Goal: Task Accomplishment & Management: Use online tool/utility

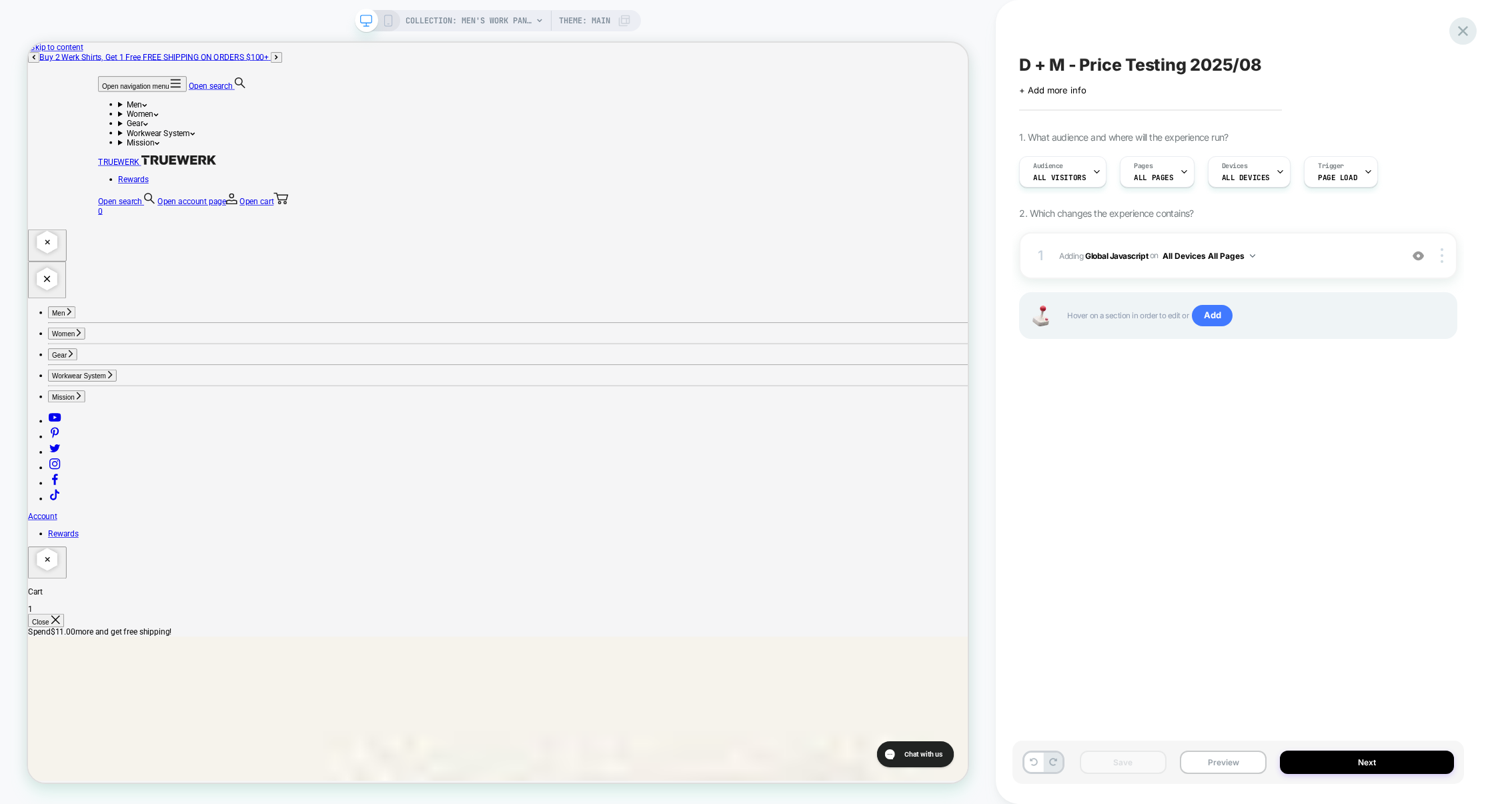
click at [1465, 32] on icon at bounding box center [1463, 31] width 10 height 10
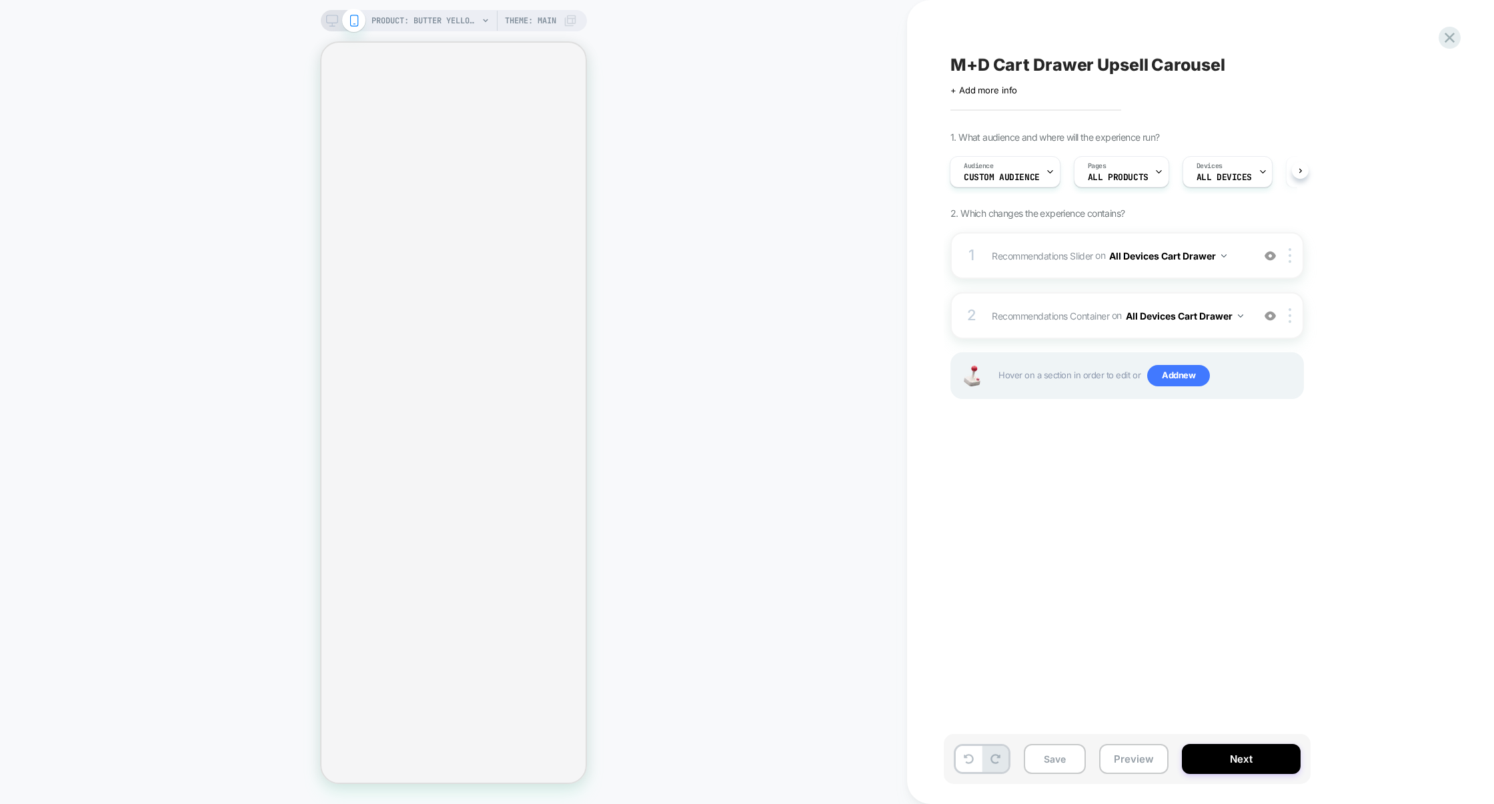
select select "**"
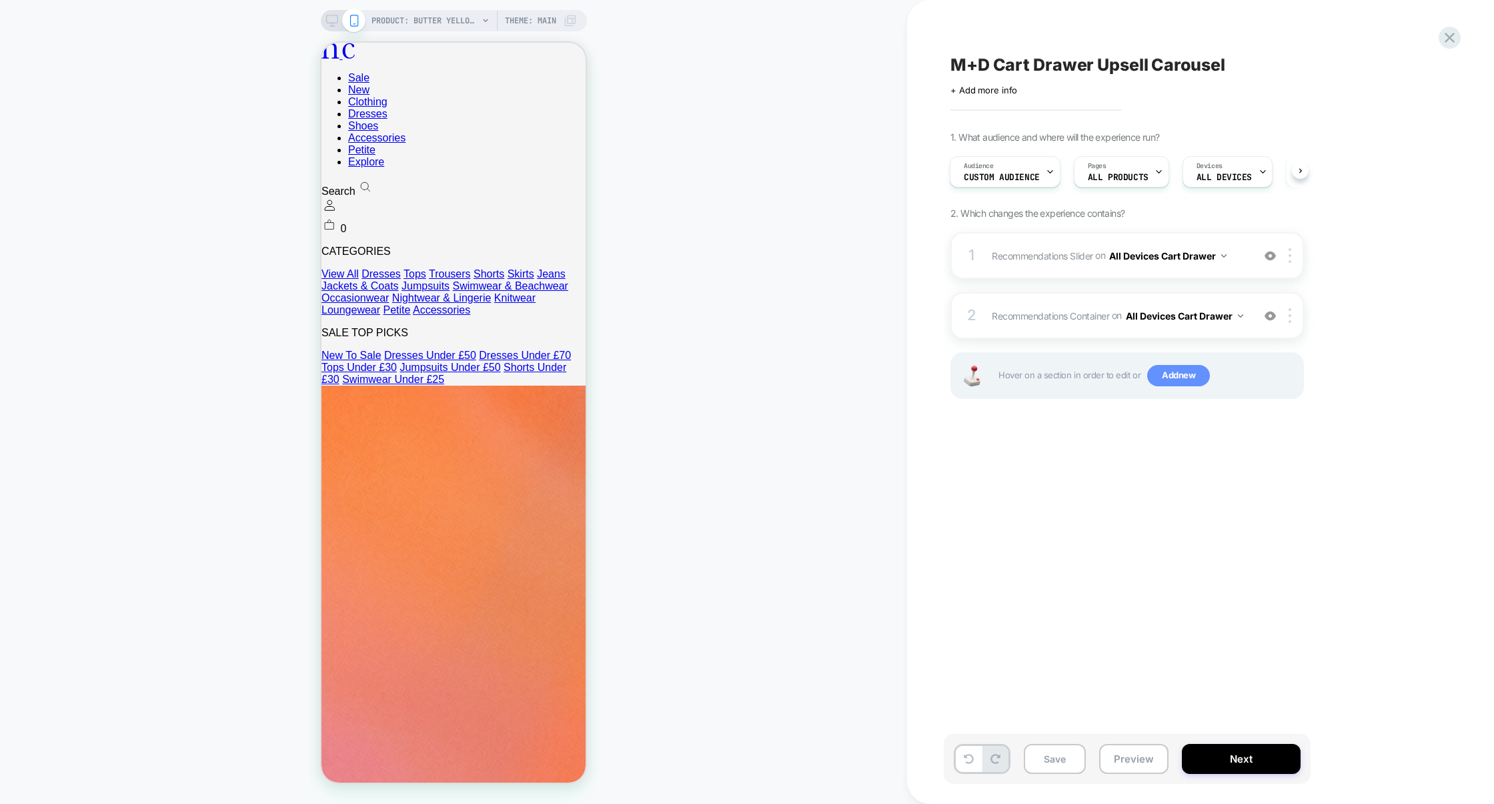
click at [1178, 382] on span "Add new" at bounding box center [1178, 375] width 63 height 21
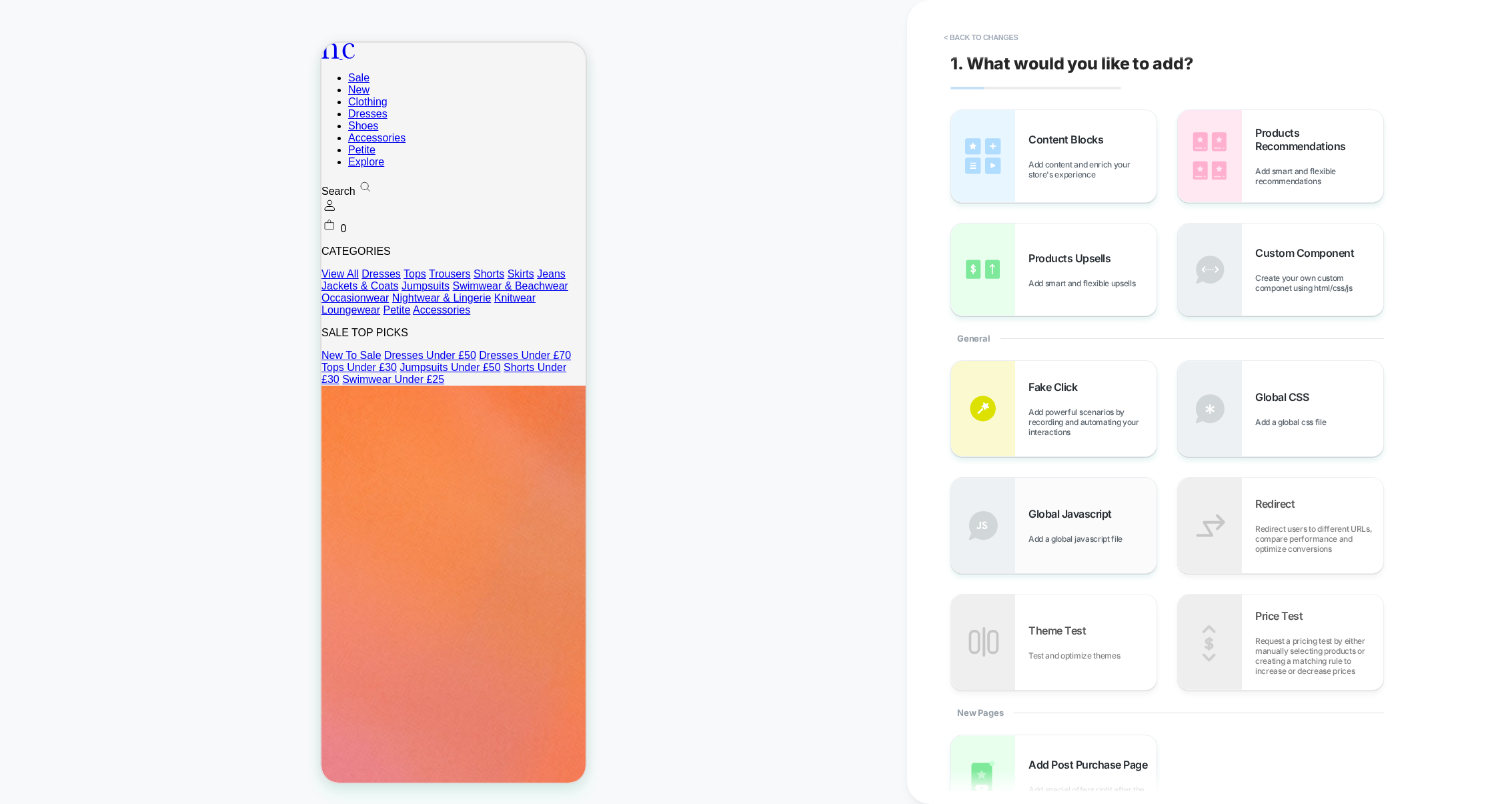
click at [1077, 538] on span "Add a global javascript file" at bounding box center [1079, 539] width 101 height 10
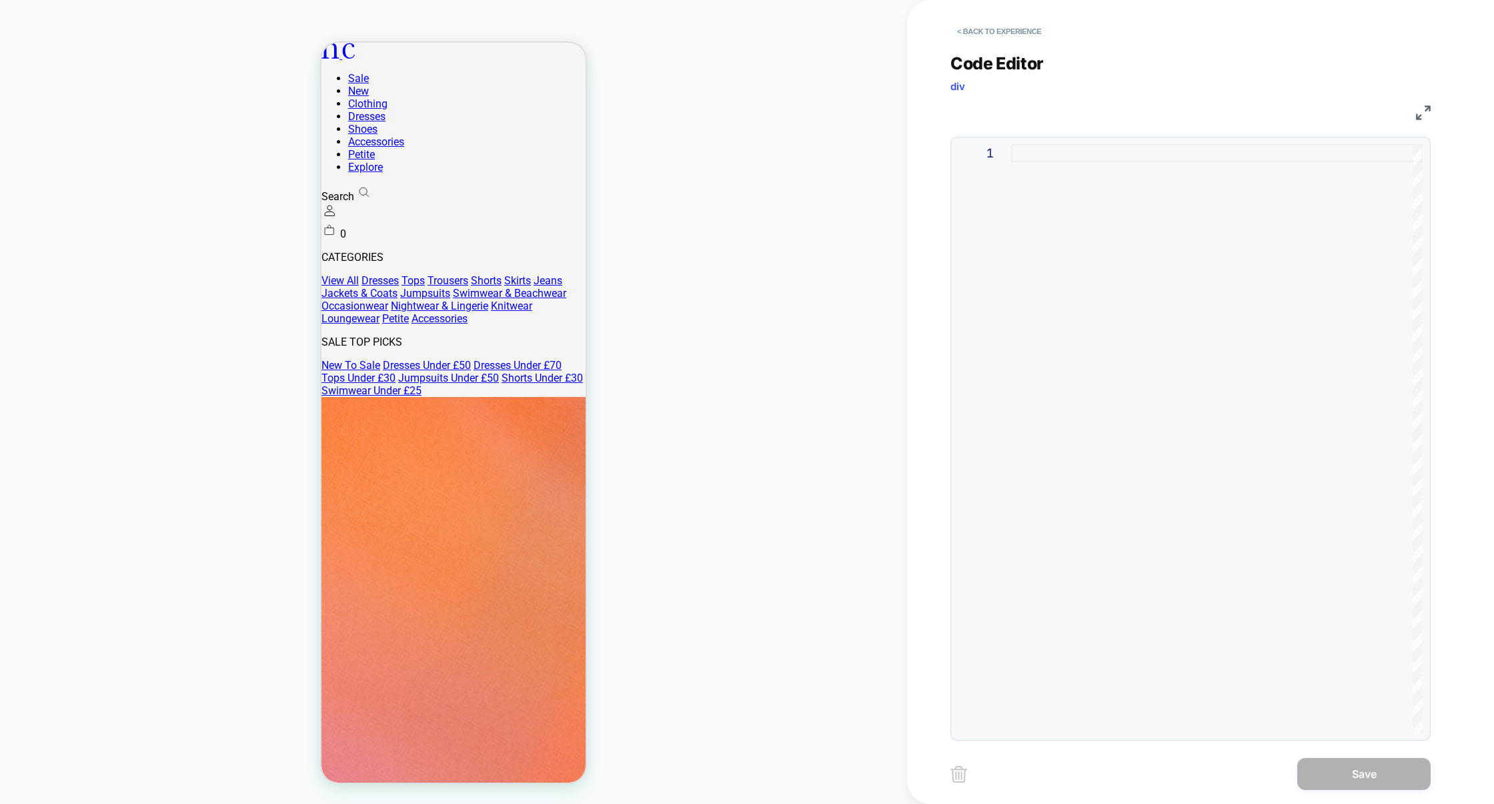
click at [1145, 237] on div at bounding box center [1217, 438] width 412 height 588
click at [999, 27] on button "< Back to experience" at bounding box center [999, 31] width 97 height 21
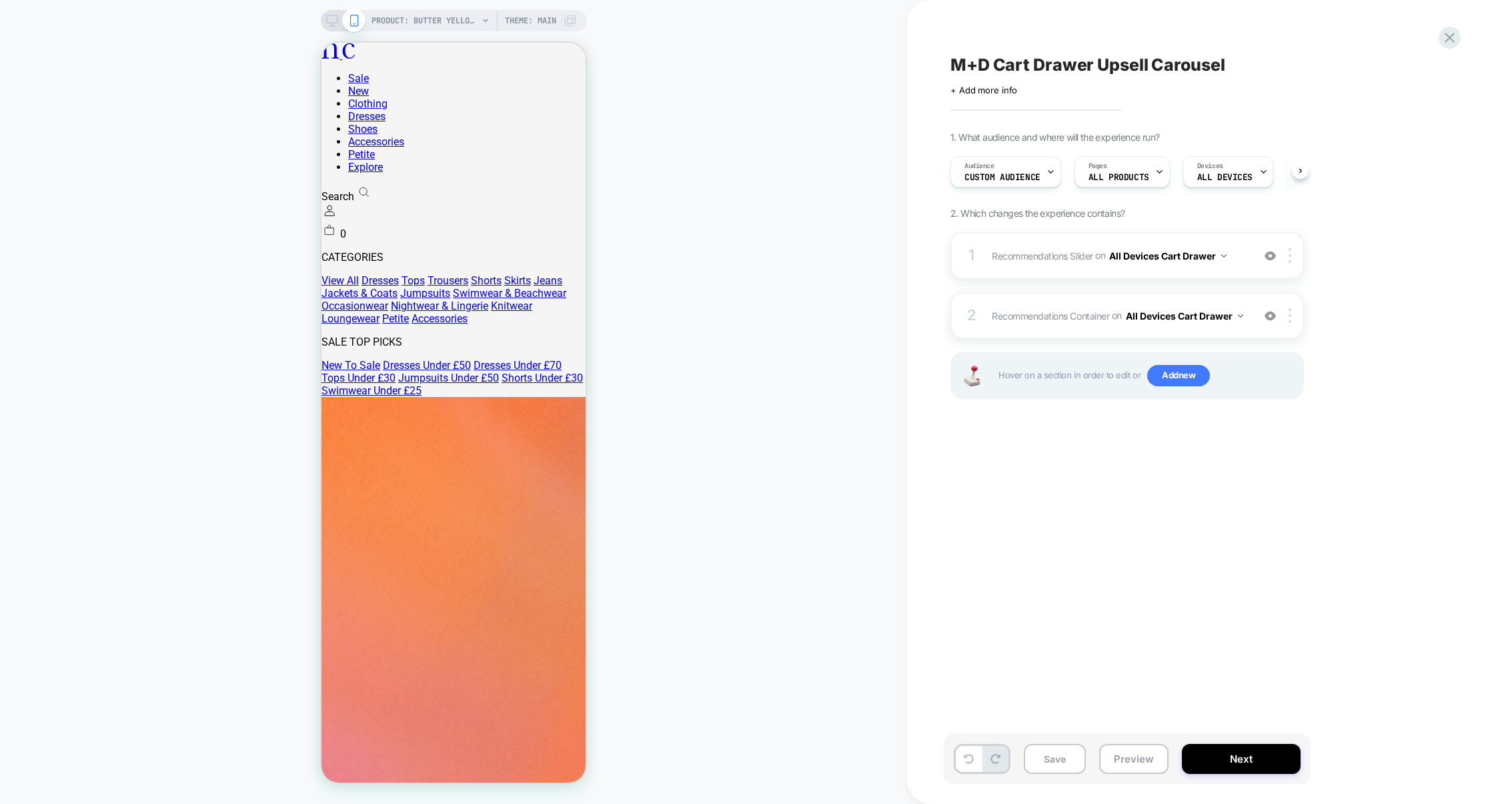
scroll to position [0, 1]
click at [1290, 252] on img at bounding box center [1290, 255] width 3 height 15
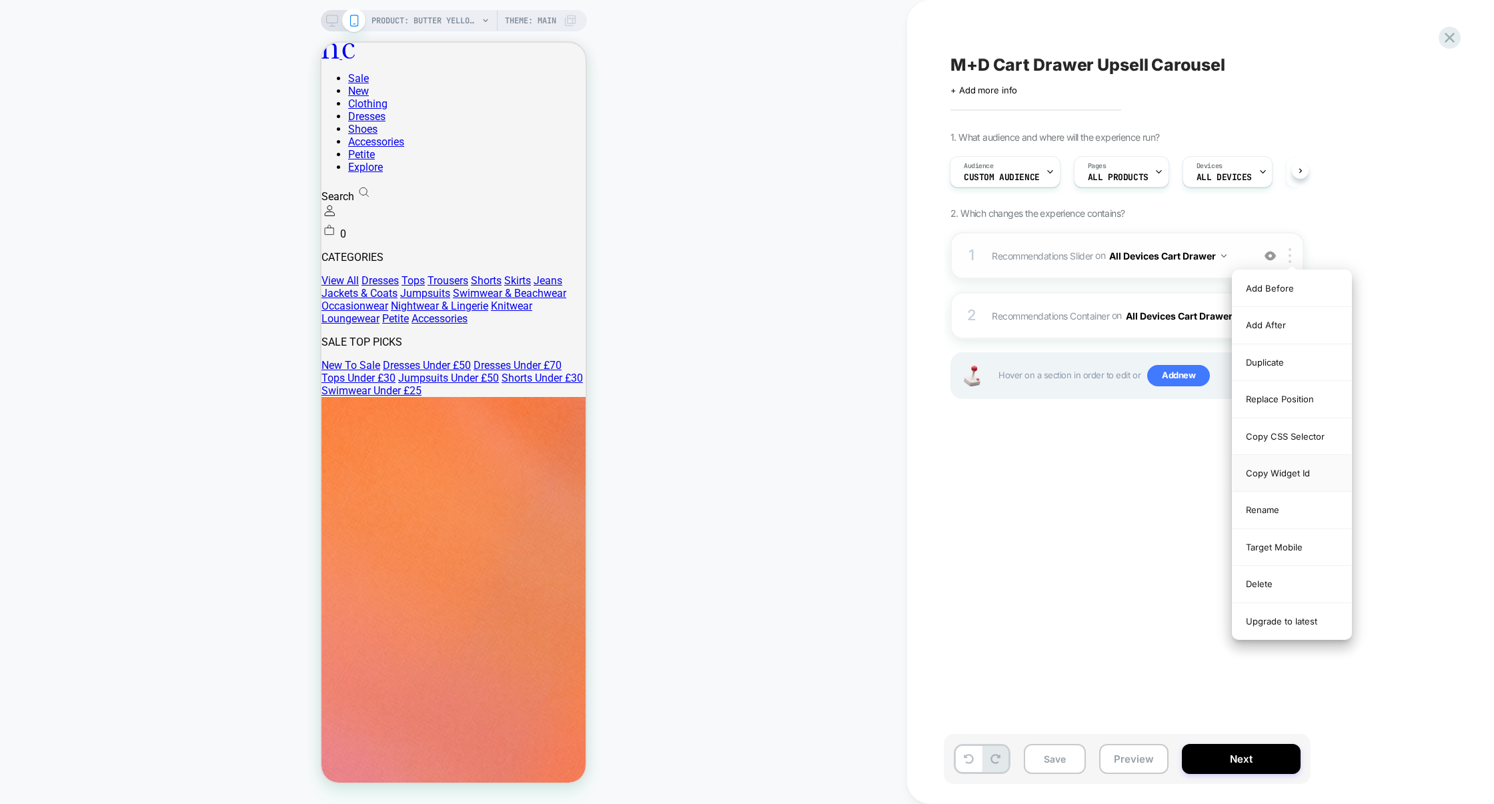
click at [1278, 465] on div "Copy Widget Id" at bounding box center [1292, 473] width 119 height 37
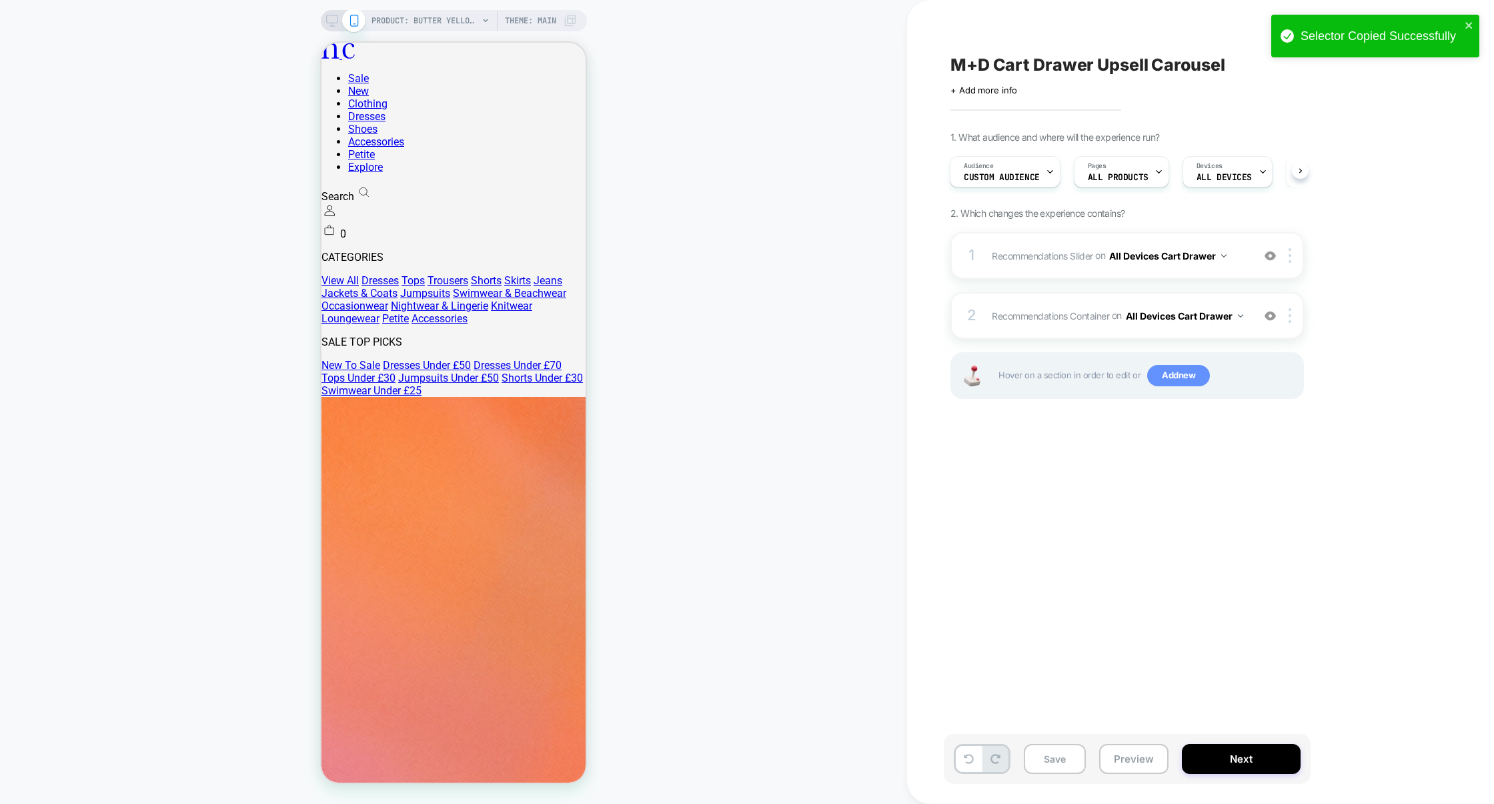
click at [1181, 386] on span "Add new" at bounding box center [1178, 375] width 63 height 21
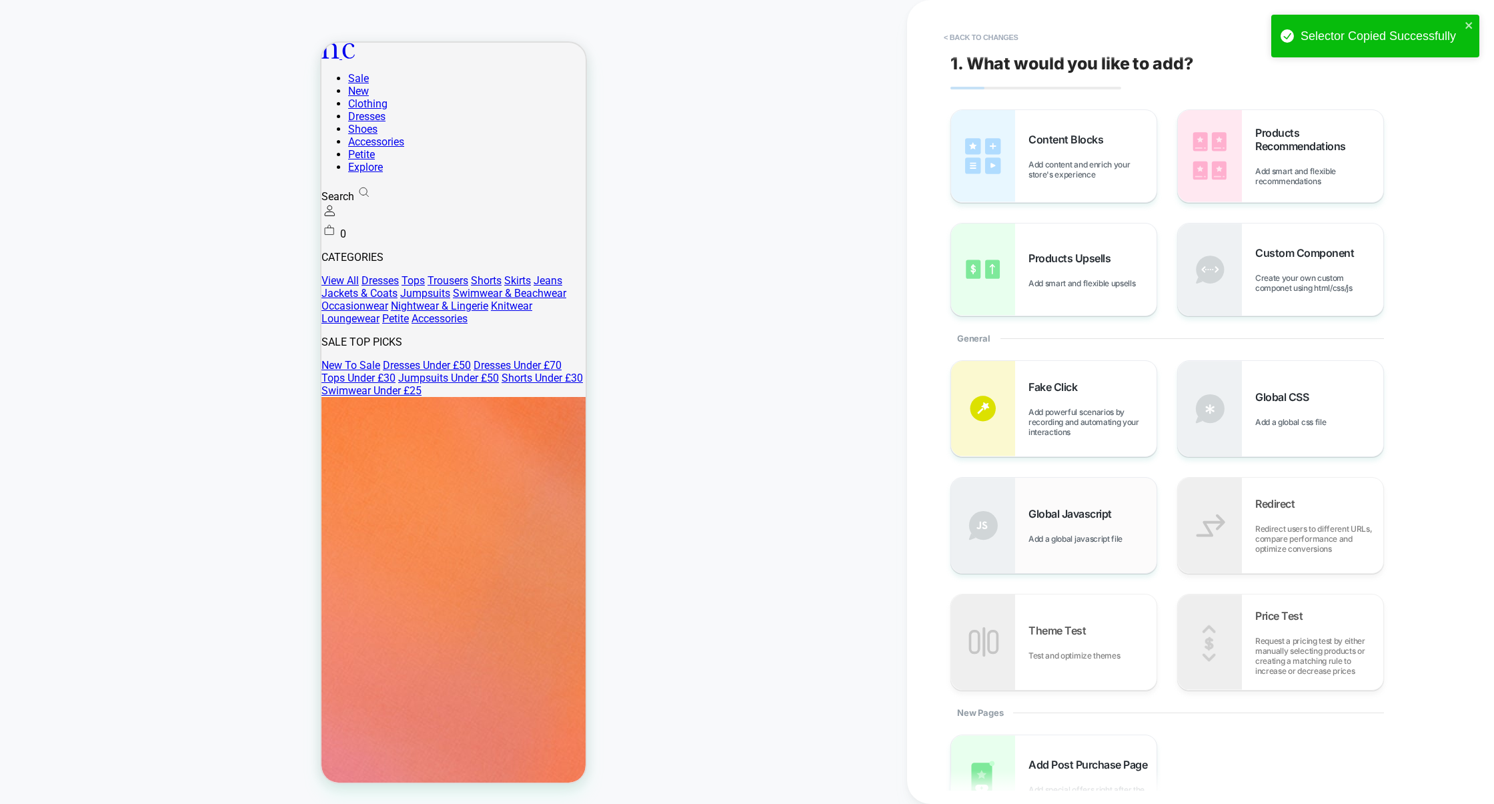
click at [1067, 538] on span "Add a global javascript file" at bounding box center [1079, 539] width 101 height 10
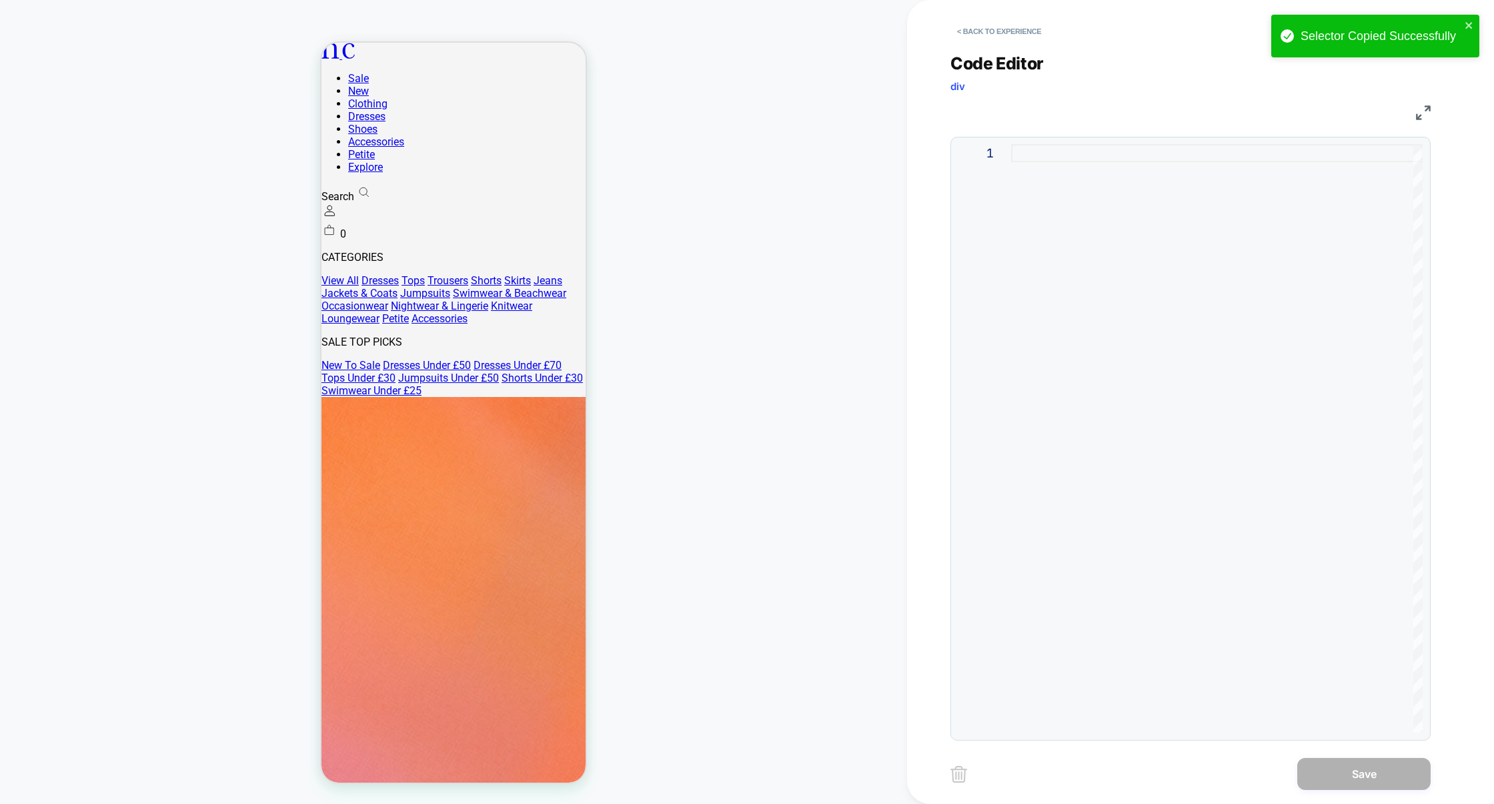
click at [1047, 275] on div at bounding box center [1217, 438] width 412 height 588
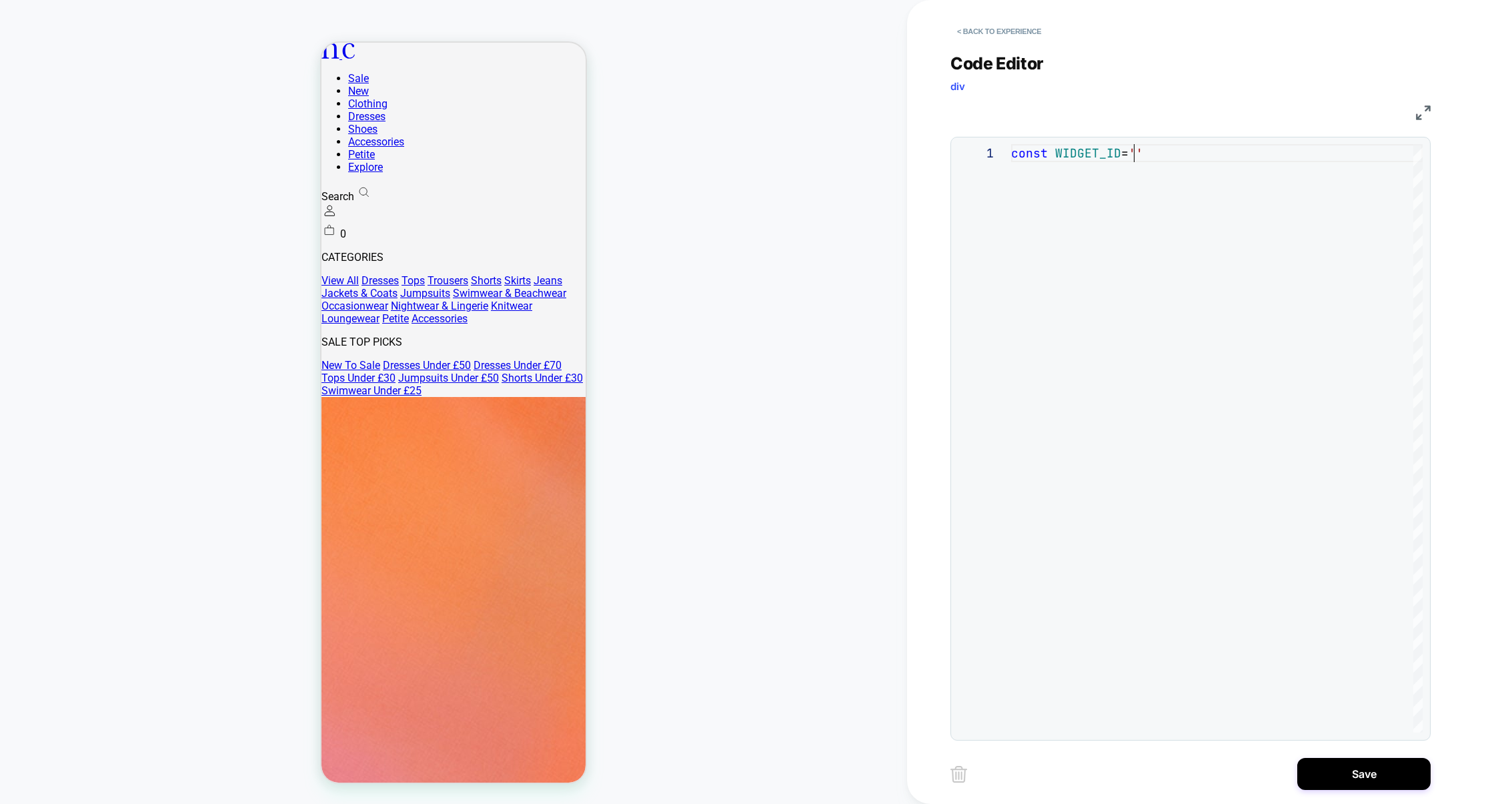
scroll to position [0, 316]
click at [1143, 153] on div "const WIDGET_ID = '#_loomi_addon_1754369938883 '" at bounding box center [1217, 438] width 412 height 588
click at [1344, 163] on div "const WIDGET_ID = '_loomi_addon_1754369938883 '" at bounding box center [1217, 438] width 412 height 588
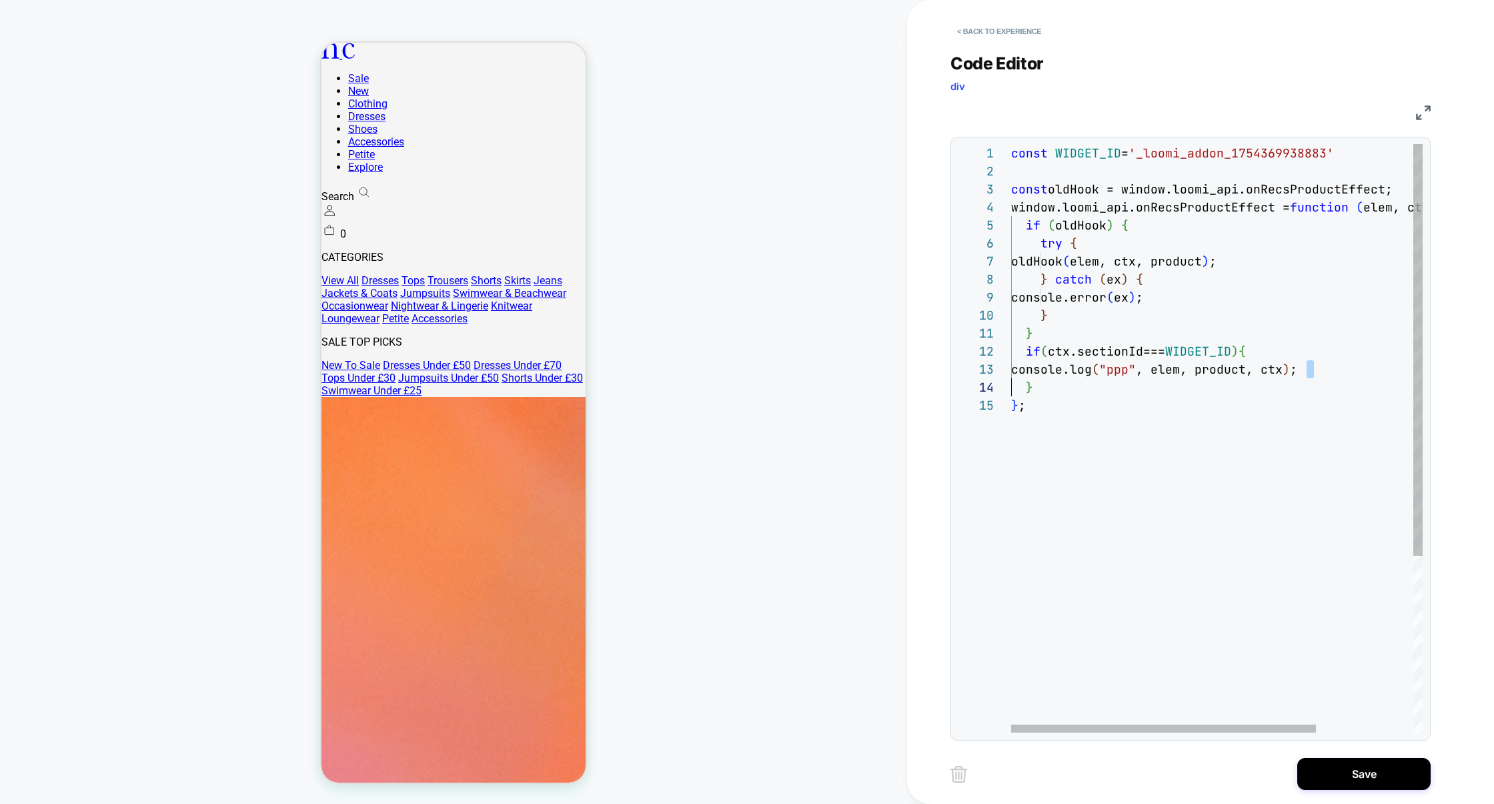
scroll to position [36, 0]
drag, startPoint x: 1322, startPoint y: 370, endPoint x: 1009, endPoint y: 372, distance: 312.9
click at [1011, 373] on div "const WIDGET_ID = '_loomi_addon_1754369938883' const oldHook = window.loomi_api…" at bounding box center [1282, 564] width 542 height 841
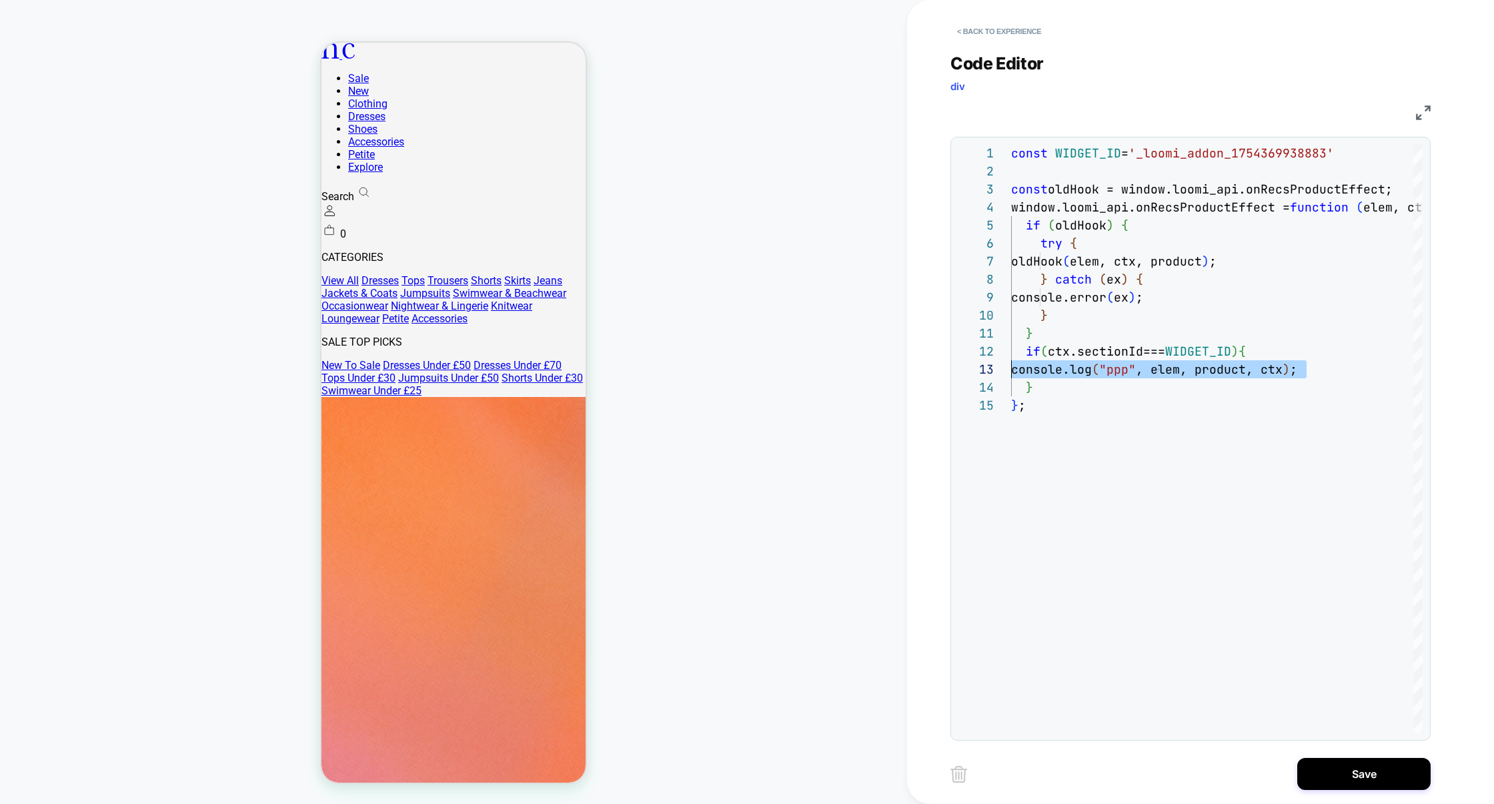
type textarea "**********"
click at [1363, 770] on button "Save" at bounding box center [1364, 774] width 133 height 32
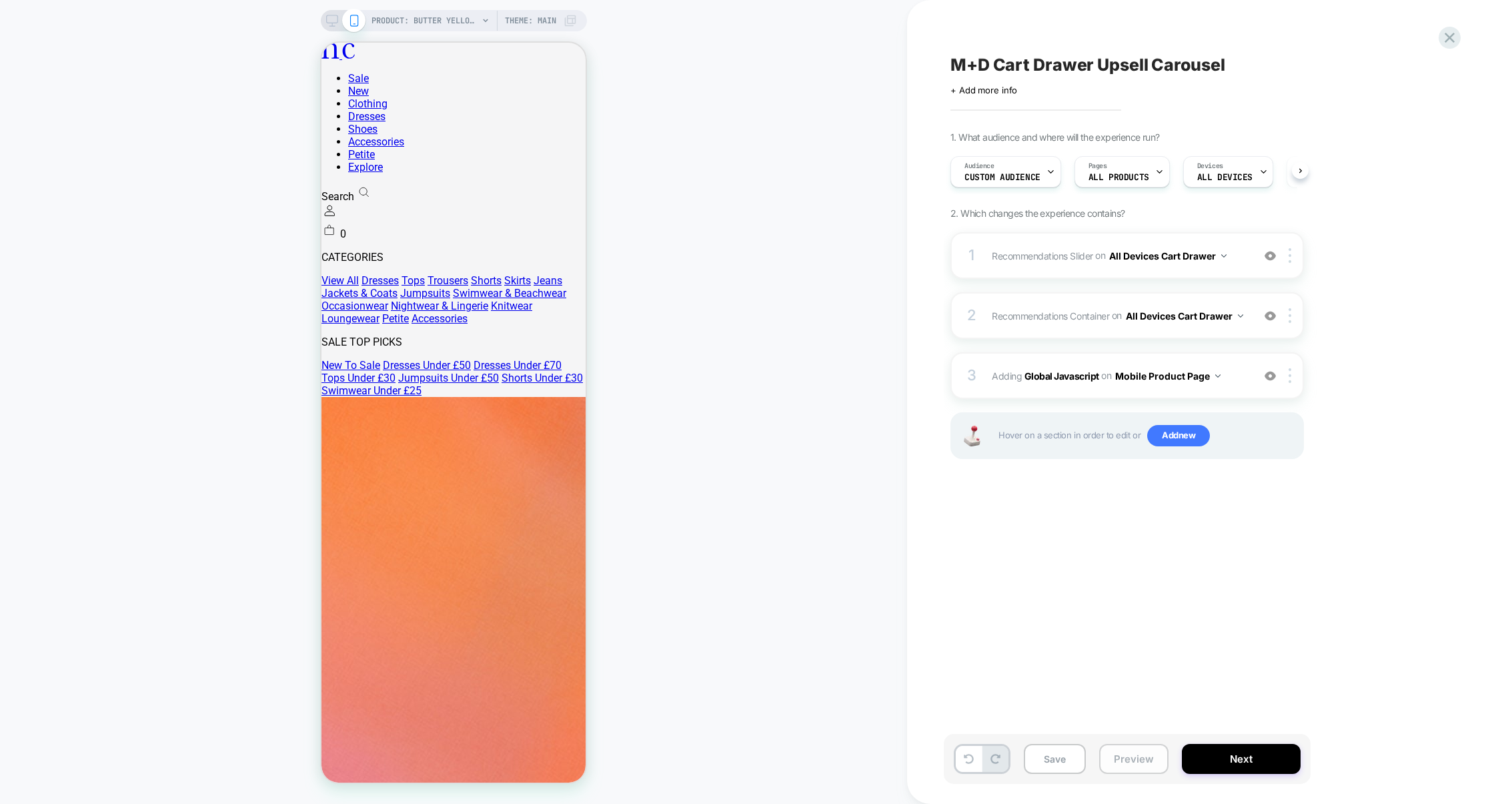
scroll to position [0, 1]
click at [1145, 761] on button "Preview" at bounding box center [1133, 759] width 69 height 30
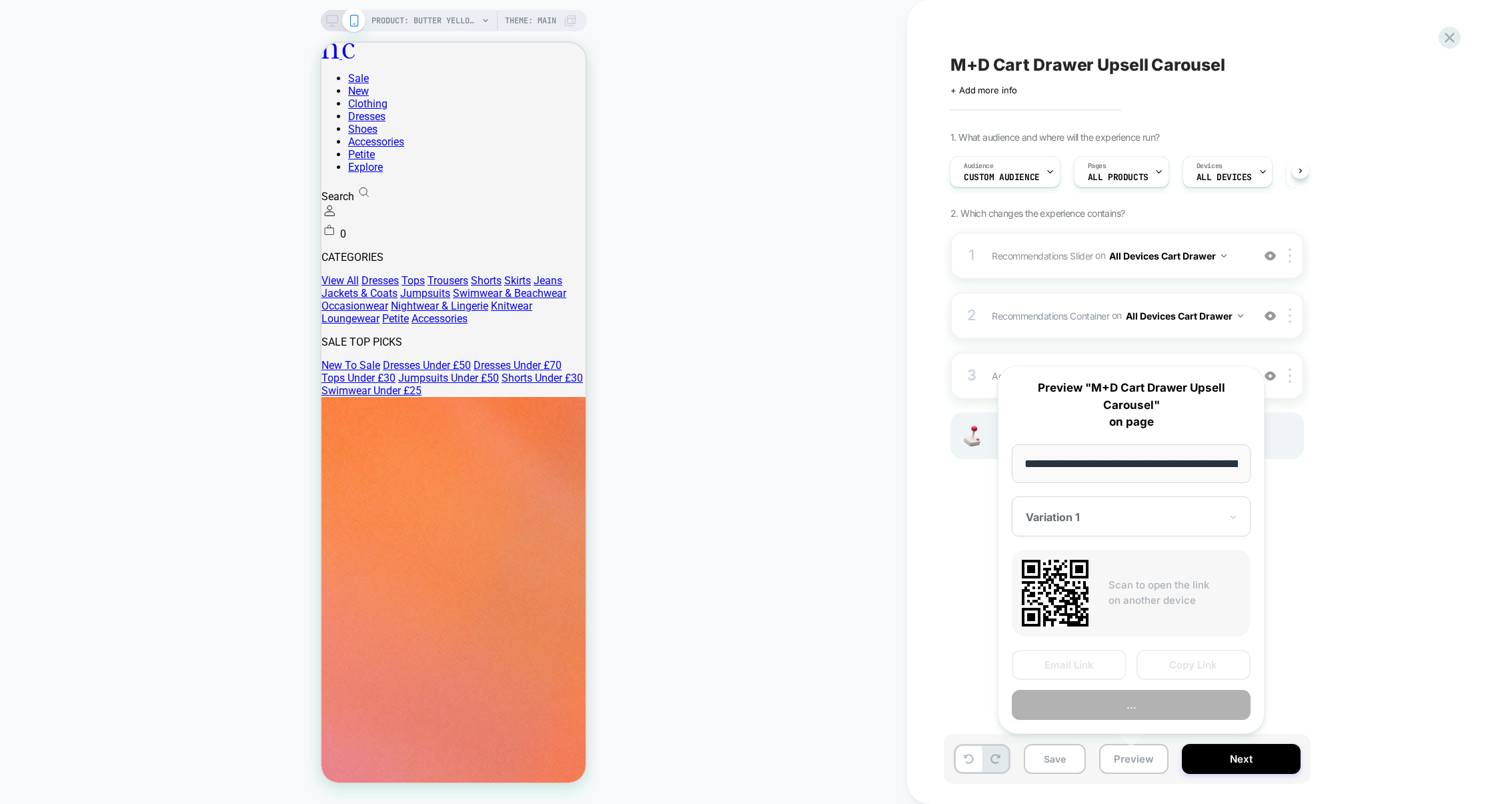
scroll to position [0, 359]
click at [1148, 713] on button "Preview" at bounding box center [1131, 705] width 239 height 30
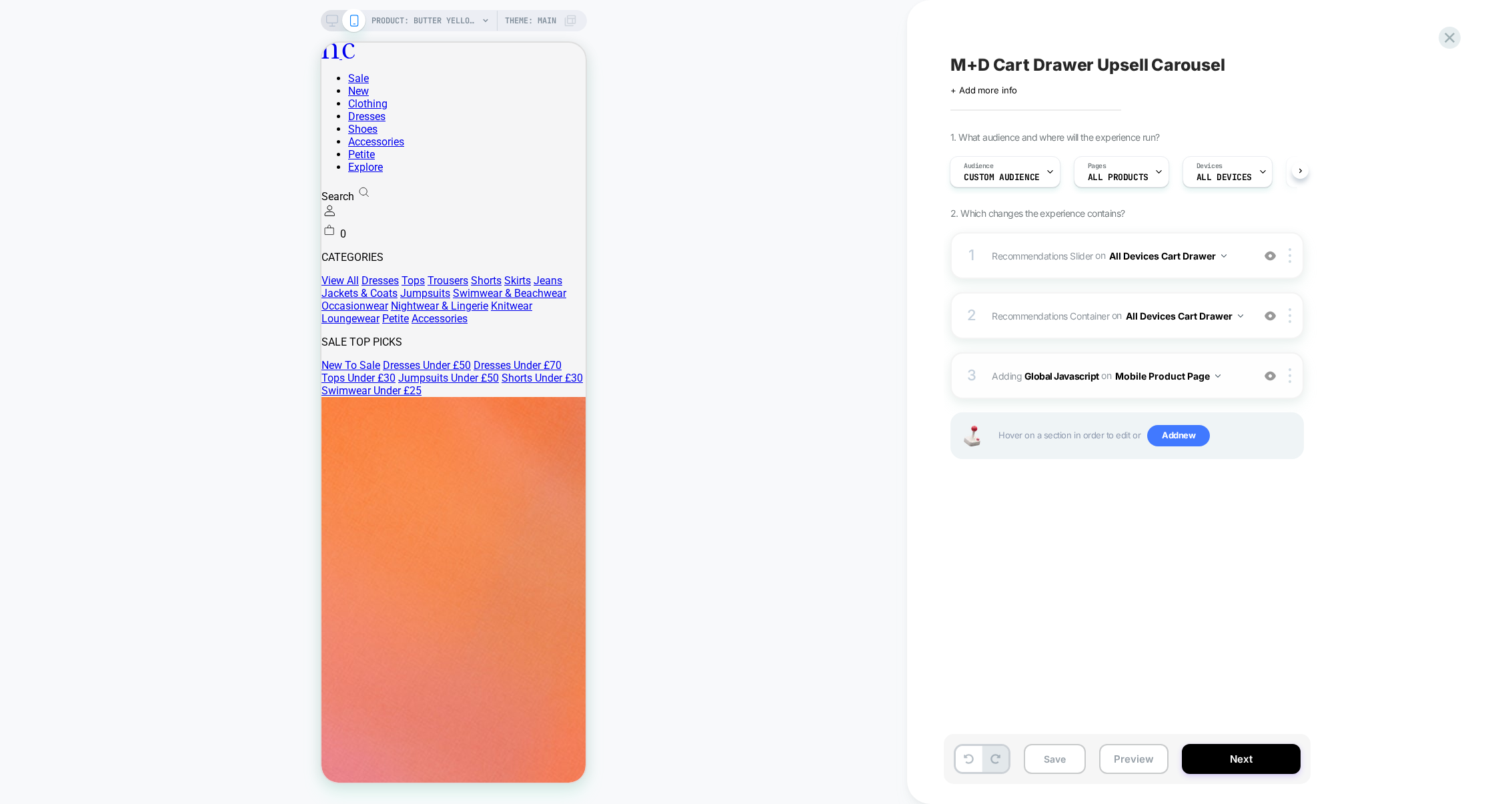
click at [1159, 379] on button "Mobile Product Page" at bounding box center [1167, 375] width 105 height 19
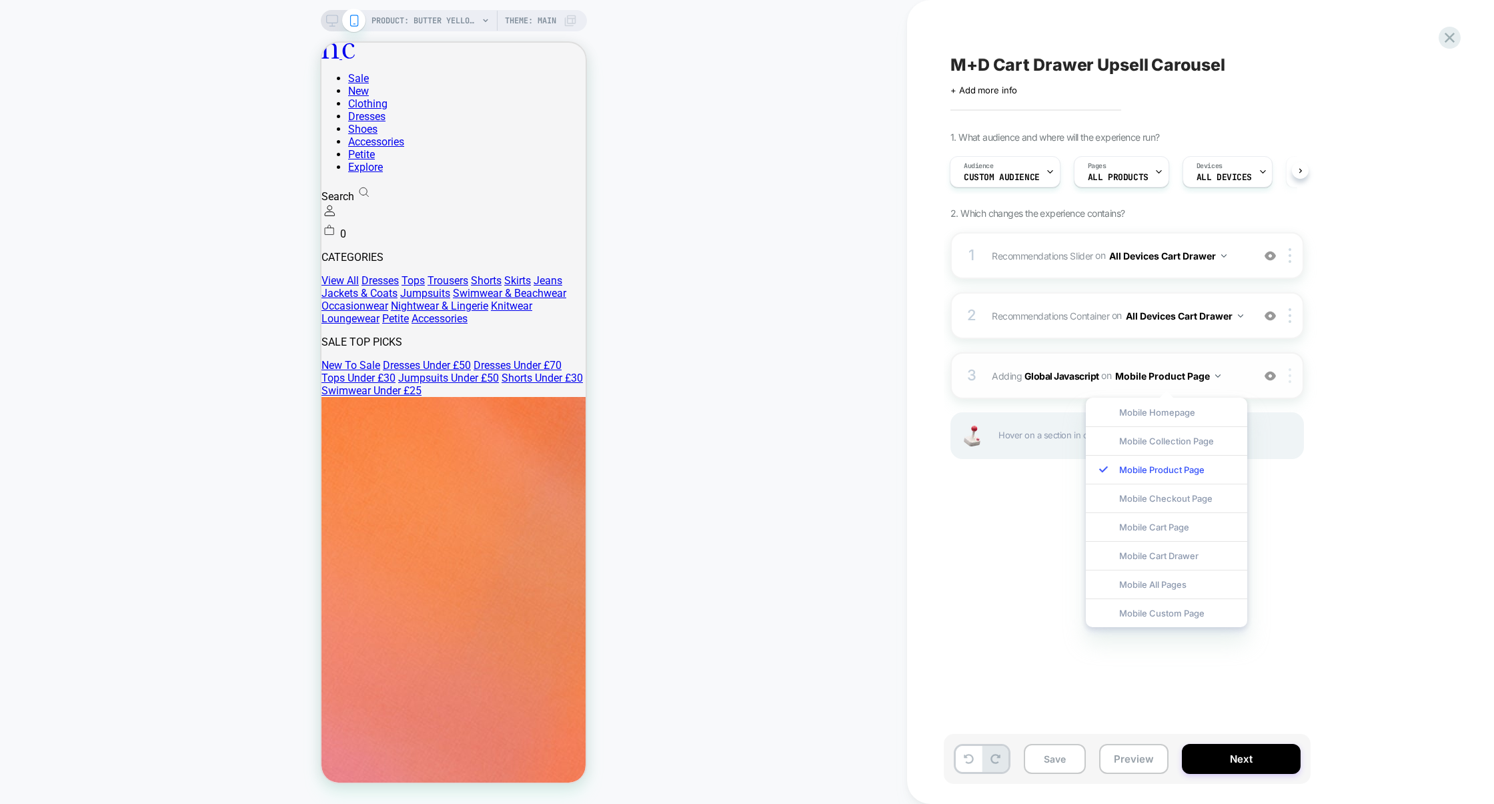
click at [1292, 381] on img at bounding box center [1290, 375] width 3 height 15
click at [1301, 519] on div "Target All Devices" at bounding box center [1292, 524] width 119 height 37
click at [1354, 484] on div "1. What audience and where will the experience run? Audience Custom Audience Pa…" at bounding box center [1194, 311] width 487 height 361
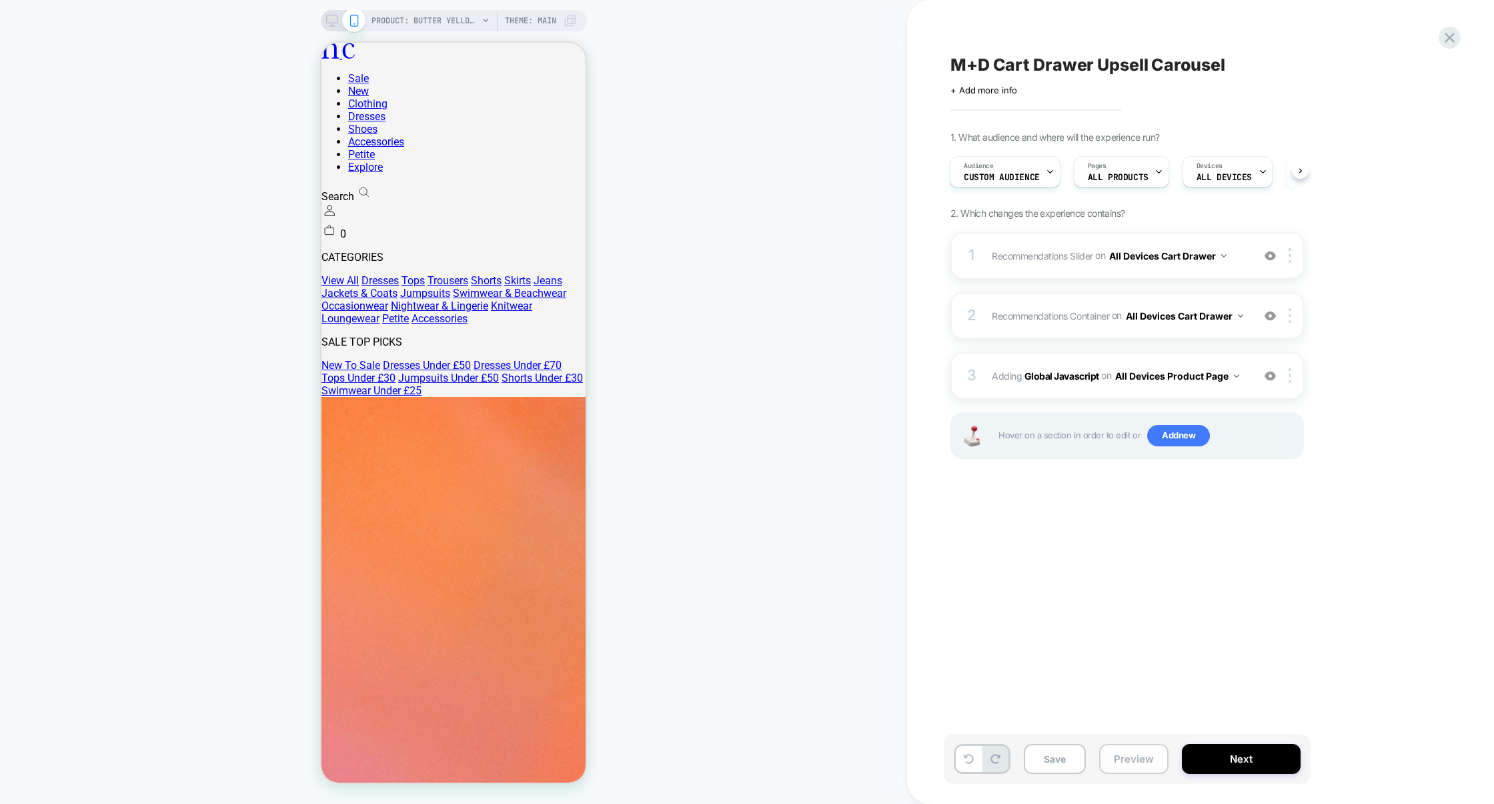
click at [1139, 754] on button "Preview" at bounding box center [1133, 759] width 69 height 30
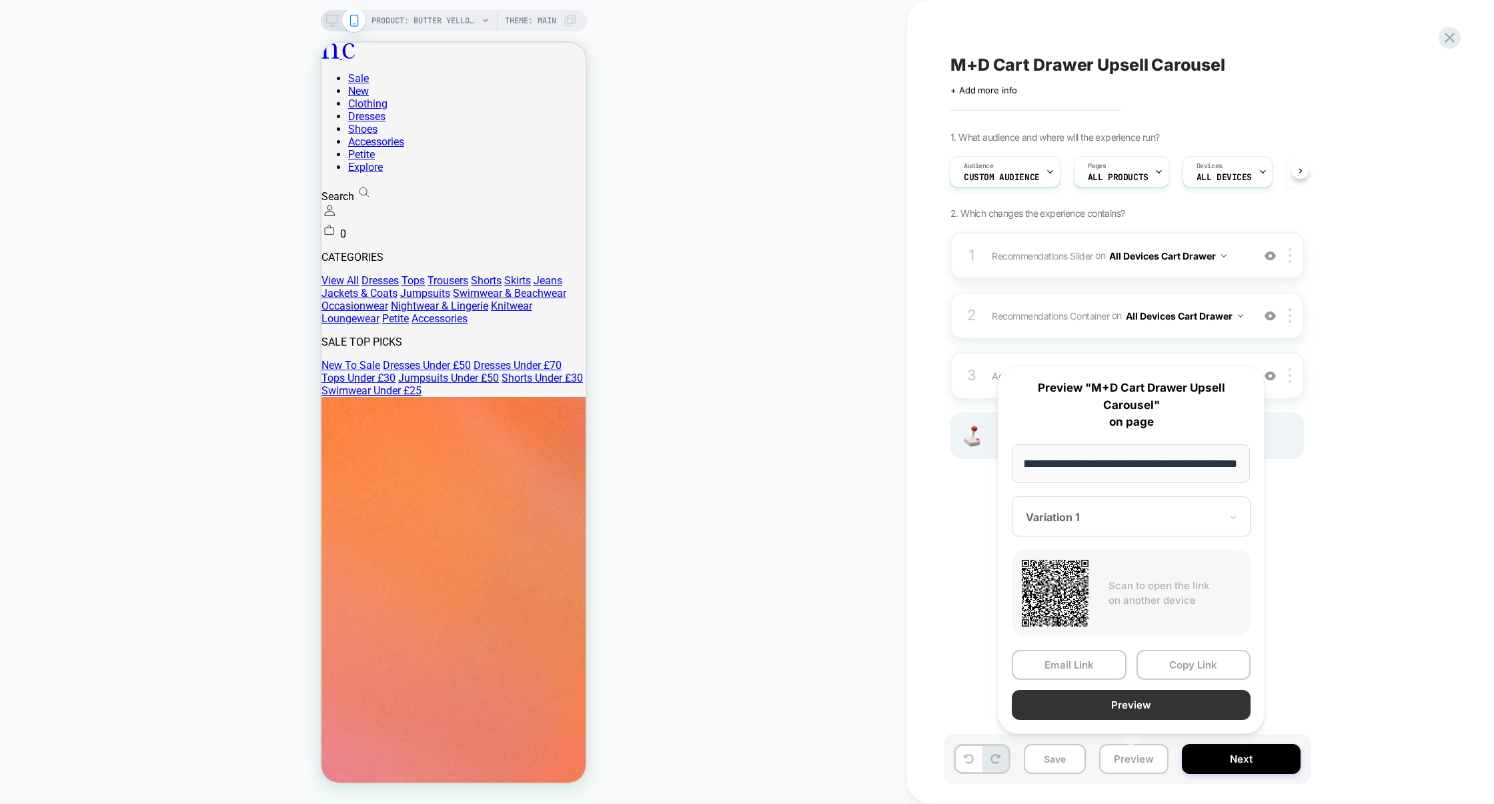
scroll to position [0, 0]
click at [1120, 708] on button "Preview" at bounding box center [1131, 705] width 239 height 30
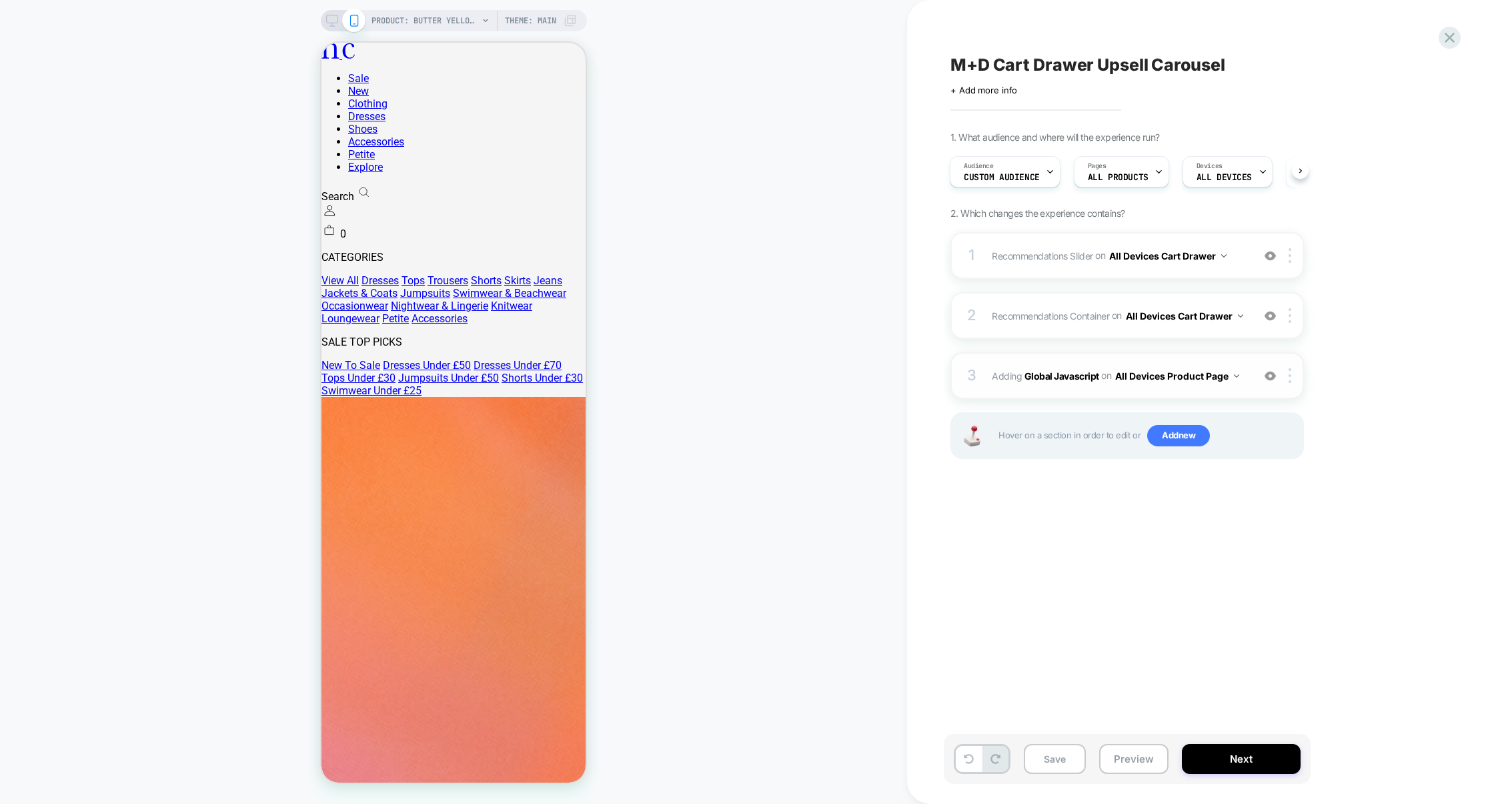
click at [1117, 365] on div "3 Adding Global Javascript on All Devices Product Page Add Before Add After Tar…" at bounding box center [1128, 375] width 354 height 47
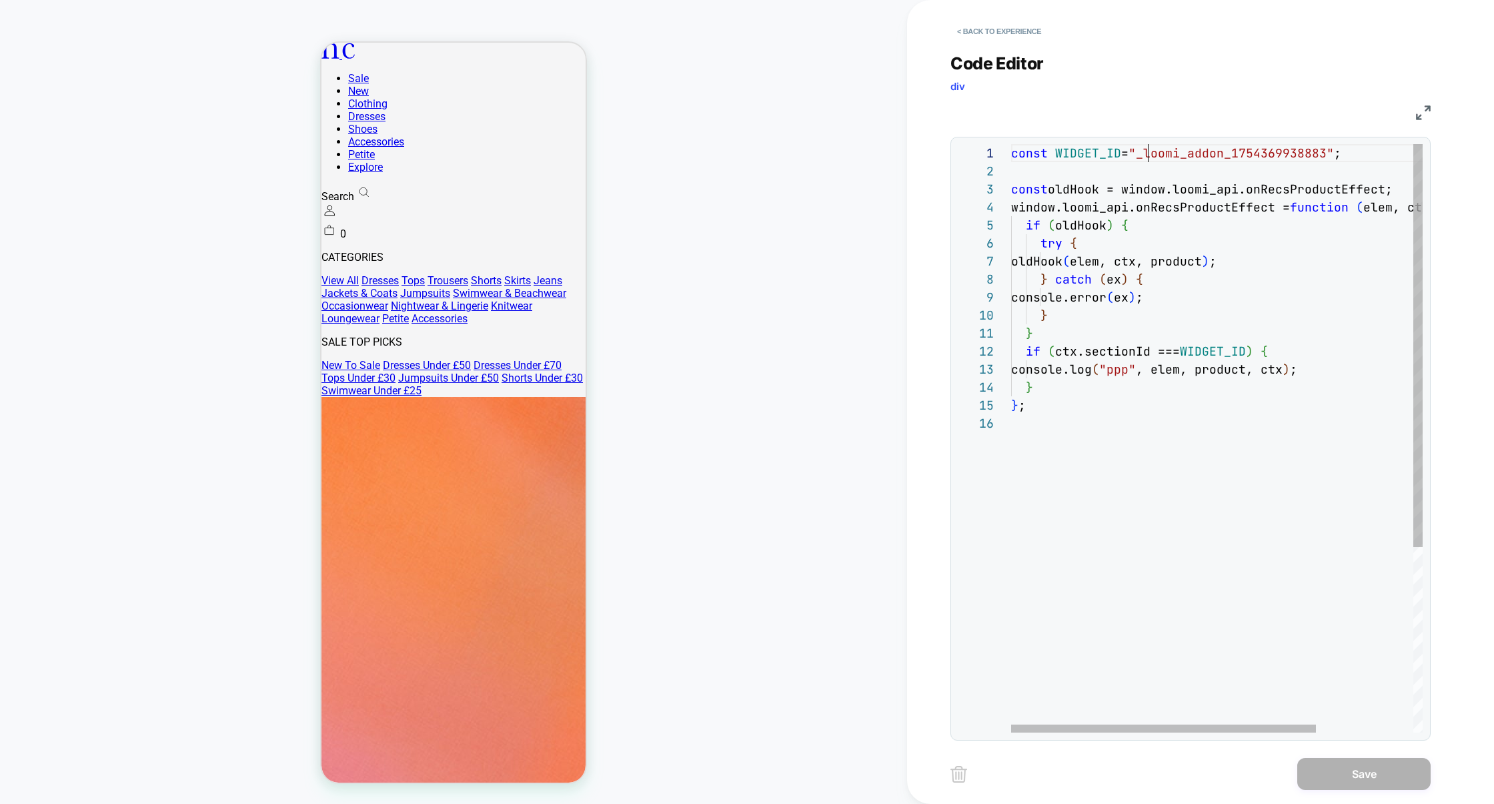
scroll to position [0, 137]
click at [1149, 154] on div "const WIDGET_ID = "_loomi_addon_1754369938883" ; const oldHook = window.loomi_a…" at bounding box center [1282, 573] width 542 height 859
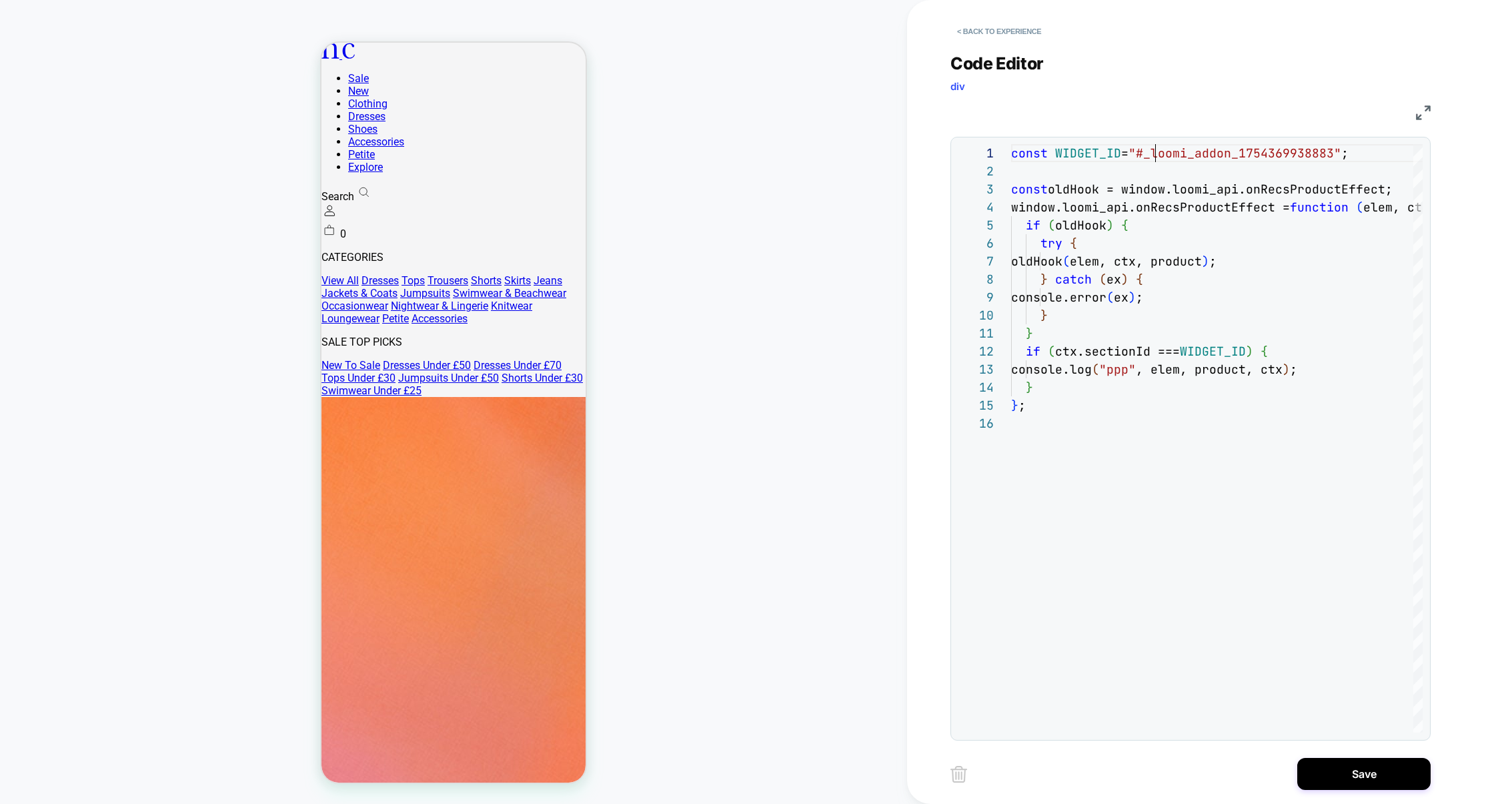
scroll to position [0, 144]
type textarea "**********"
click at [1361, 775] on button "Save" at bounding box center [1364, 774] width 133 height 32
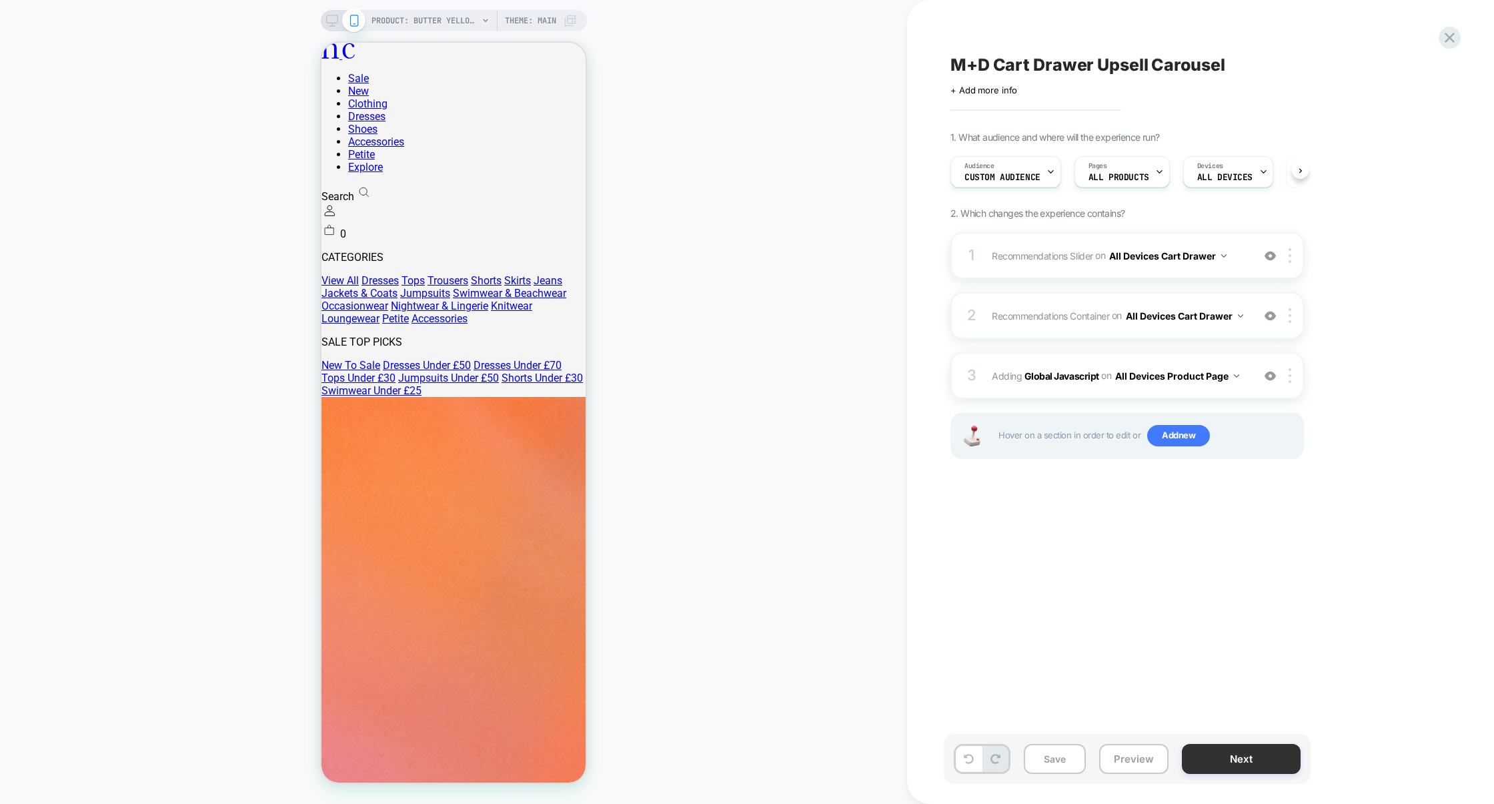
scroll to position [0, 1]
click at [1125, 756] on button "Preview" at bounding box center [1133, 759] width 69 height 30
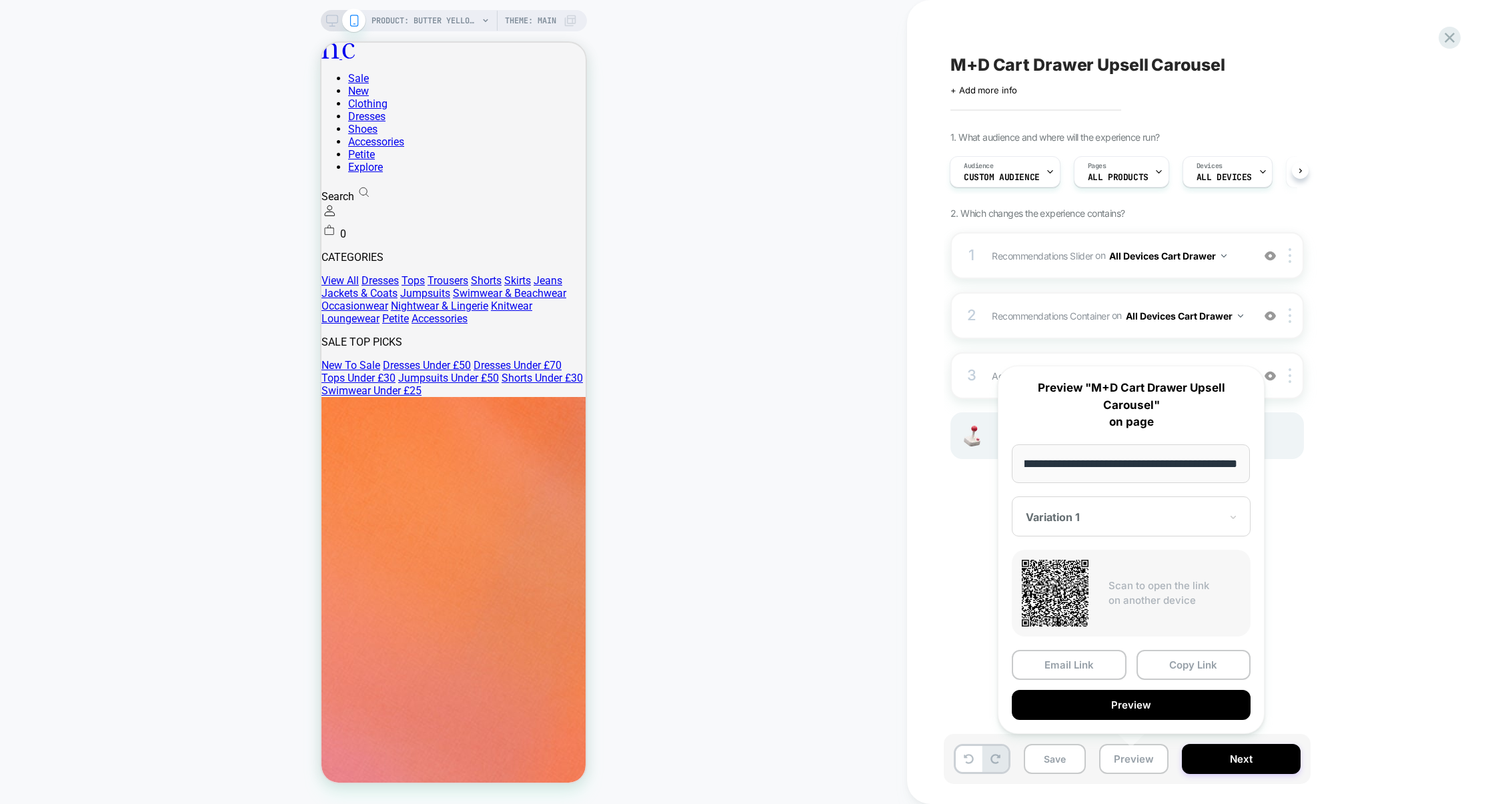
scroll to position [0, 0]
click at [1119, 708] on button "Preview" at bounding box center [1131, 705] width 239 height 30
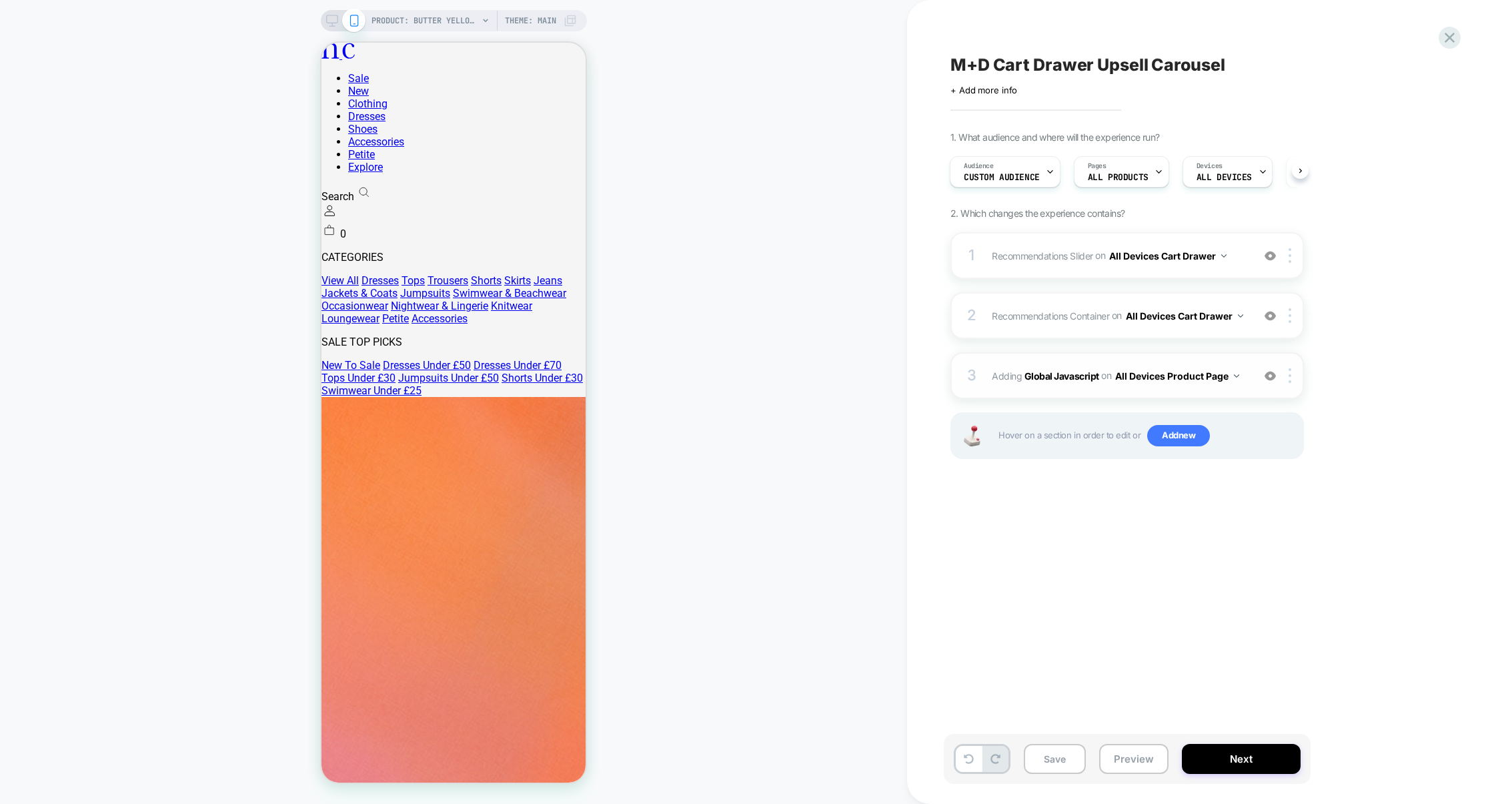
click at [1093, 367] on div "3 Adding Global Javascript on All Devices Product Page Add Before Add After Tar…" at bounding box center [1128, 375] width 354 height 47
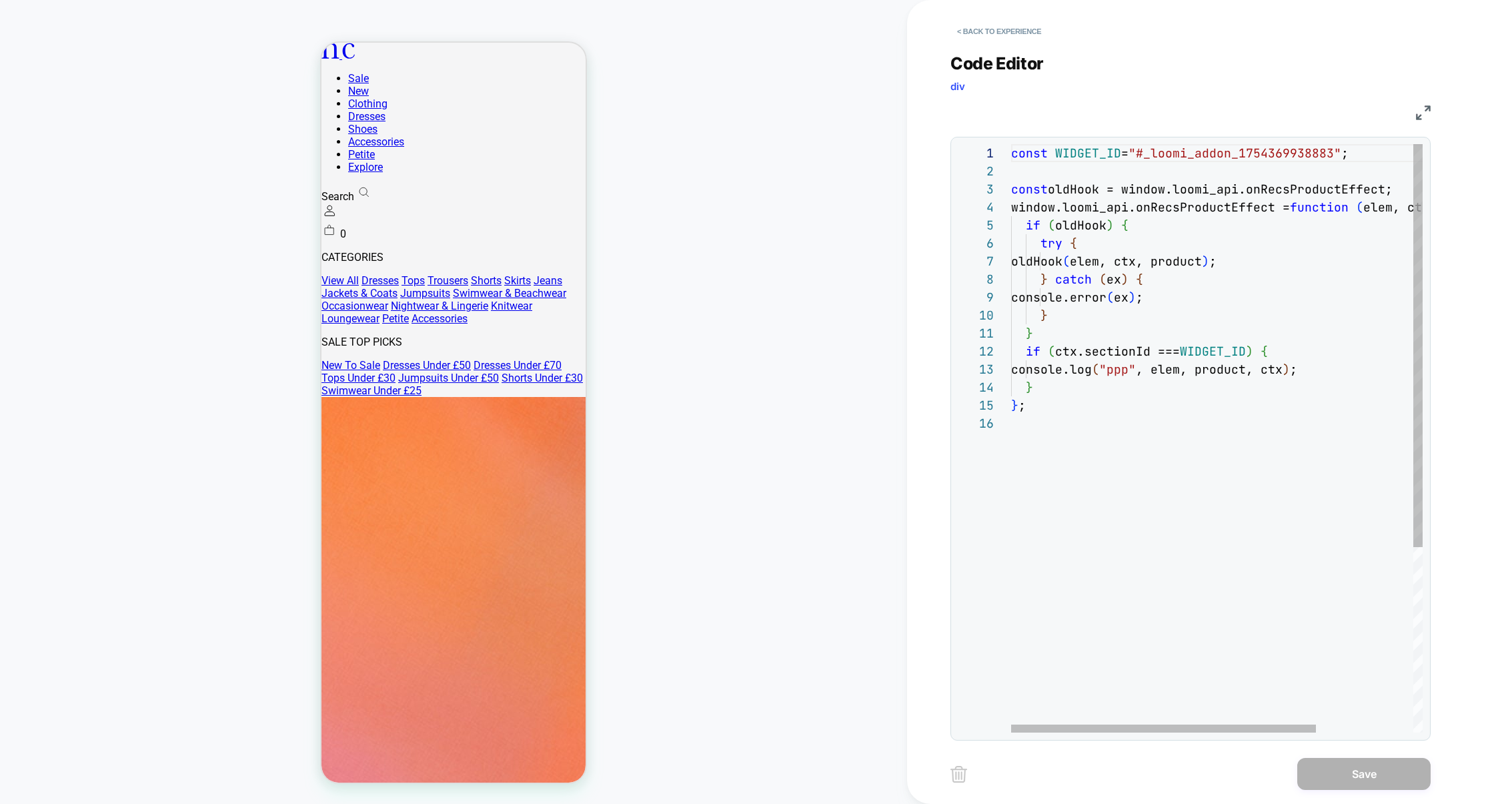
click at [1089, 441] on div "const WIDGET_ID = "#_loomi_addon_1754369938883" ; const oldHook = window.loomi_…" at bounding box center [1282, 573] width 542 height 859
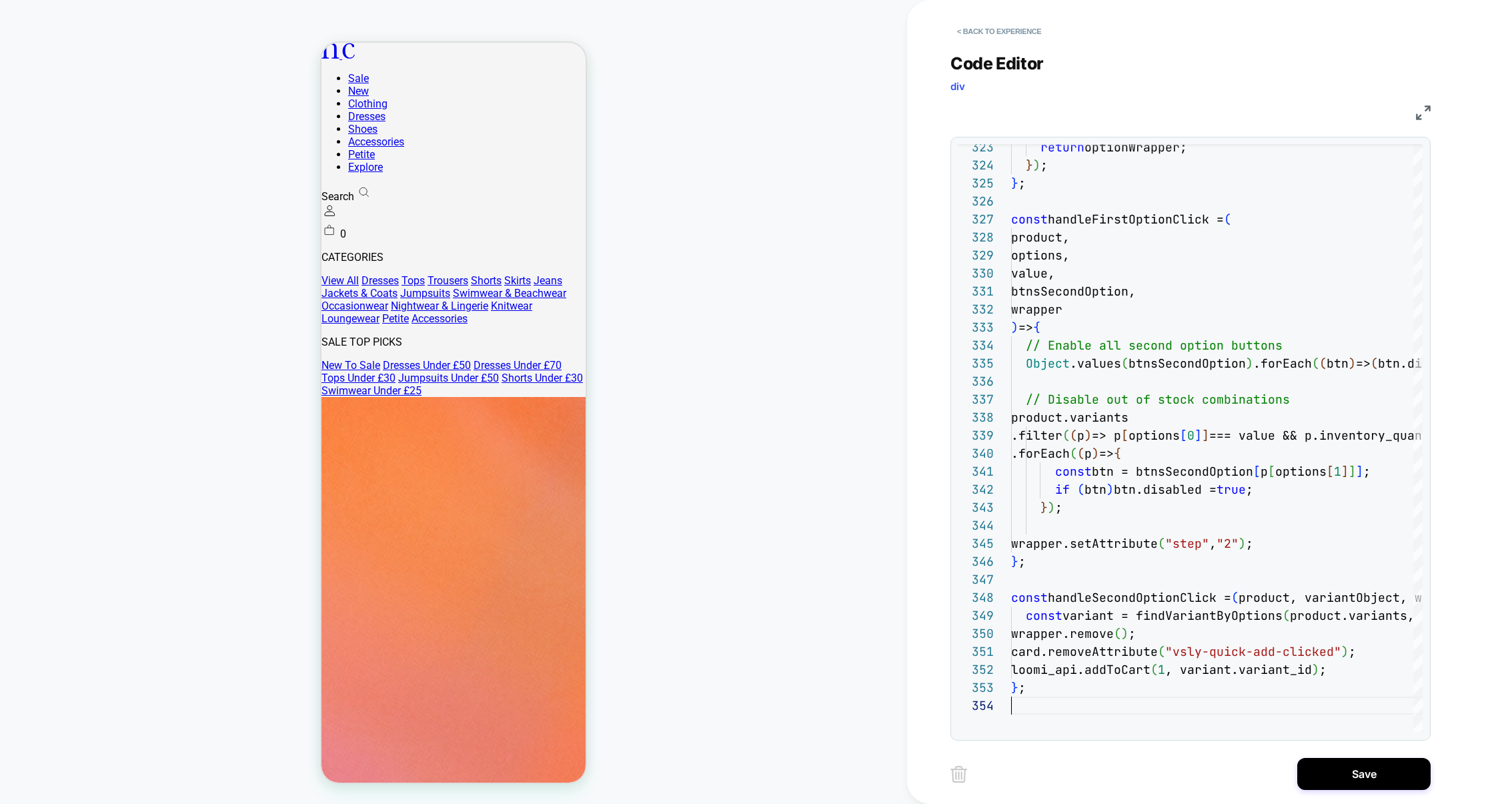
click at [1423, 112] on img at bounding box center [1423, 112] width 15 height 15
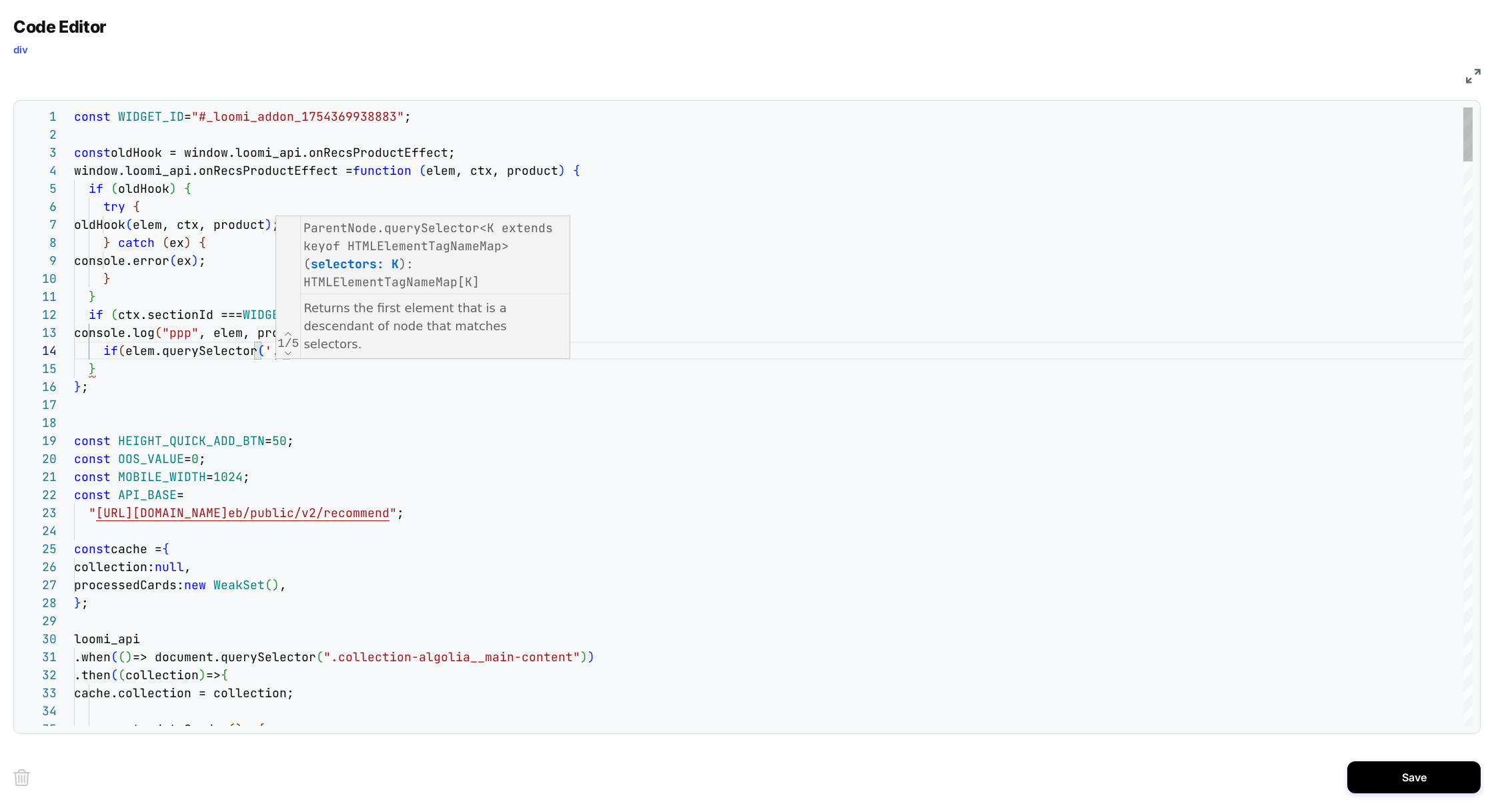
scroll to position [54, 476]
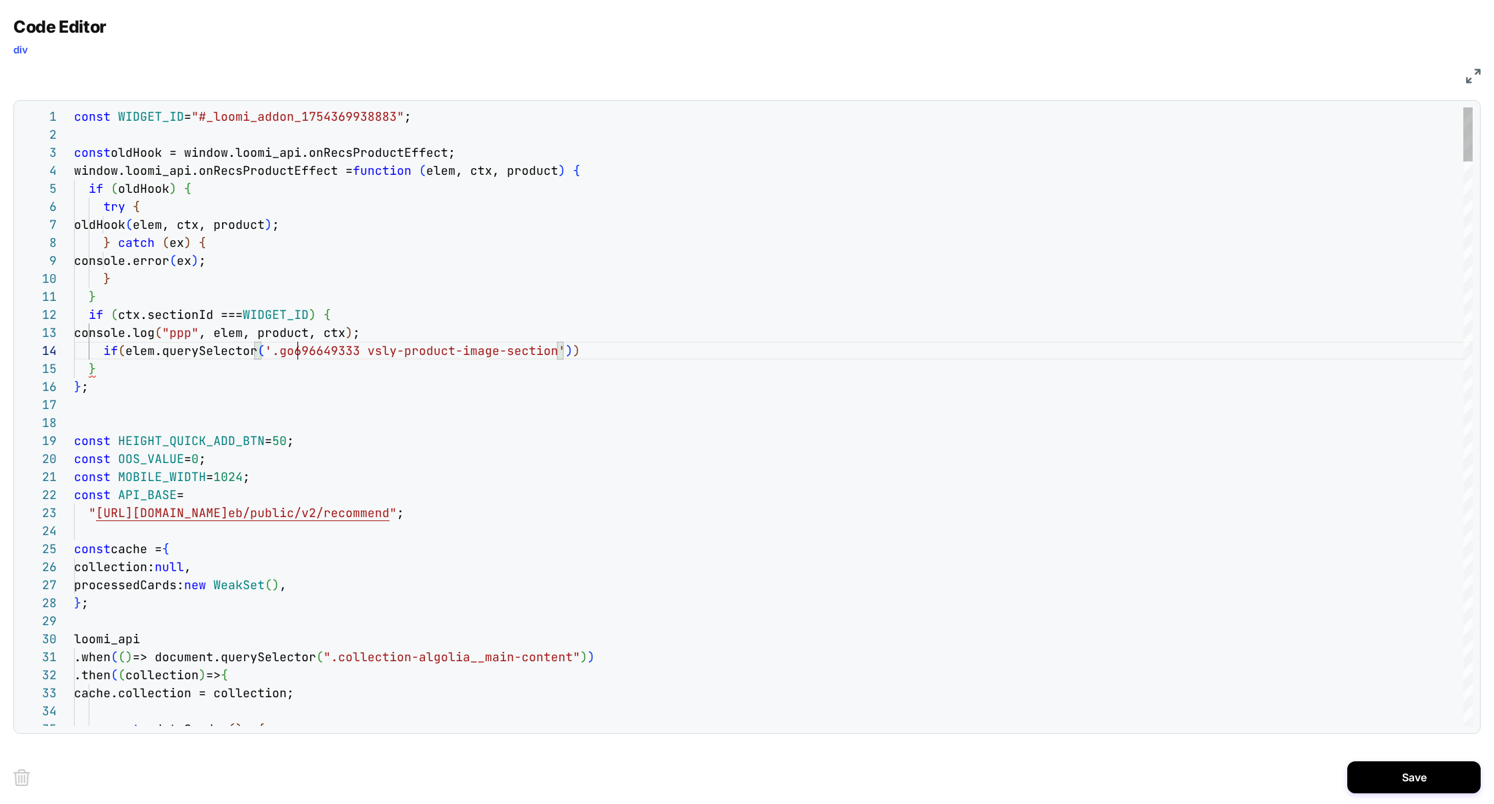
drag, startPoint x: 462, startPoint y: 350, endPoint x: 276, endPoint y: 353, distance: 185.5
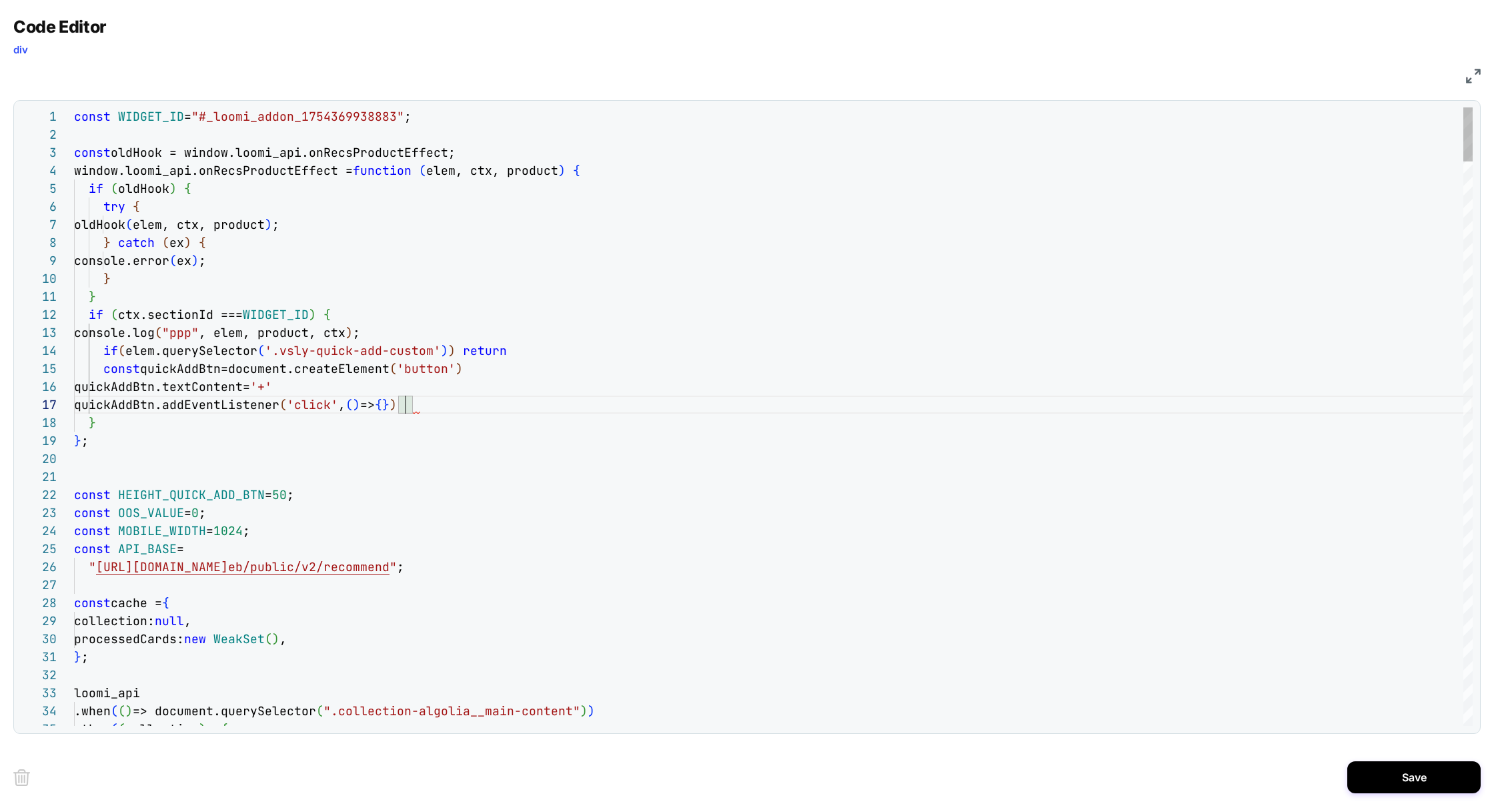
scroll to position [126, 43]
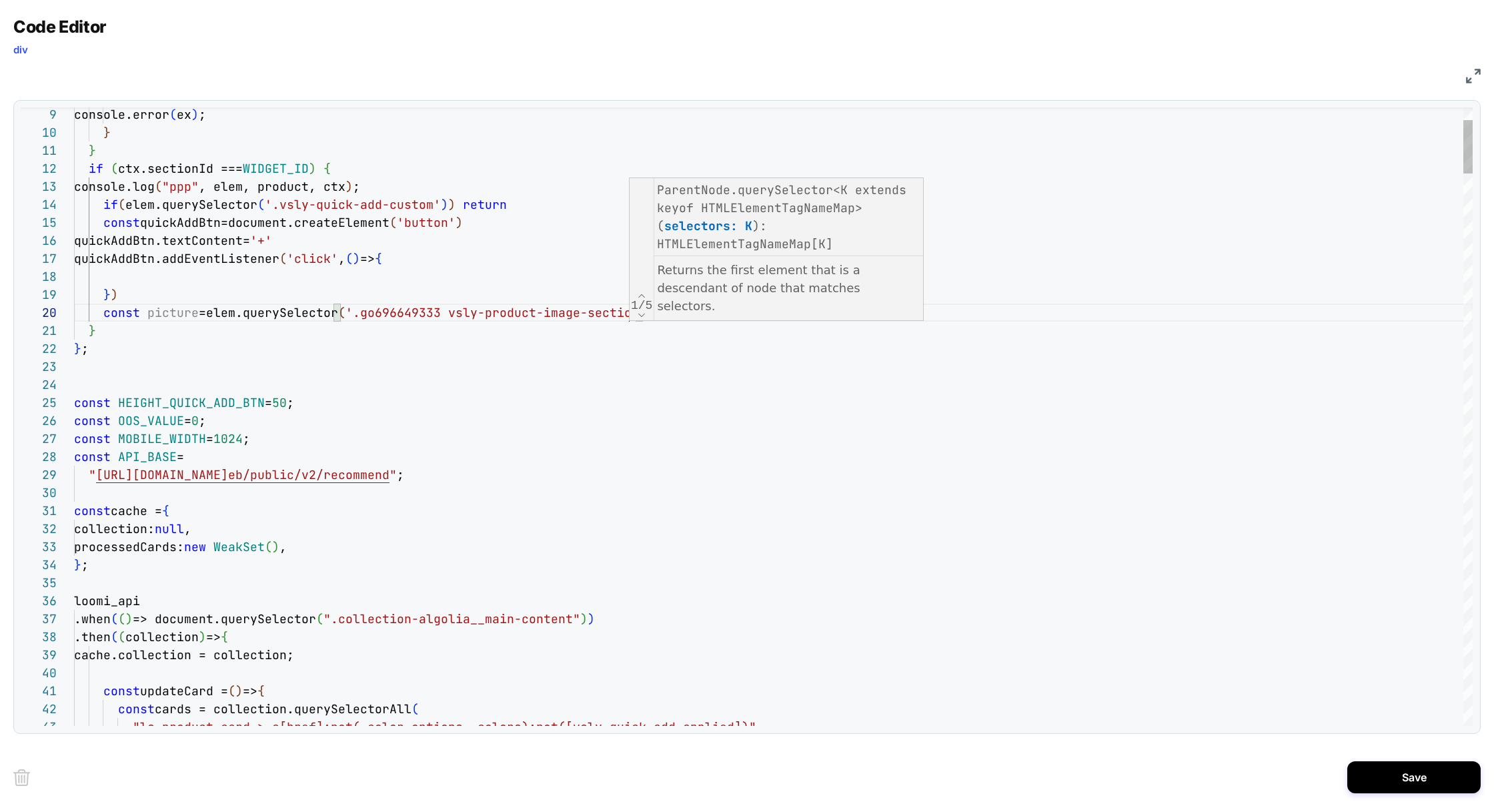
scroll to position [161, 555]
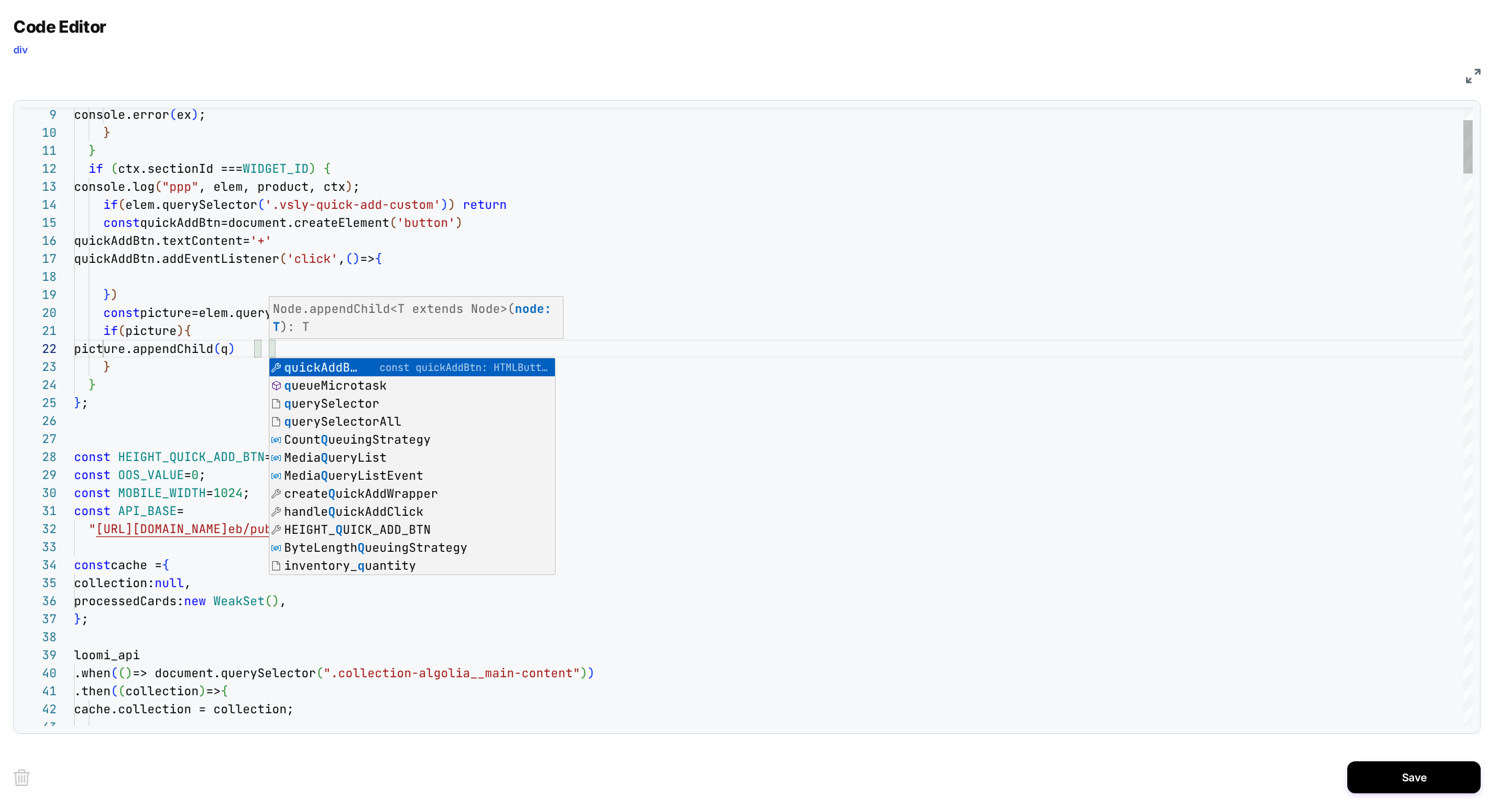
scroll to position [17, 267]
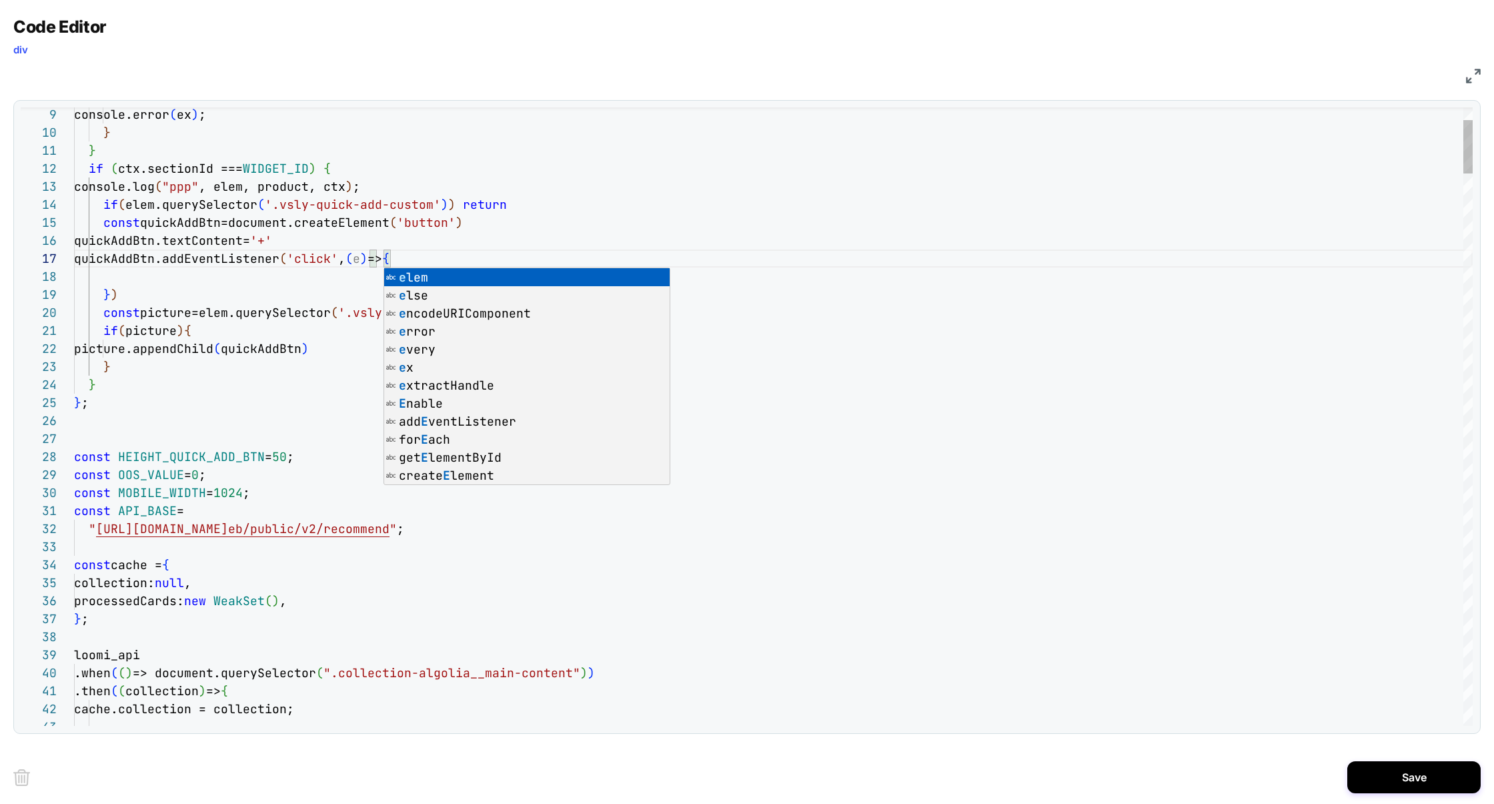
scroll to position [89, 0]
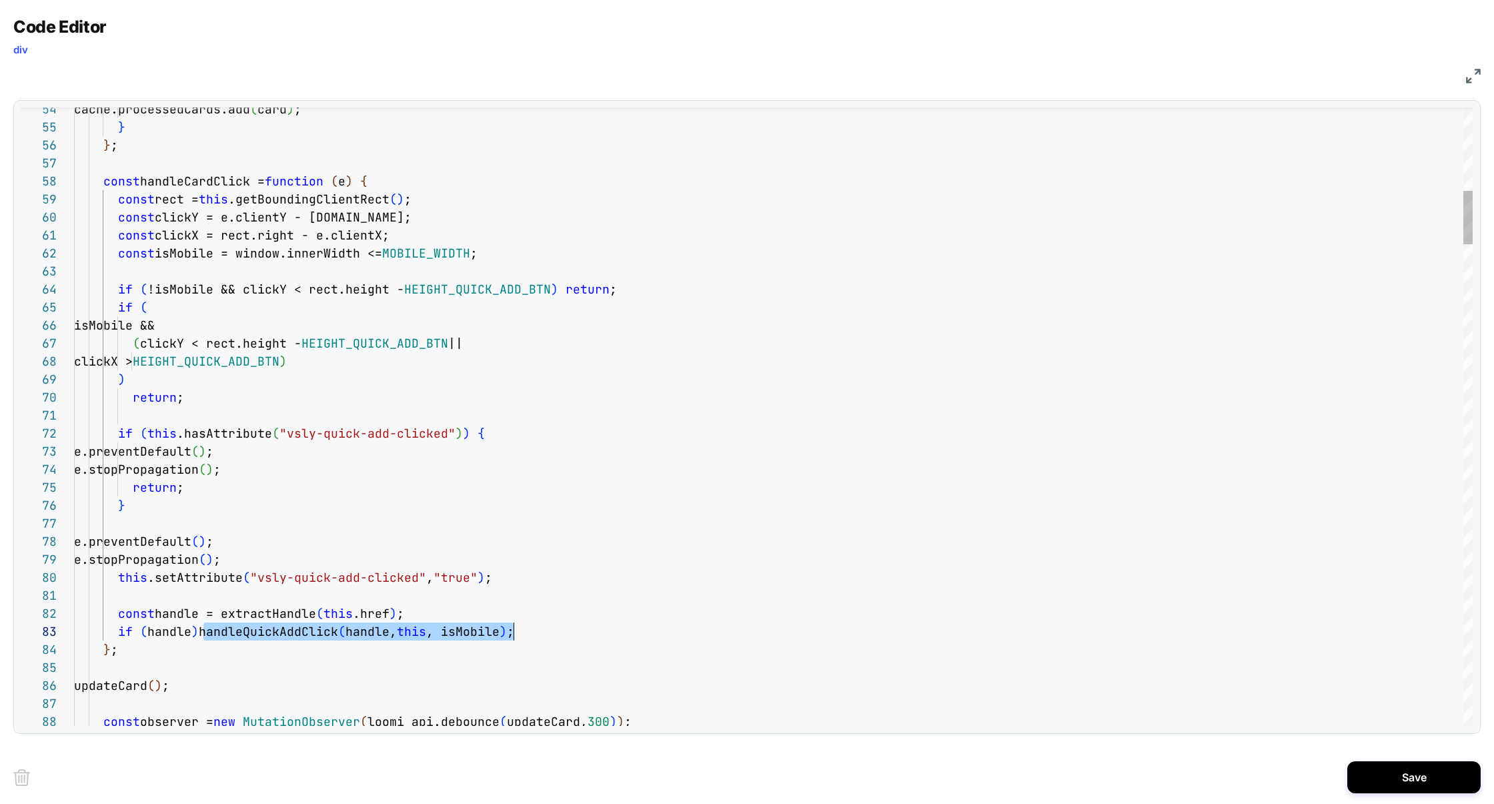
scroll to position [36, 439]
drag, startPoint x: 203, startPoint y: 639, endPoint x: 510, endPoint y: 628, distance: 307.1
click at [511, 628] on span "if ( handle ) handleQuickAddClick ( handle, this , isMobile ) ;" at bounding box center [294, 631] width 440 height 15
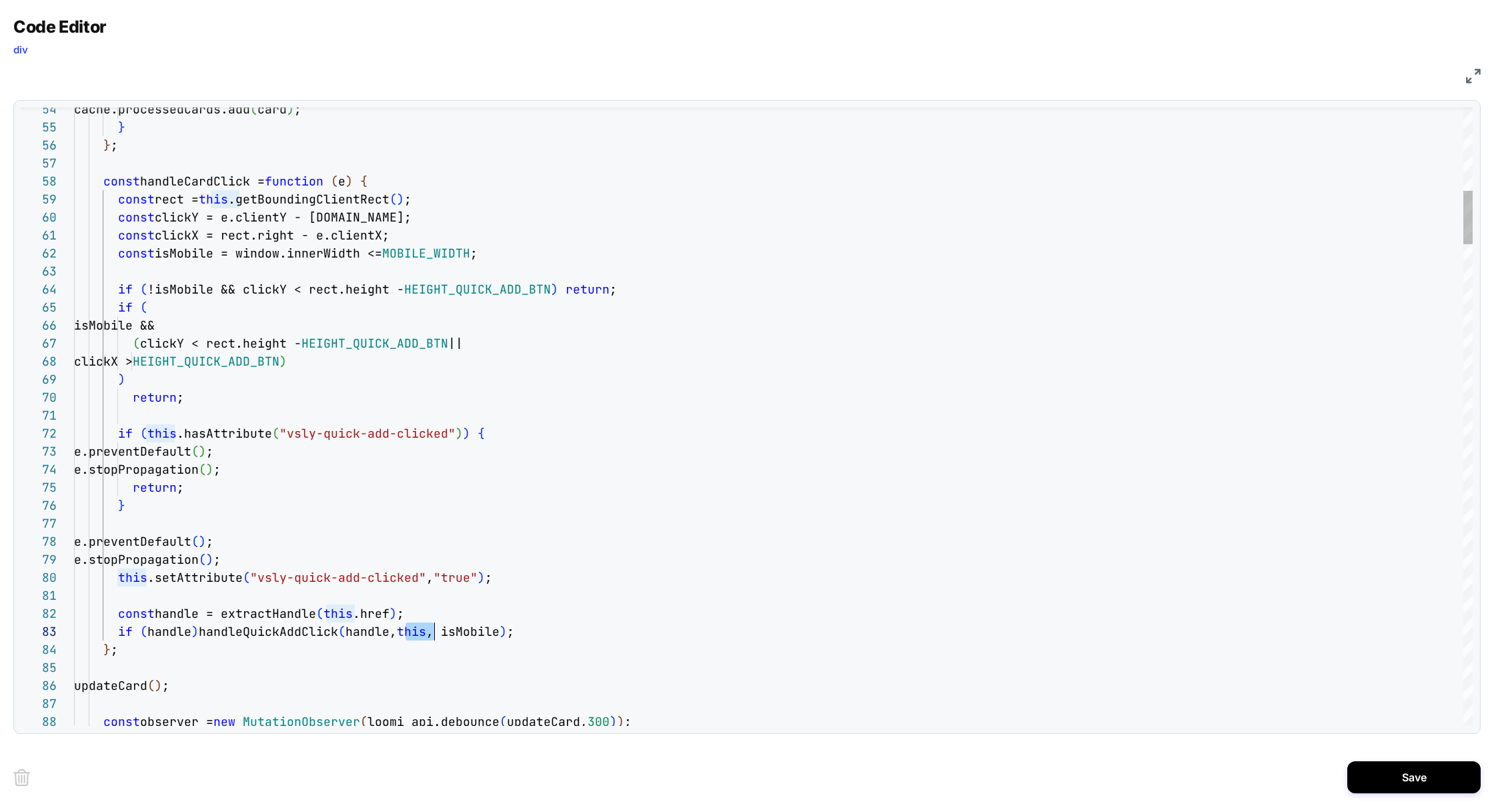
scroll to position [36, 360]
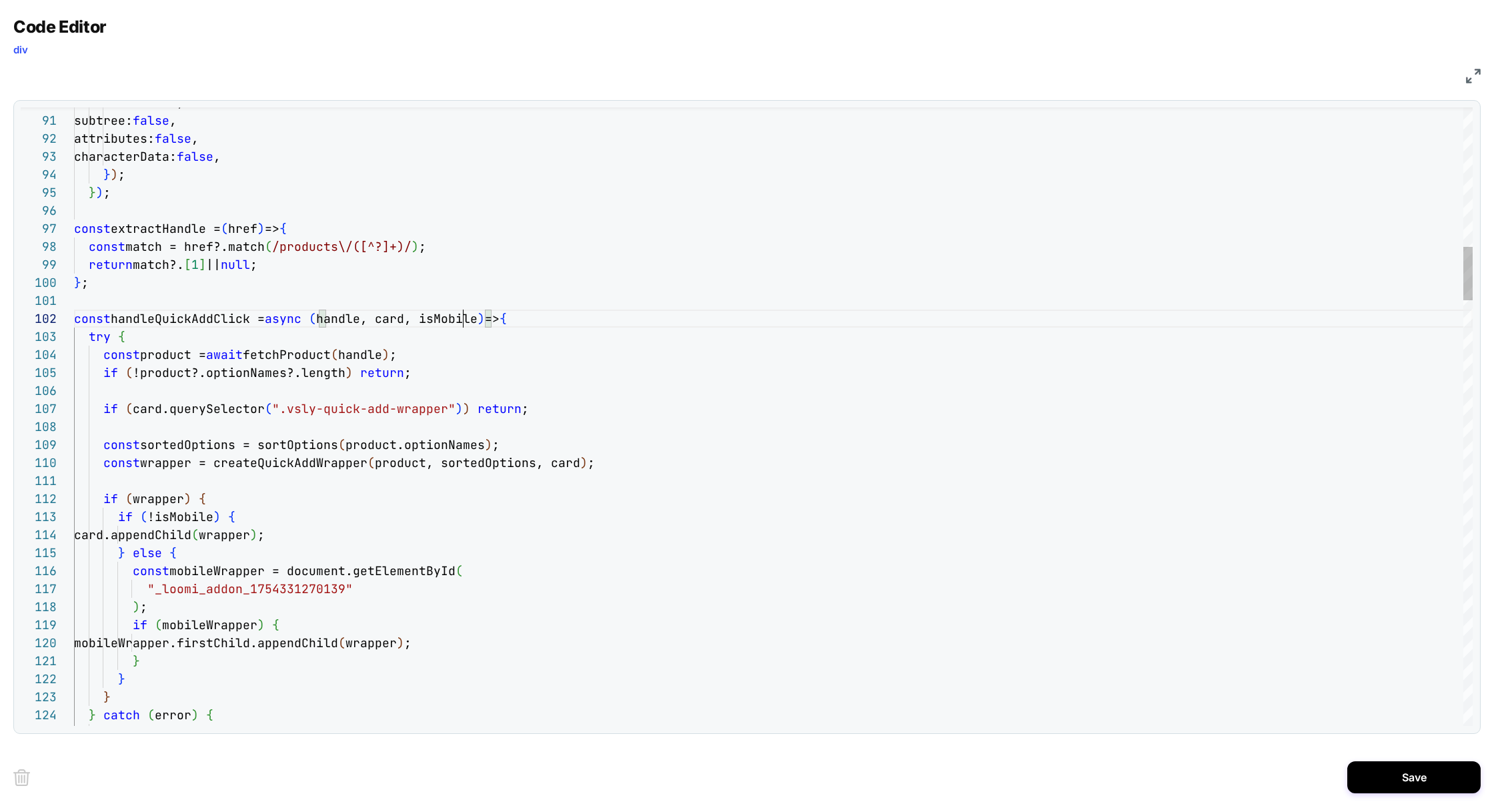
scroll to position [17, 411]
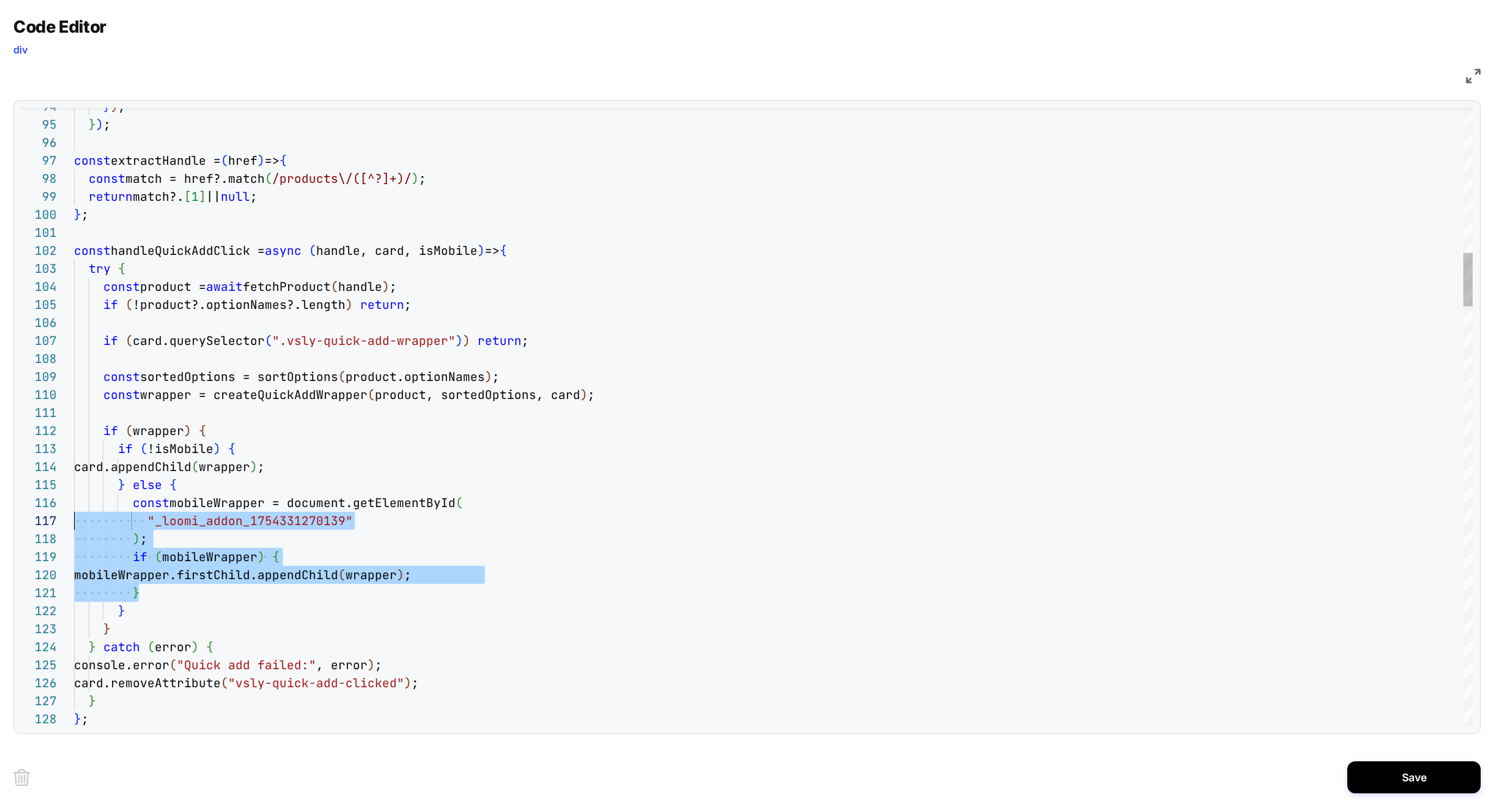
scroll to position [89, 0]
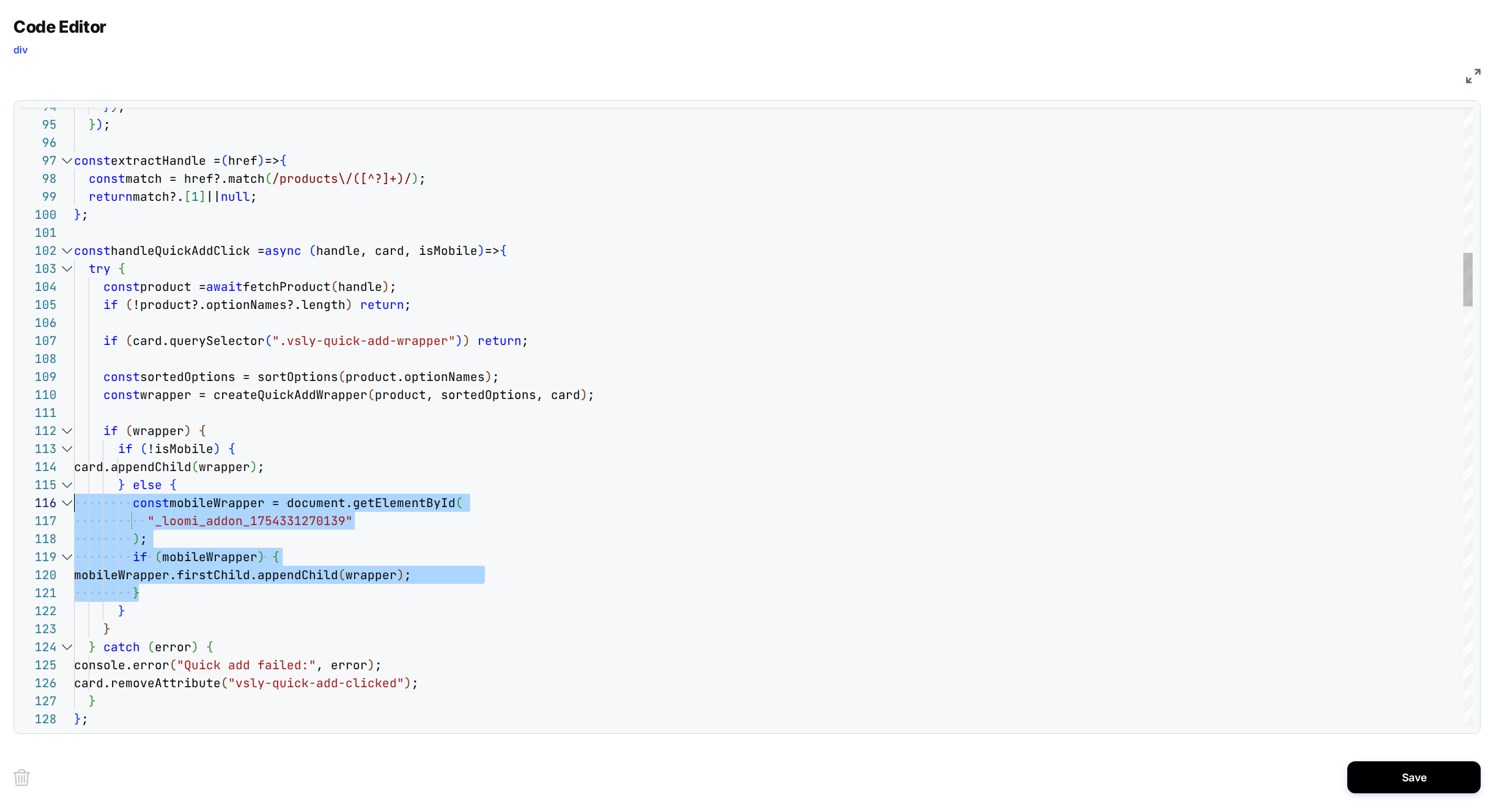
drag, startPoint x: 153, startPoint y: 596, endPoint x: 35, endPoint y: 510, distance: 145.6
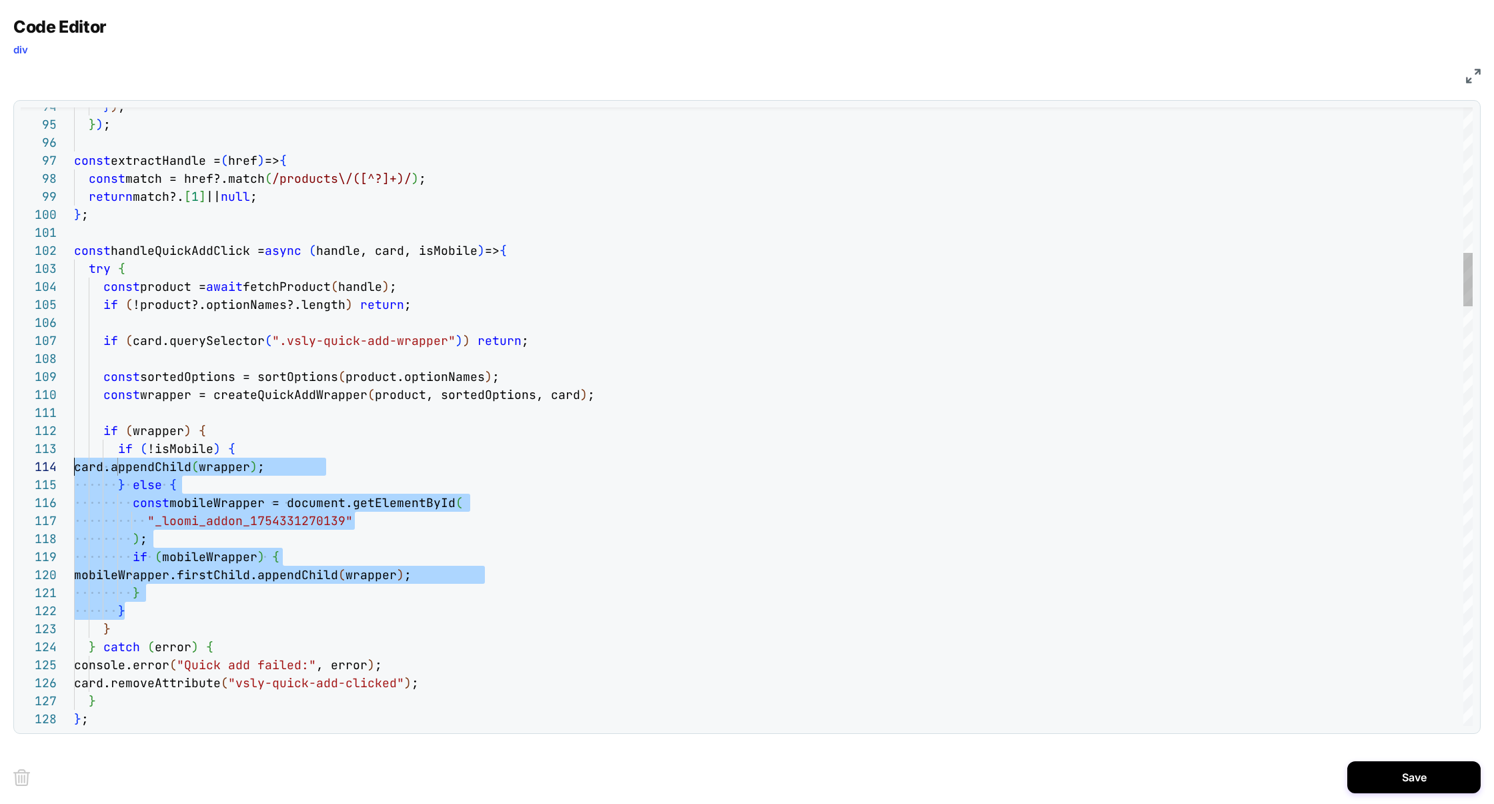
scroll to position [36, 0]
drag, startPoint x: 139, startPoint y: 614, endPoint x: 40, endPoint y: 456, distance: 186.8
click at [40, 456] on div "94 95 96 97 98 99 100 101 102 103 104 105 106 107 108 109 110 111 112 113 114 1…" at bounding box center [747, 416] width 1452 height 618
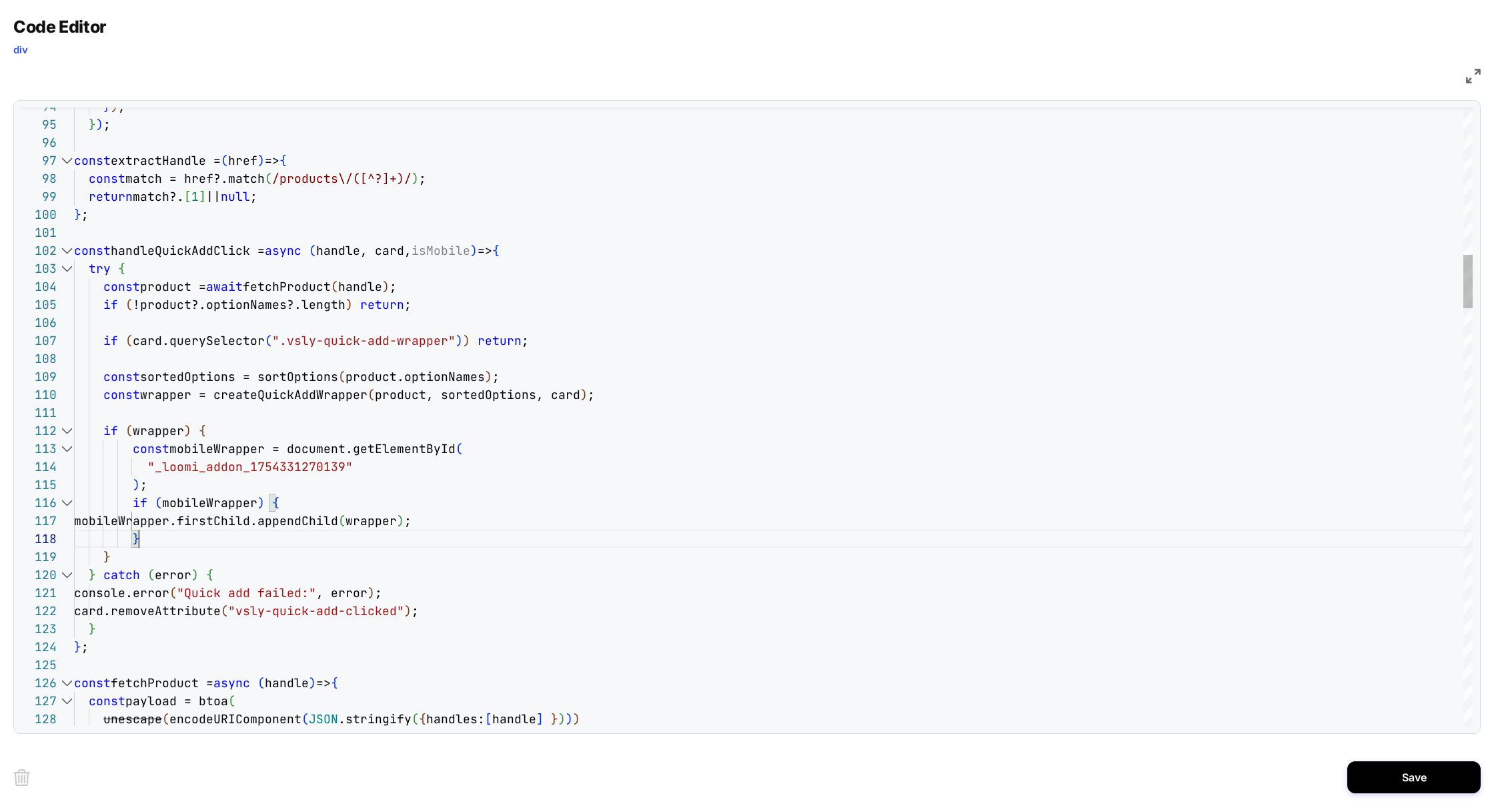
scroll to position [144, 36]
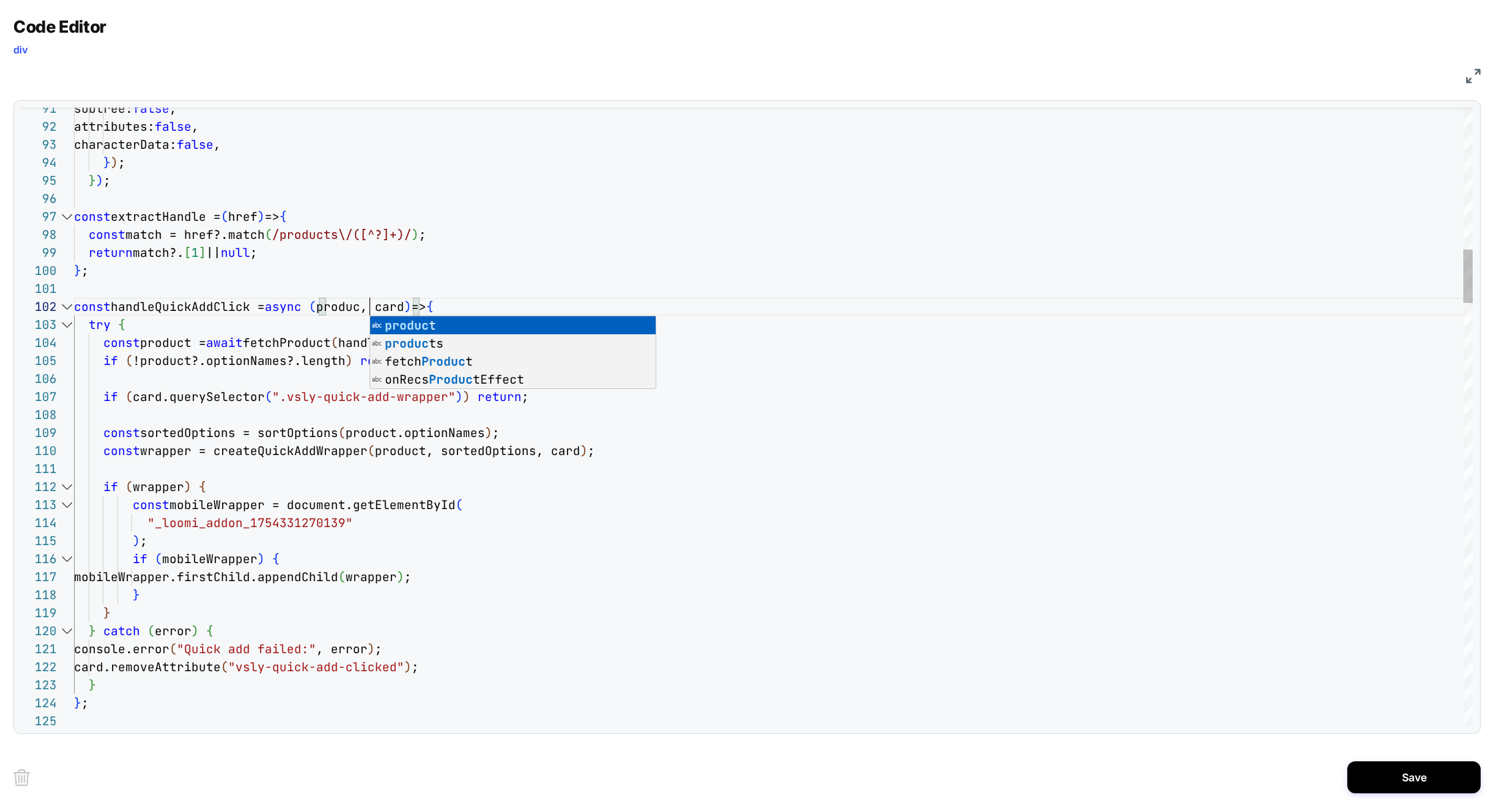
scroll to position [17, 303]
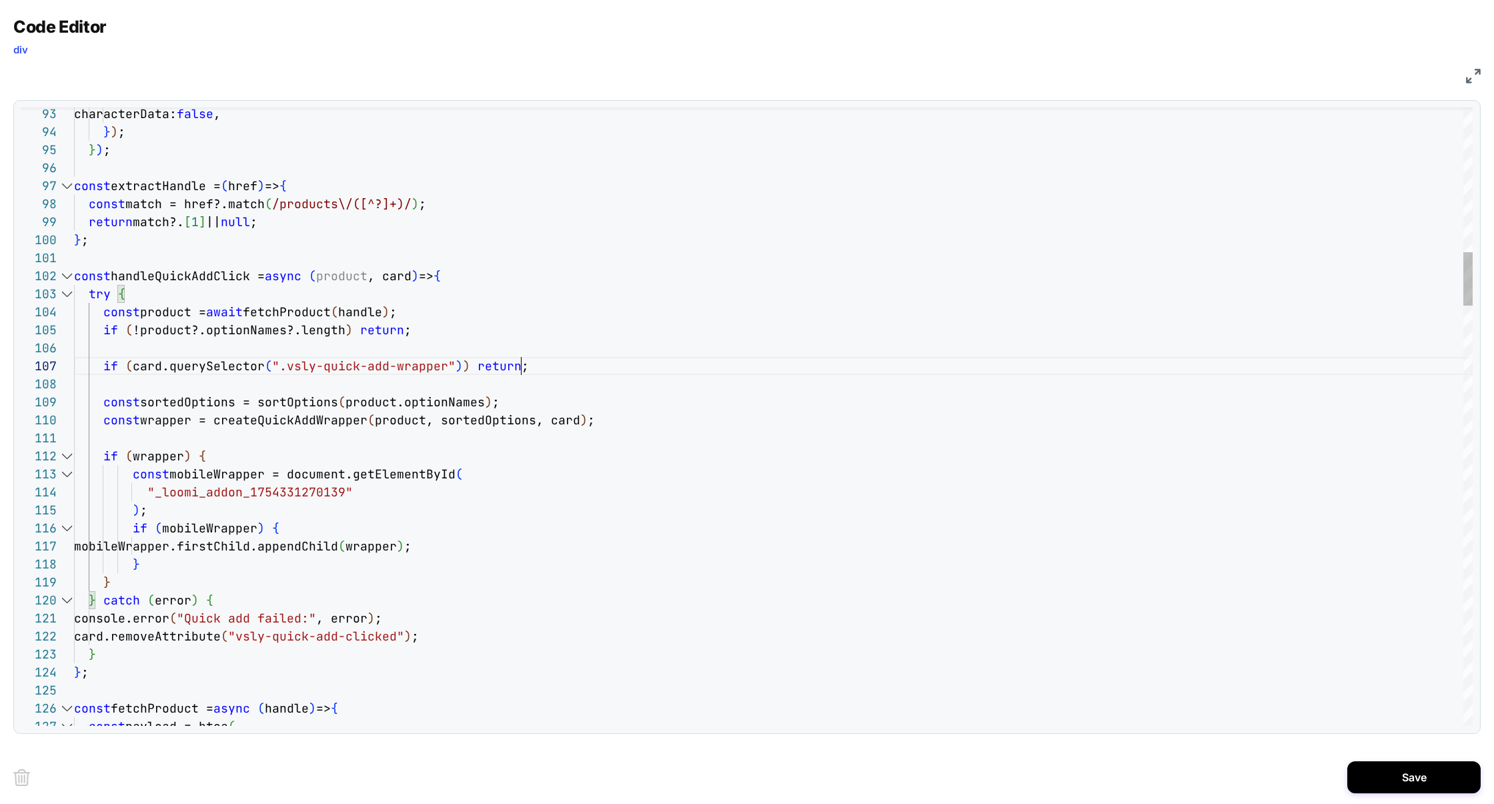
scroll to position [108, 447]
drag, startPoint x: 547, startPoint y: 367, endPoint x: 0, endPoint y: 368, distance: 547.0
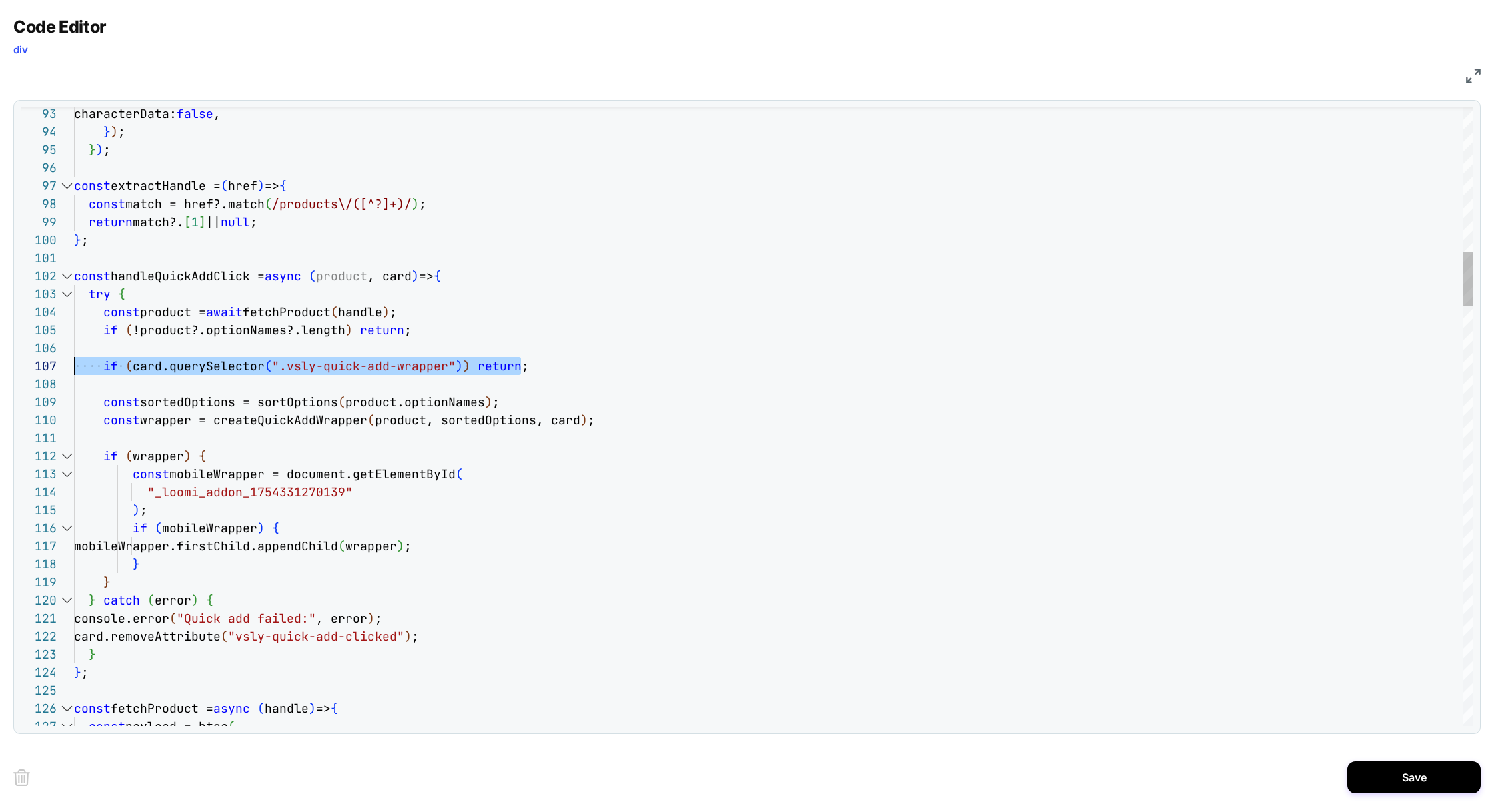
click at [0, 370] on div "Code Editor div JS 94 95 96 97 98 99 100 101 102 103 104 105 106 107 108 109 11…" at bounding box center [747, 402] width 1494 height 804
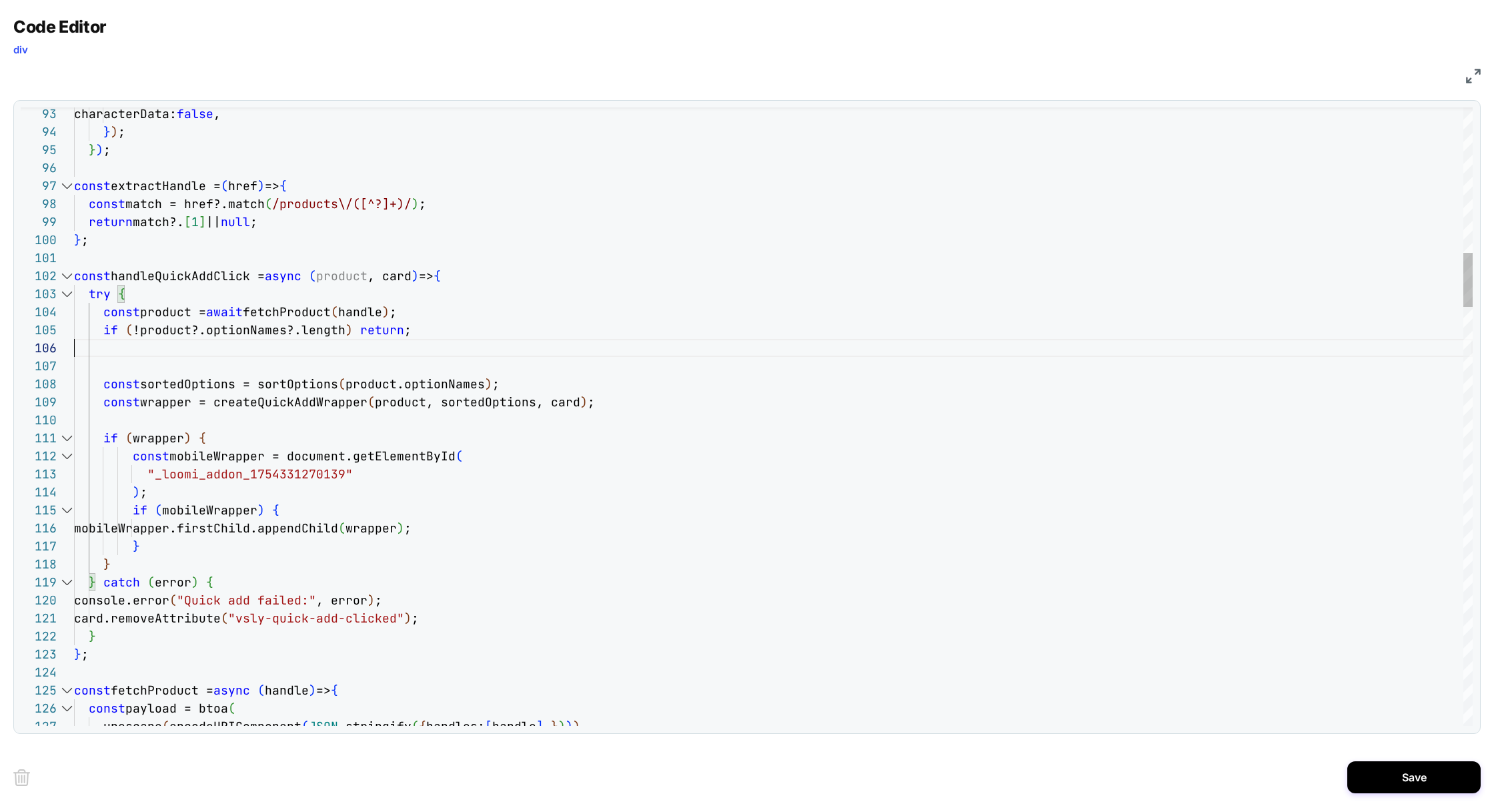
scroll to position [72, 332]
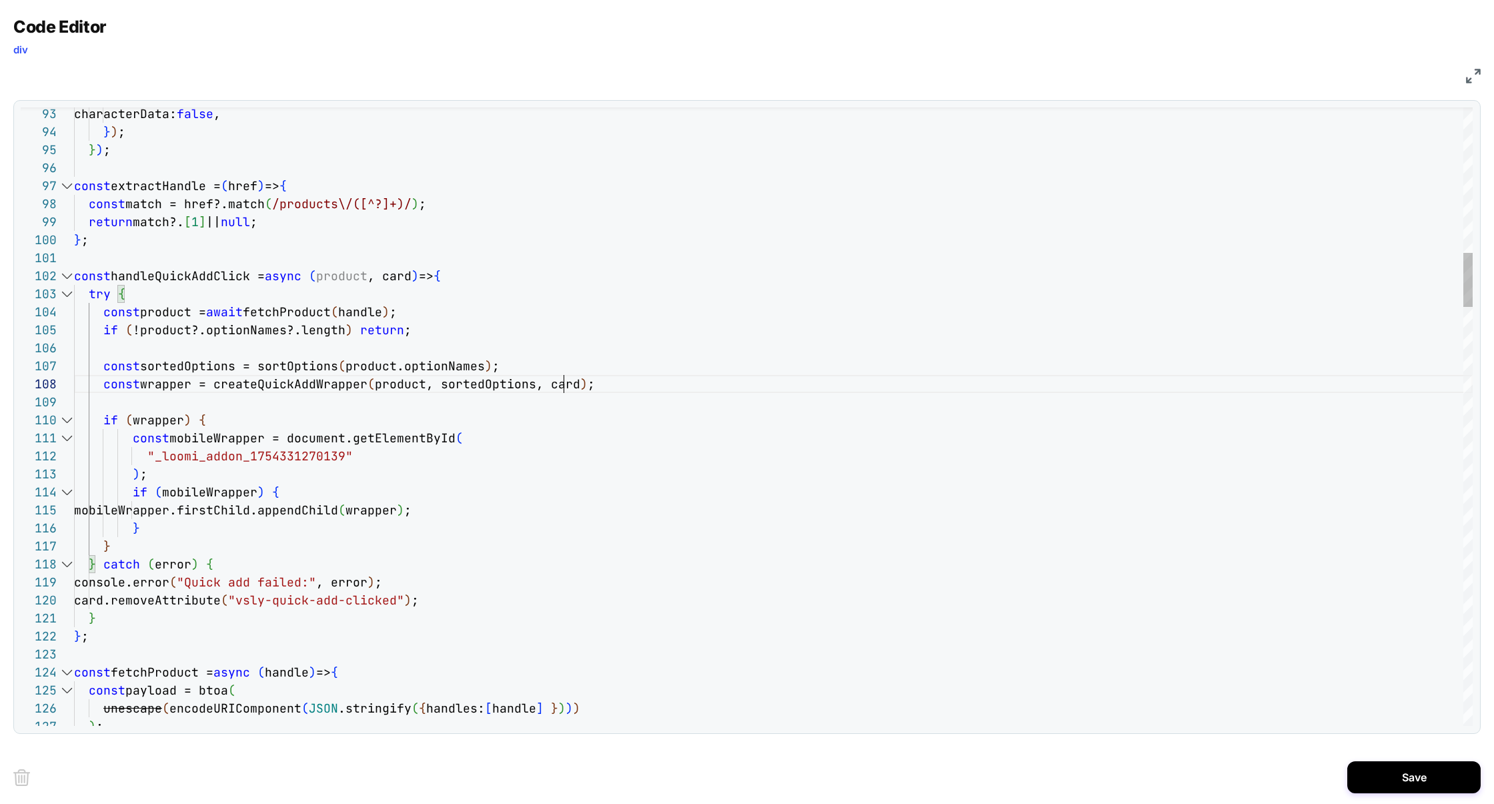
drag, startPoint x: 477, startPoint y: 596, endPoint x: 0, endPoint y: 601, distance: 477.0
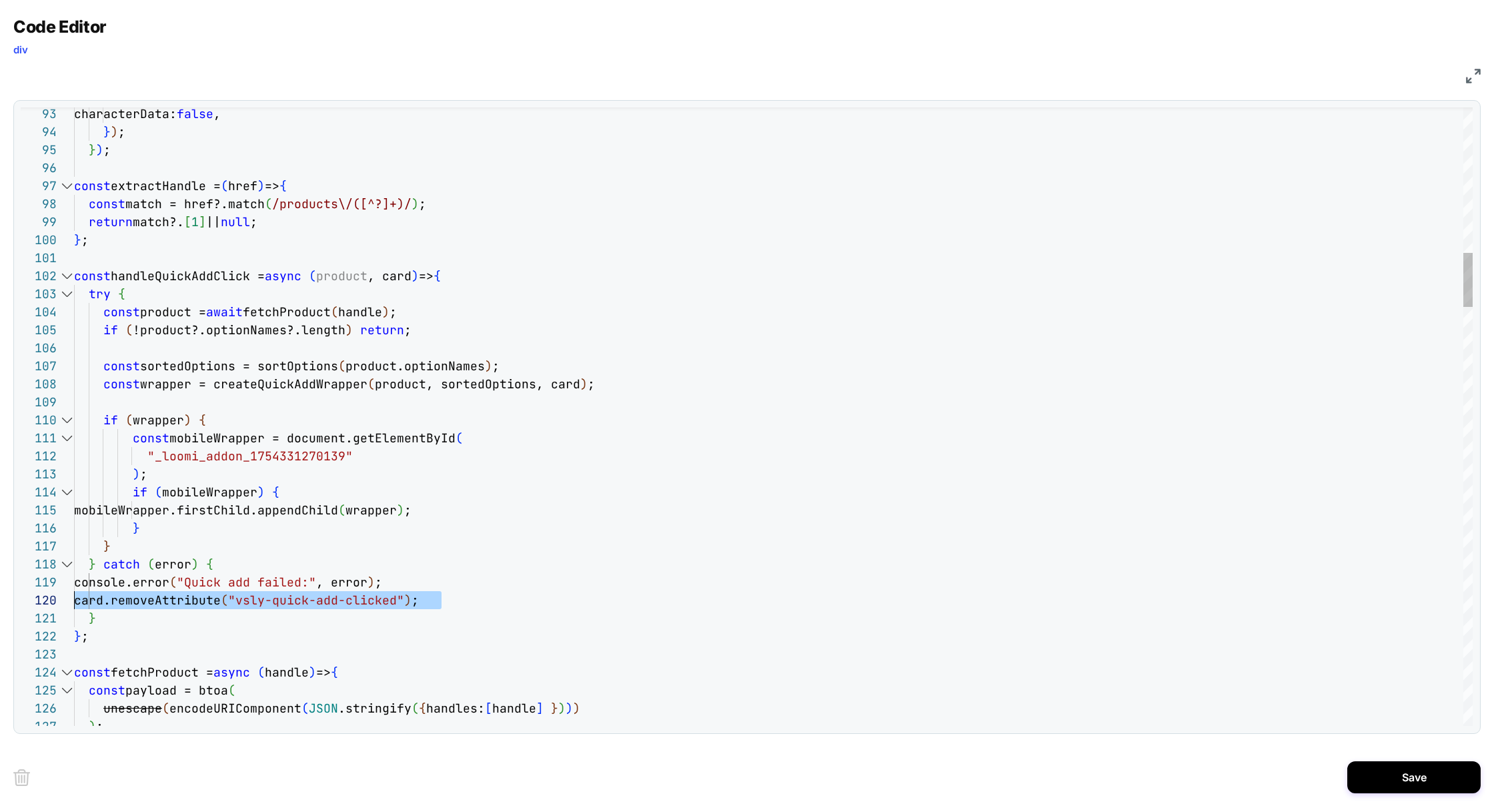
click at [0, 601] on div "Code Editor div JS 94 95 96 97 98 99 100 101 102 103 104 105 106 107 108 109 11…" at bounding box center [747, 402] width 1494 height 804
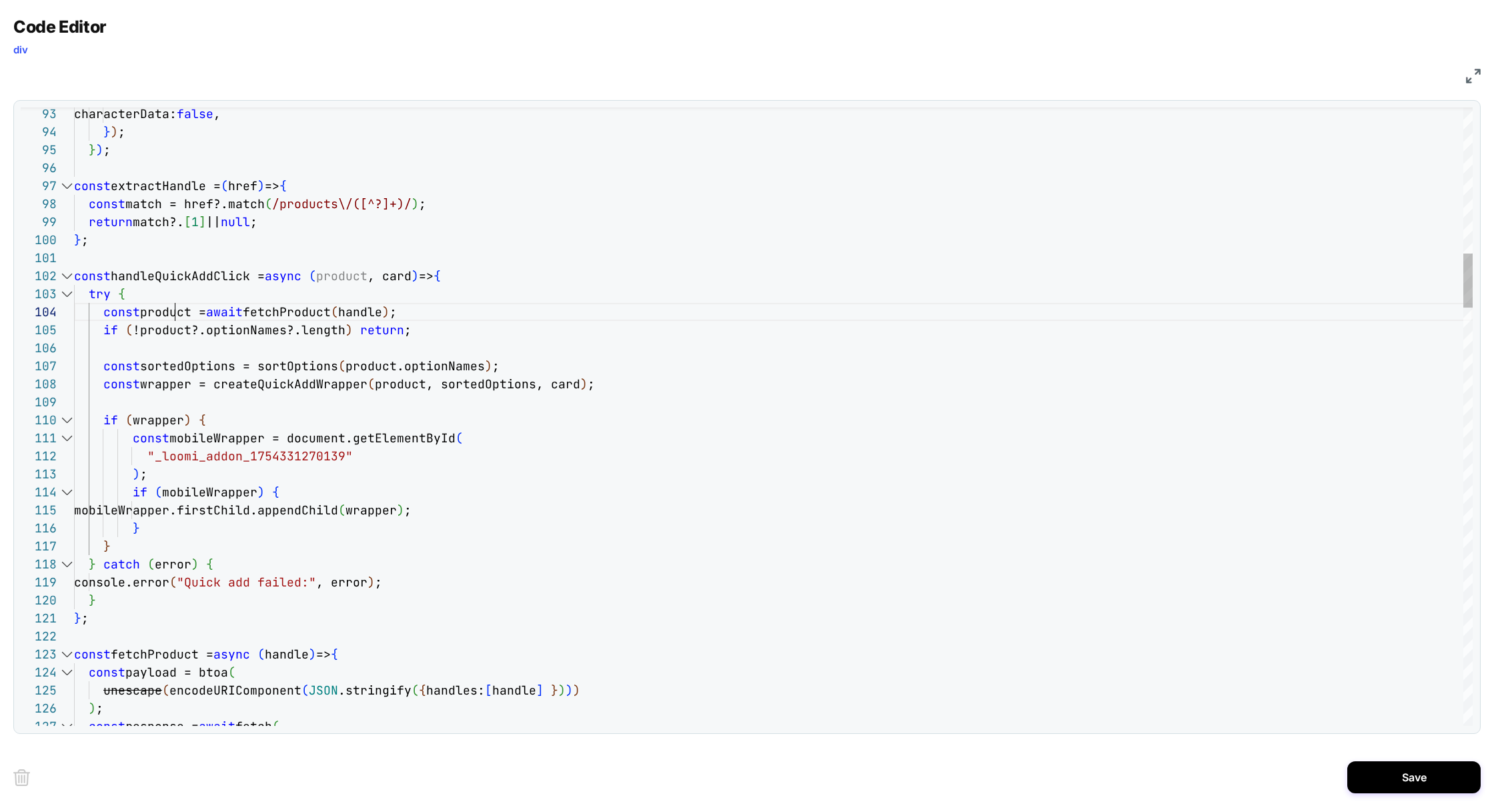
drag, startPoint x: 431, startPoint y: 313, endPoint x: 4, endPoint y: 306, distance: 427.0
click at [4, 308] on div "Code Editor div JS 94 95 96 97 98 99 100 101 102 103 104 105 106 107 108 109 11…" at bounding box center [747, 402] width 1494 height 804
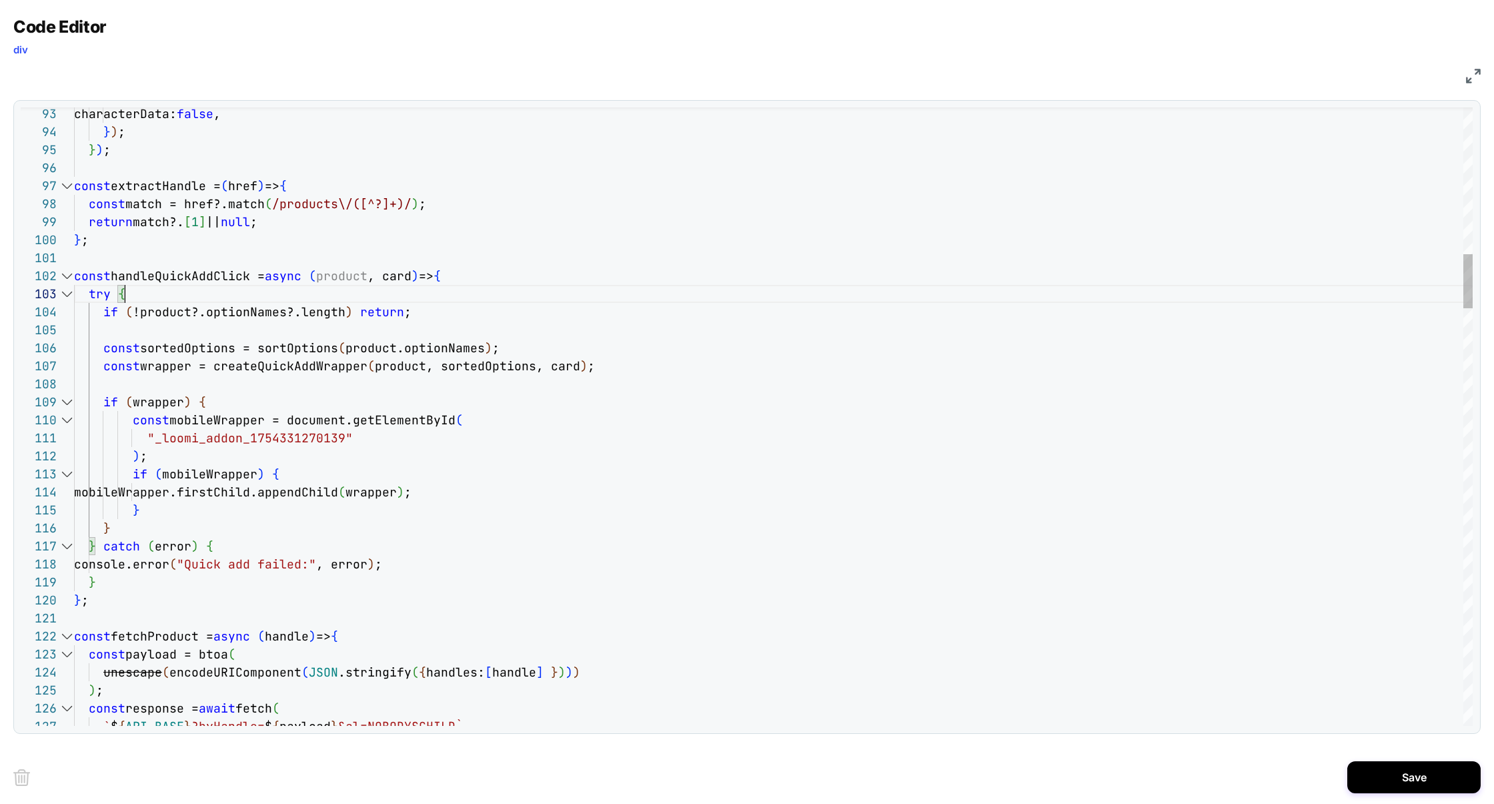
scroll to position [36, 51]
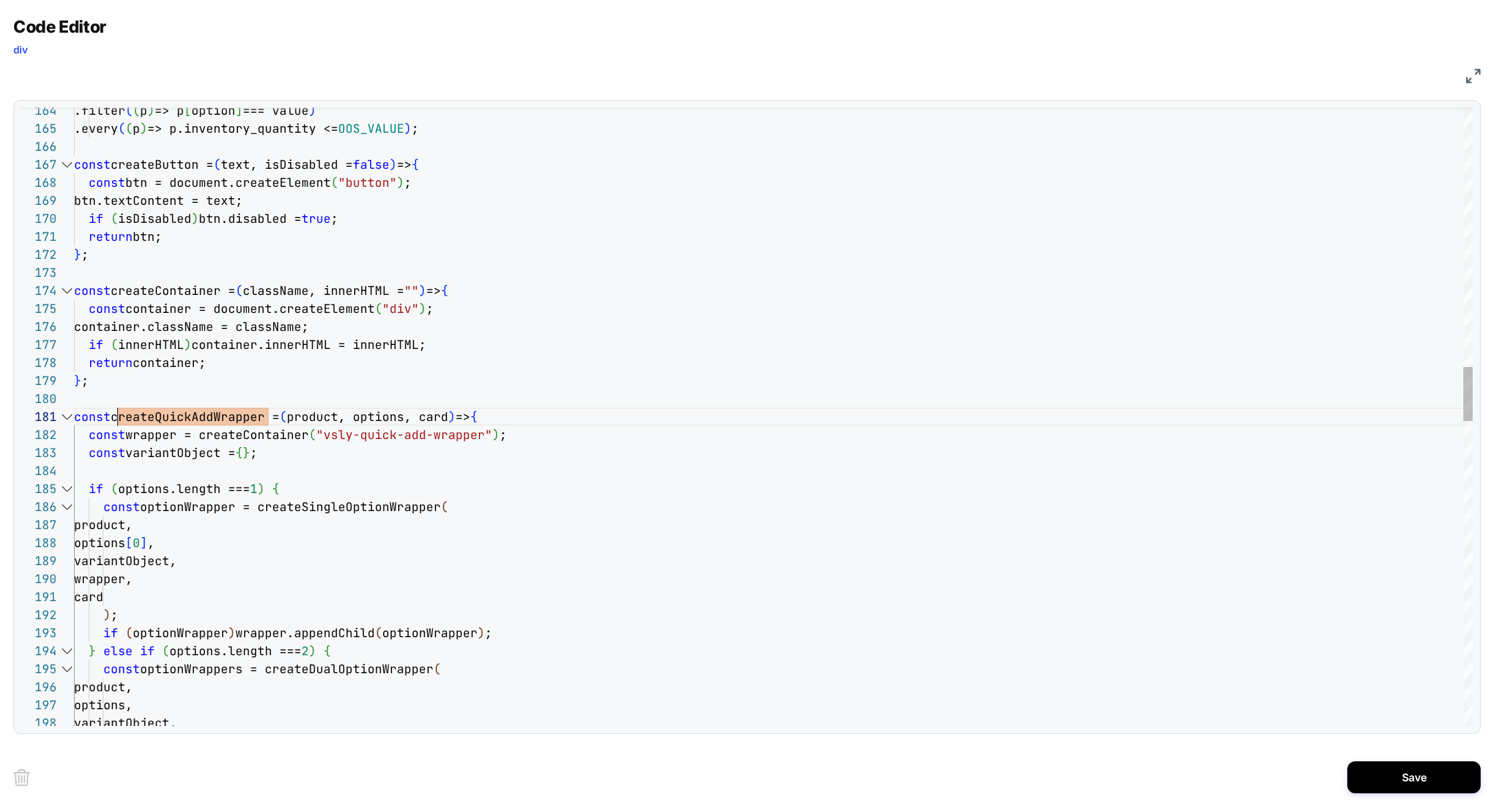
scroll to position [0, 43]
click at [448, 410] on div ".filter ( ( p ) => p [ option ] === value ) .every ( ( p ) => p.inventory_quant…" at bounding box center [773, 671] width 1399 height 7013
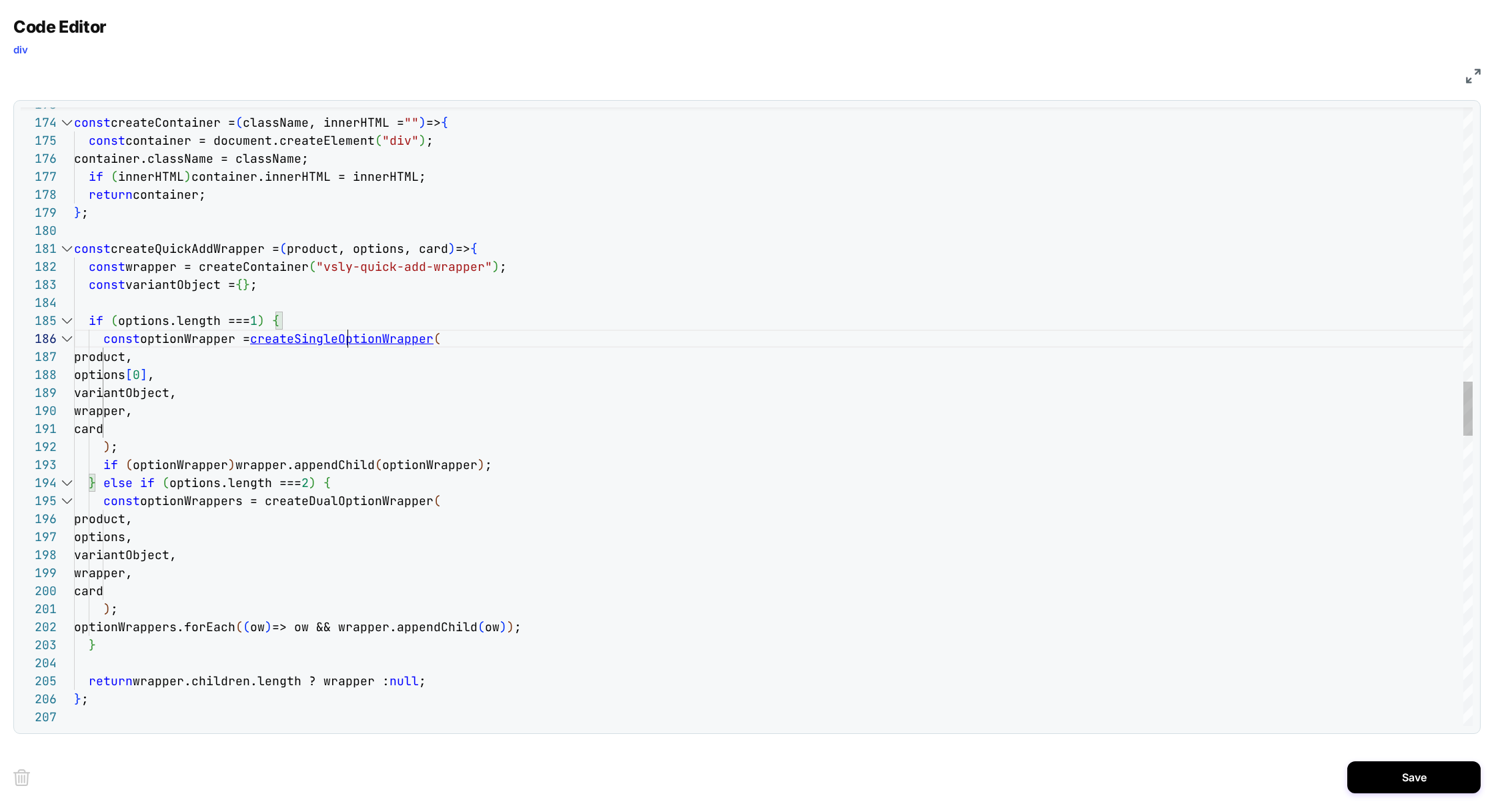
scroll to position [126, 43]
click at [345, 344] on div "} ; const createQuickAddWrapper = ( product, options, card ) => { const wrapper…" at bounding box center [773, 503] width 1399 height 7013
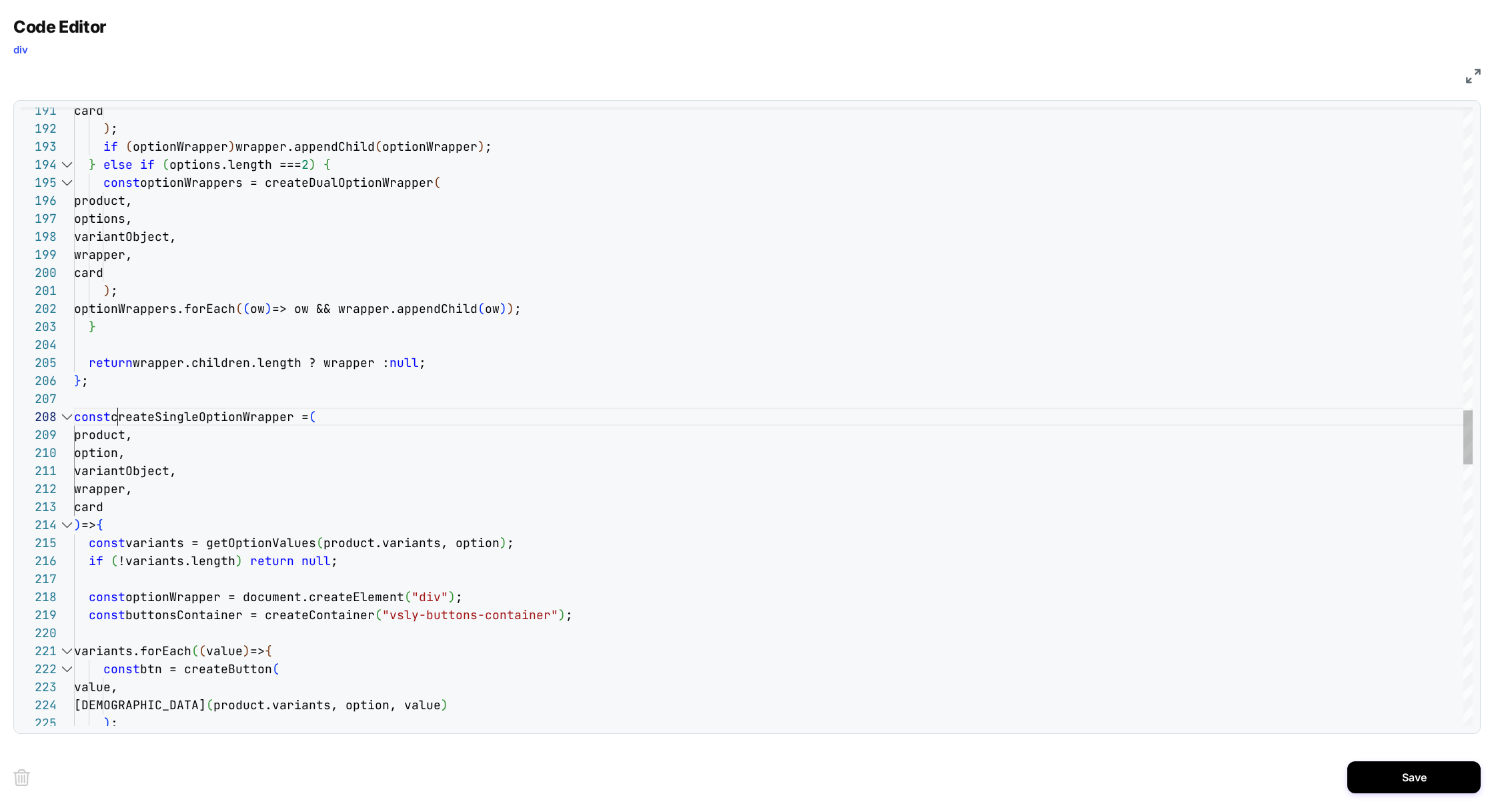
click at [110, 509] on div "card ) ; if ( optionWrapper ) wrapper.appendChild ( optionWrapper ) ; } else if…" at bounding box center [773, 185] width 1399 height 7013
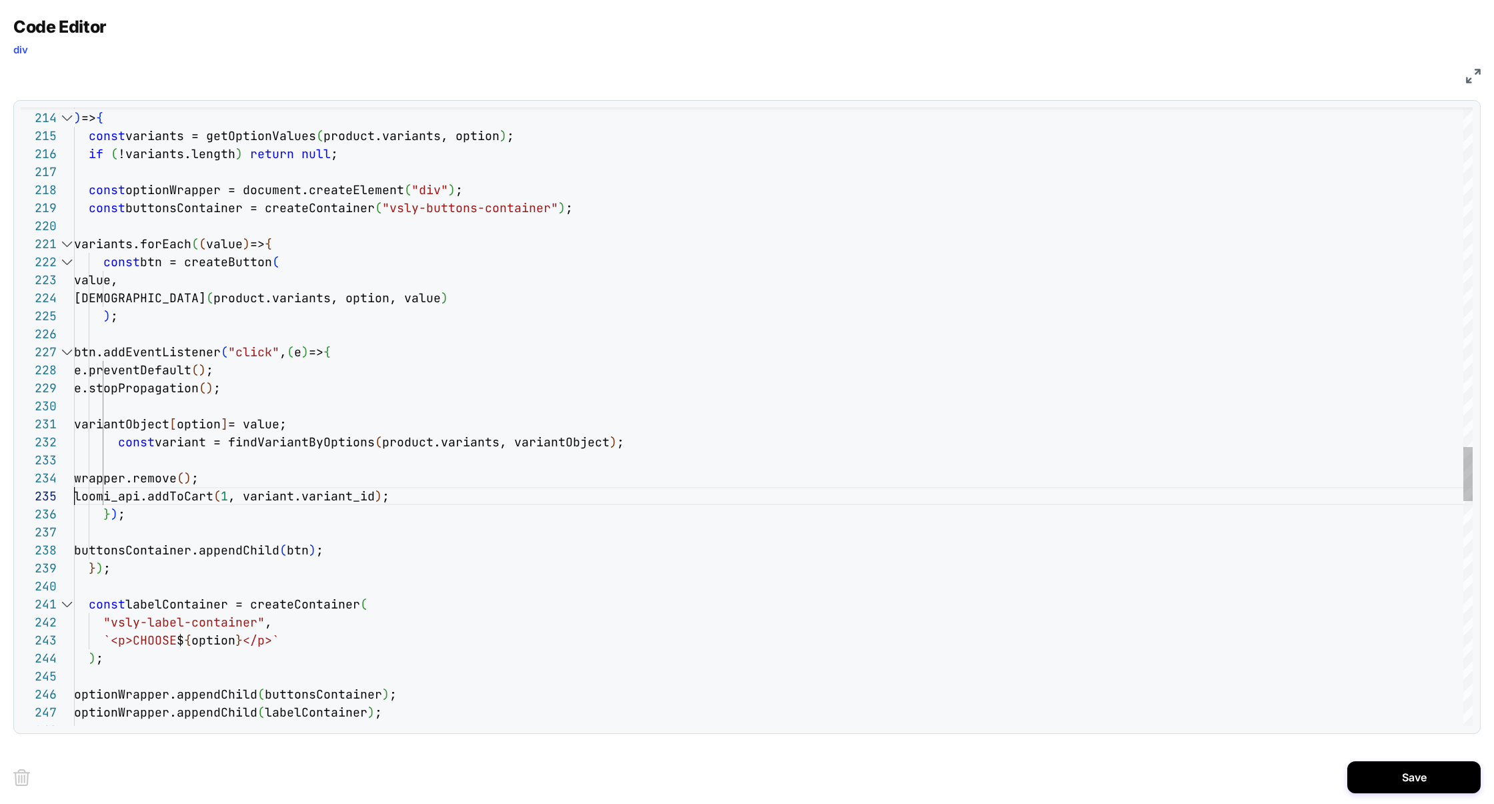
scroll to position [72, 0]
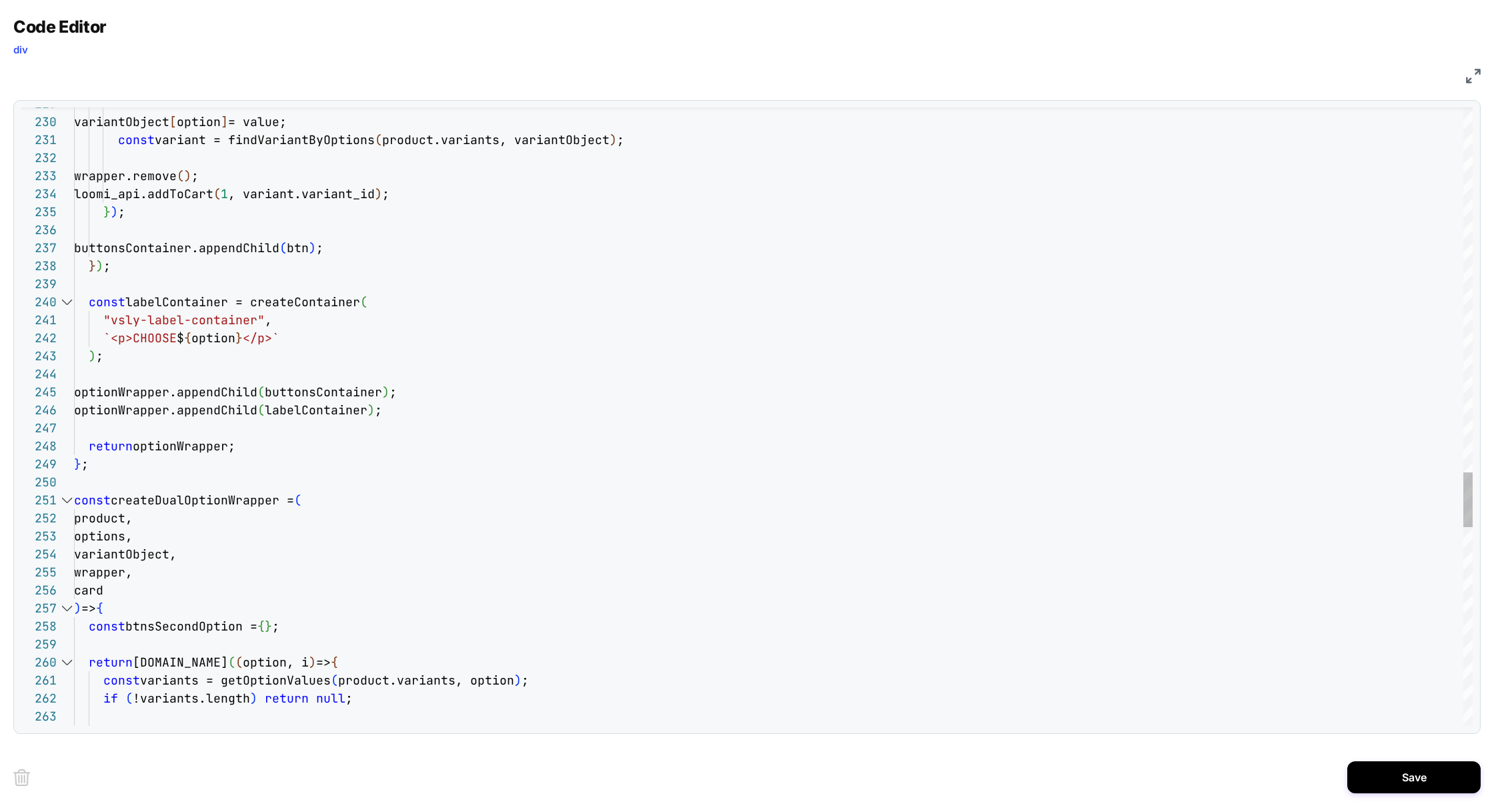
scroll to position [89, 36]
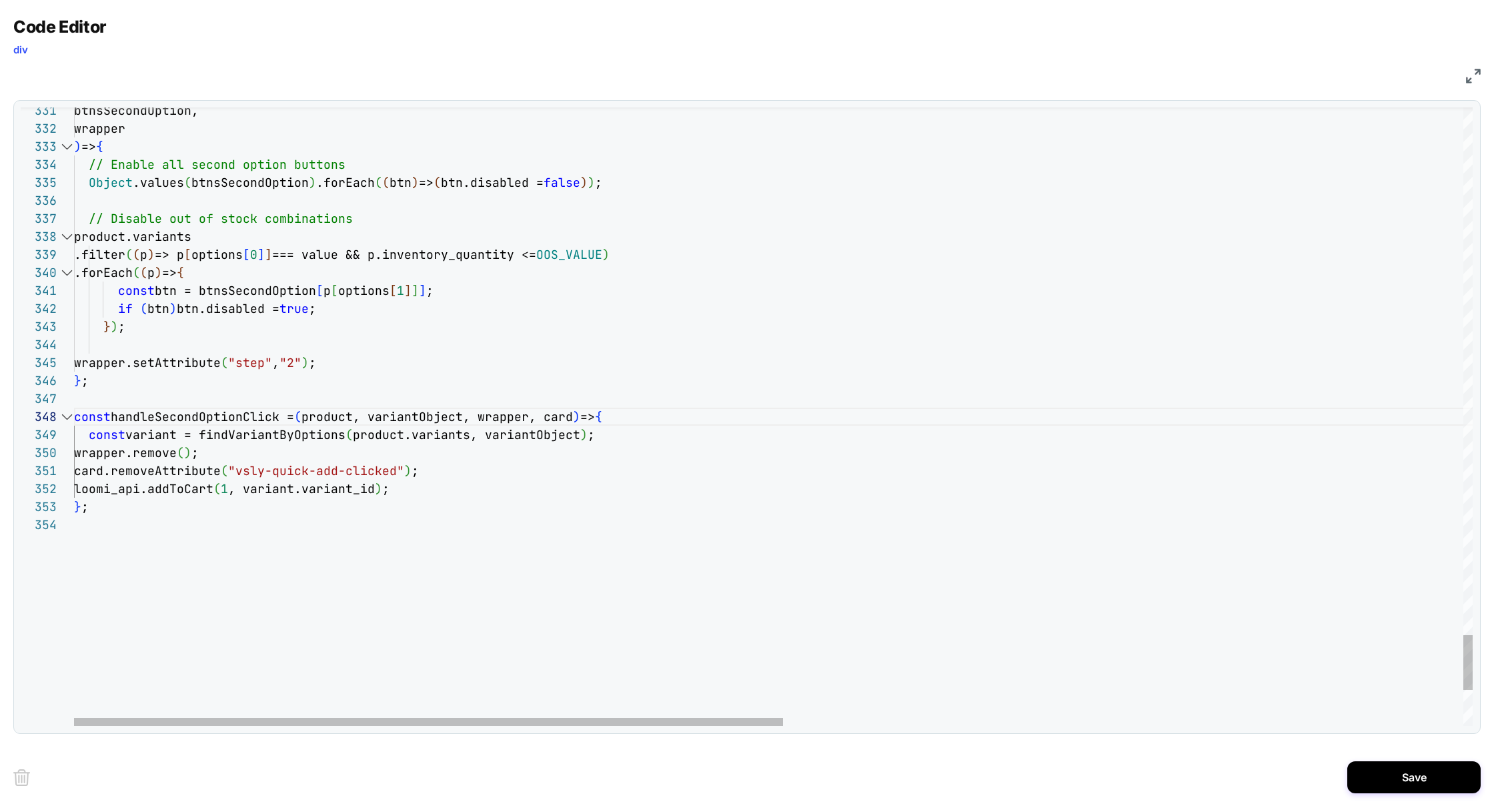
scroll to position [126, 483]
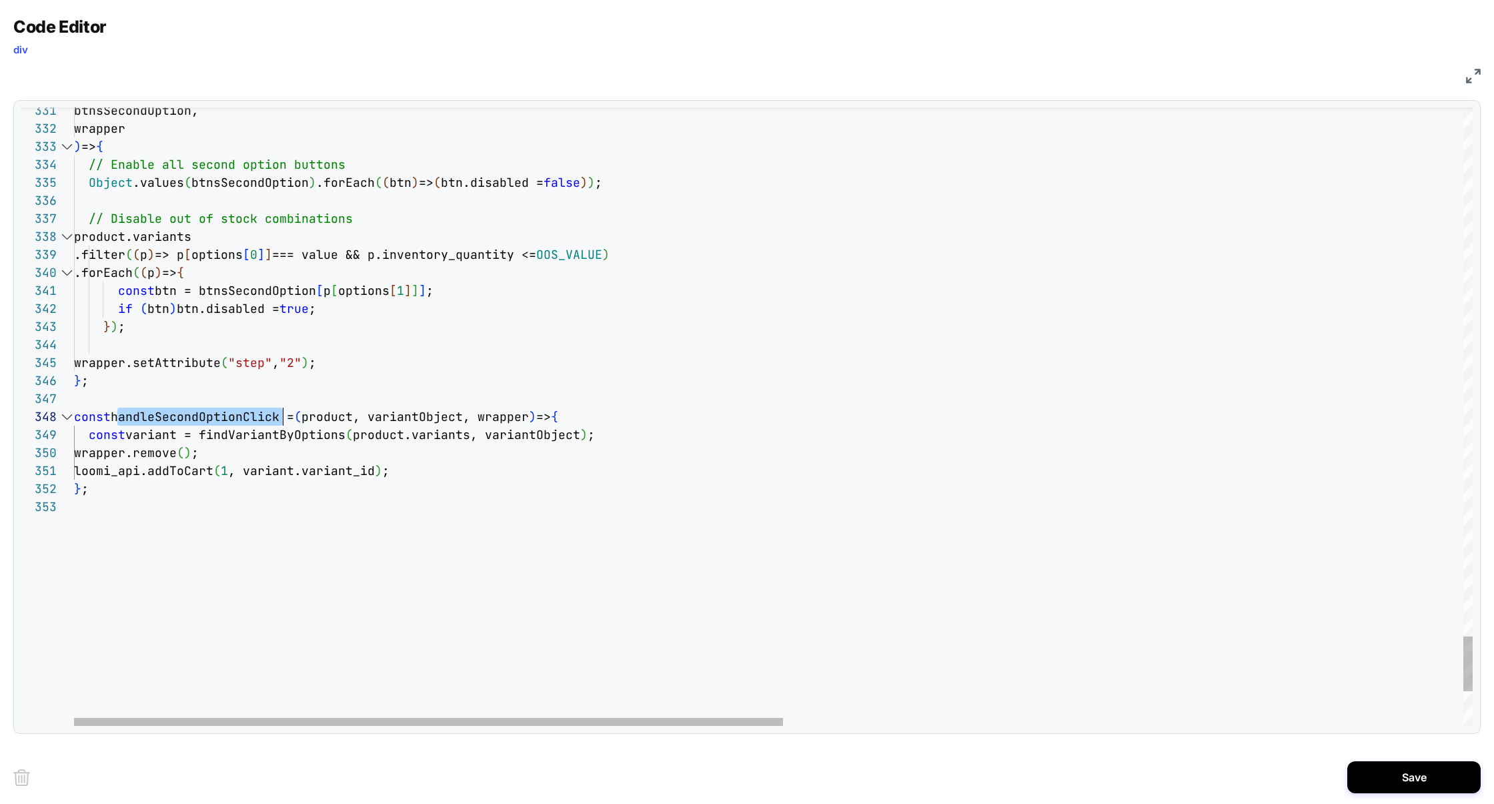
scroll to position [126, 209]
click at [1402, 120] on div "Previous Match (⇧Enter)" at bounding box center [1401, 118] width 11 height 11
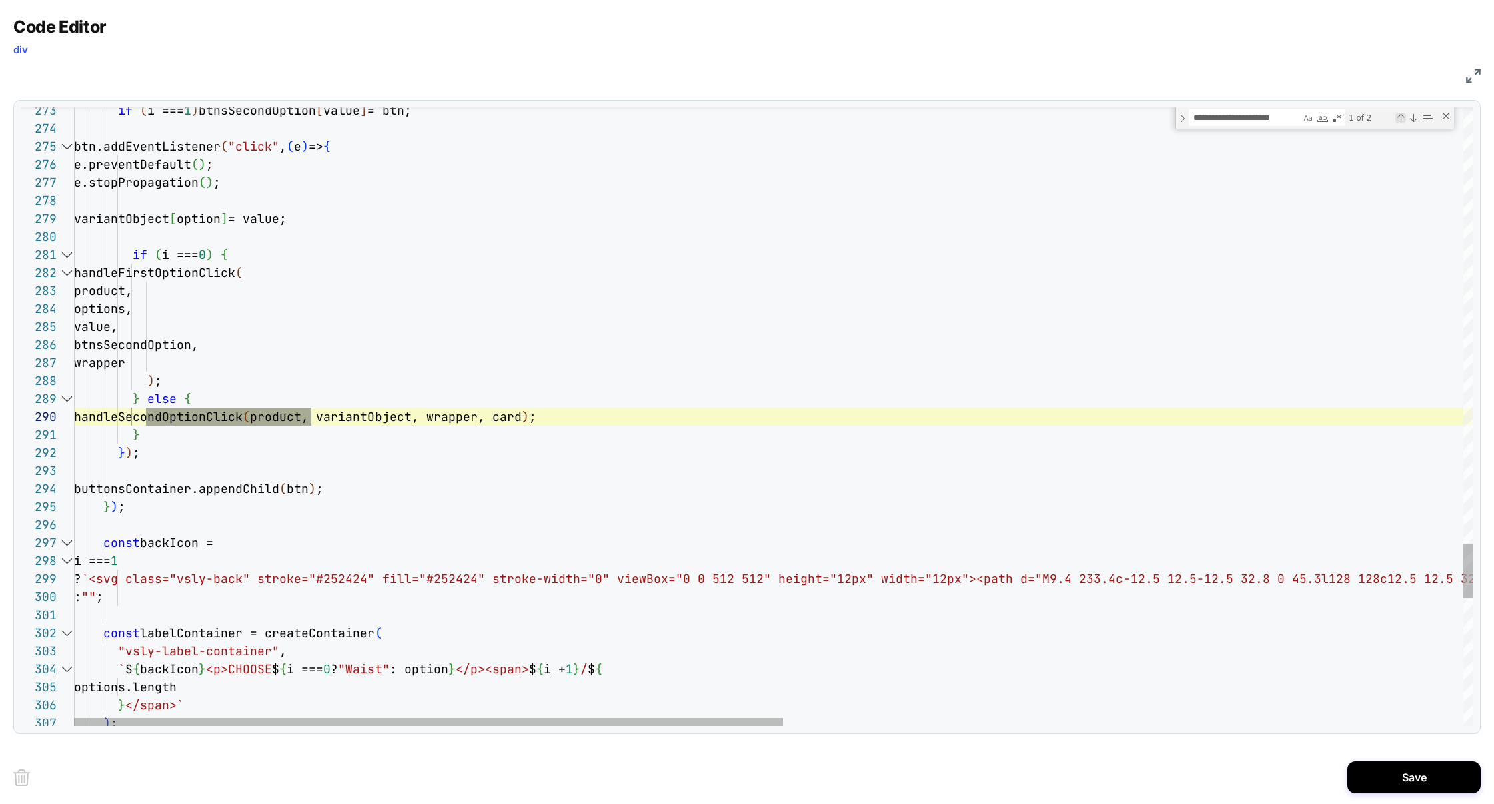
scroll to position [180, 237]
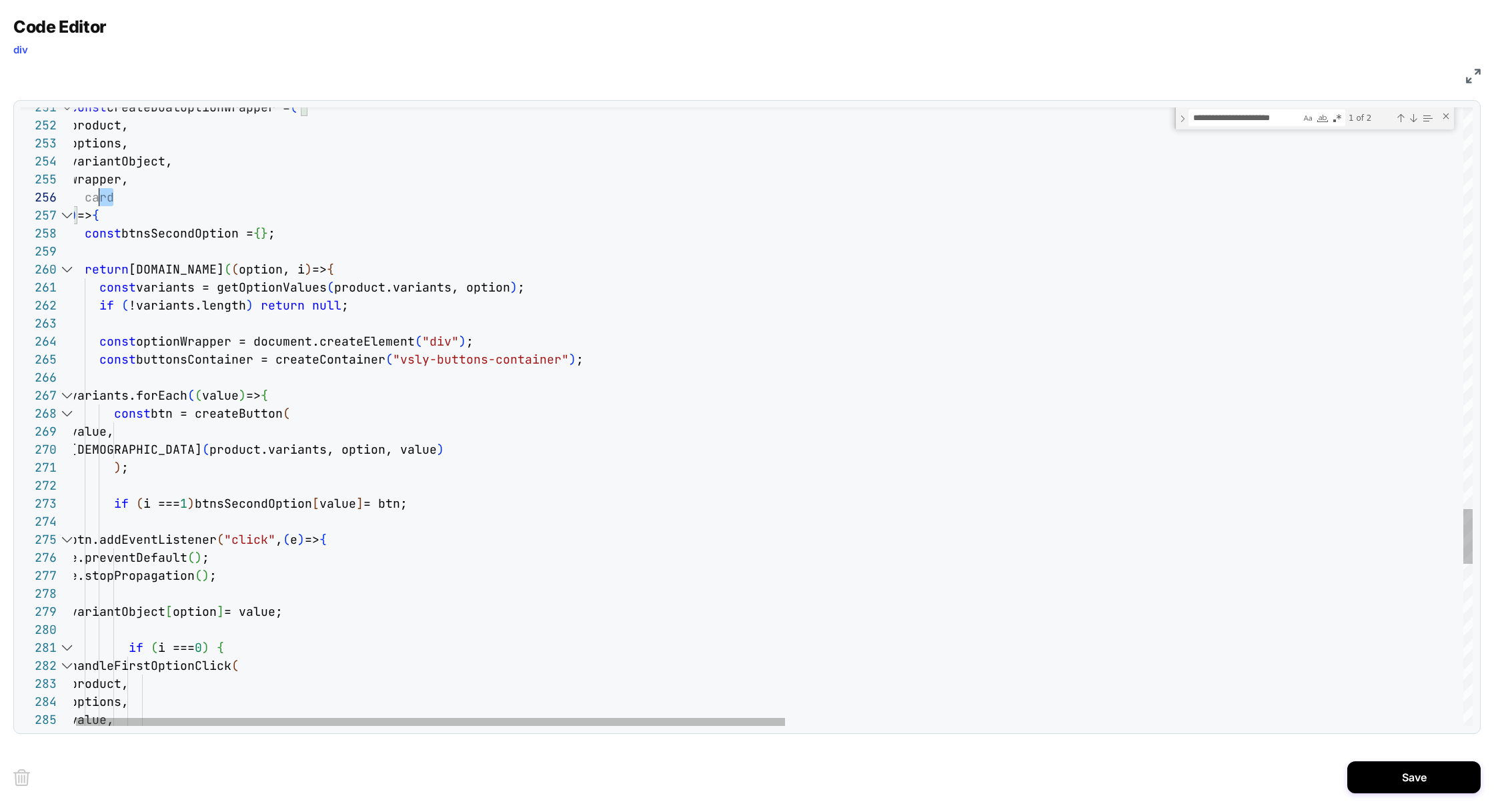
scroll to position [89, 0]
drag, startPoint x: 134, startPoint y: 201, endPoint x: 11, endPoint y: 200, distance: 123.4
type textarea "**********"
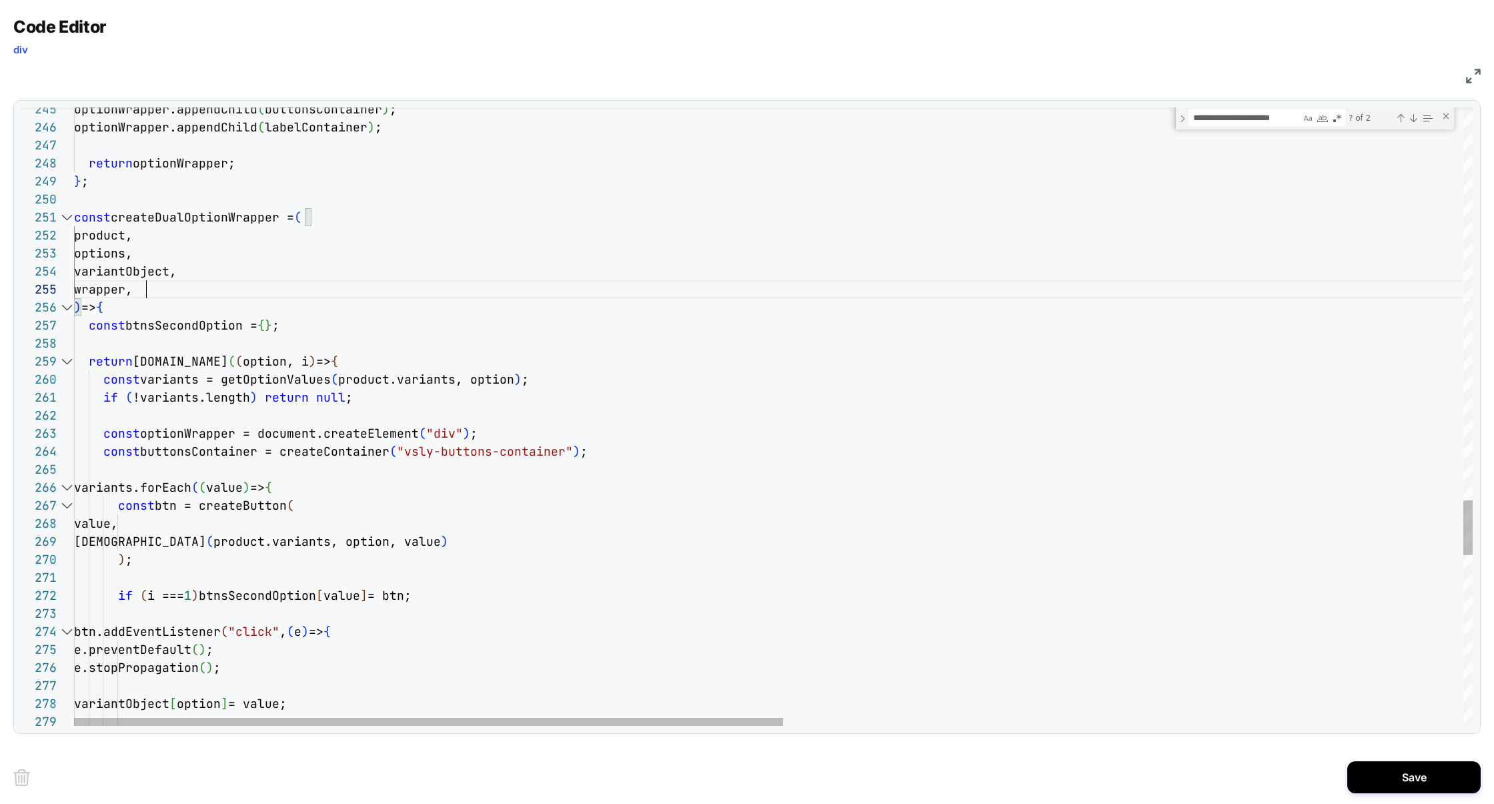
type textarea "**********"
click at [1404, 121] on div "Previous Match (⇧Enter)" at bounding box center [1401, 118] width 11 height 11
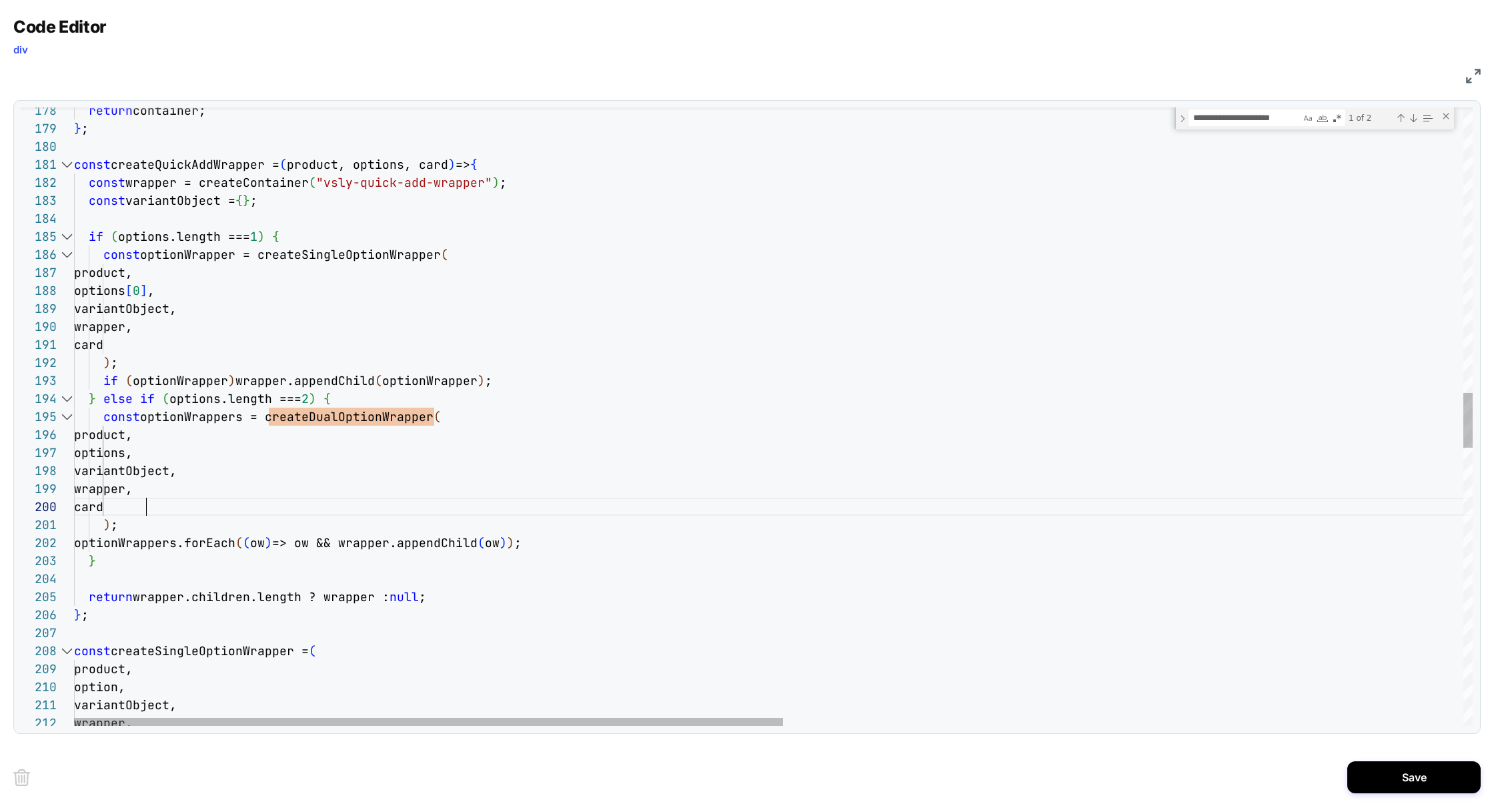
scroll to position [161, 72]
click at [200, 509] on div "return container; } ; const createQuickAddWrapper = ( product, options, card ) …" at bounding box center [1444, 372] width 2740 height 6963
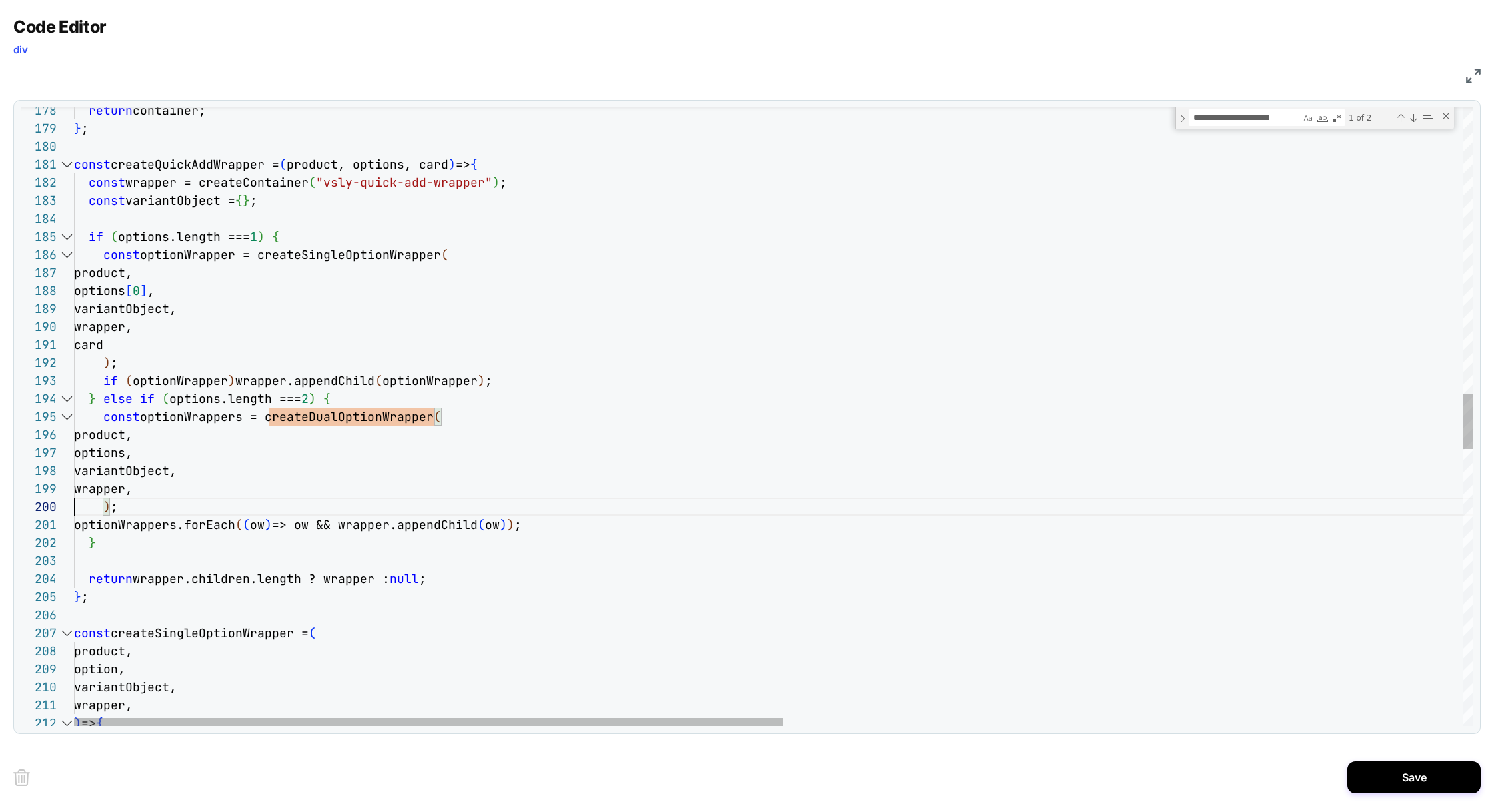
scroll to position [161, 0]
click at [218, 416] on div "return container; } ; const createQuickAddWrapper = ( product, options, card ) …" at bounding box center [1444, 363] width 2740 height 6945
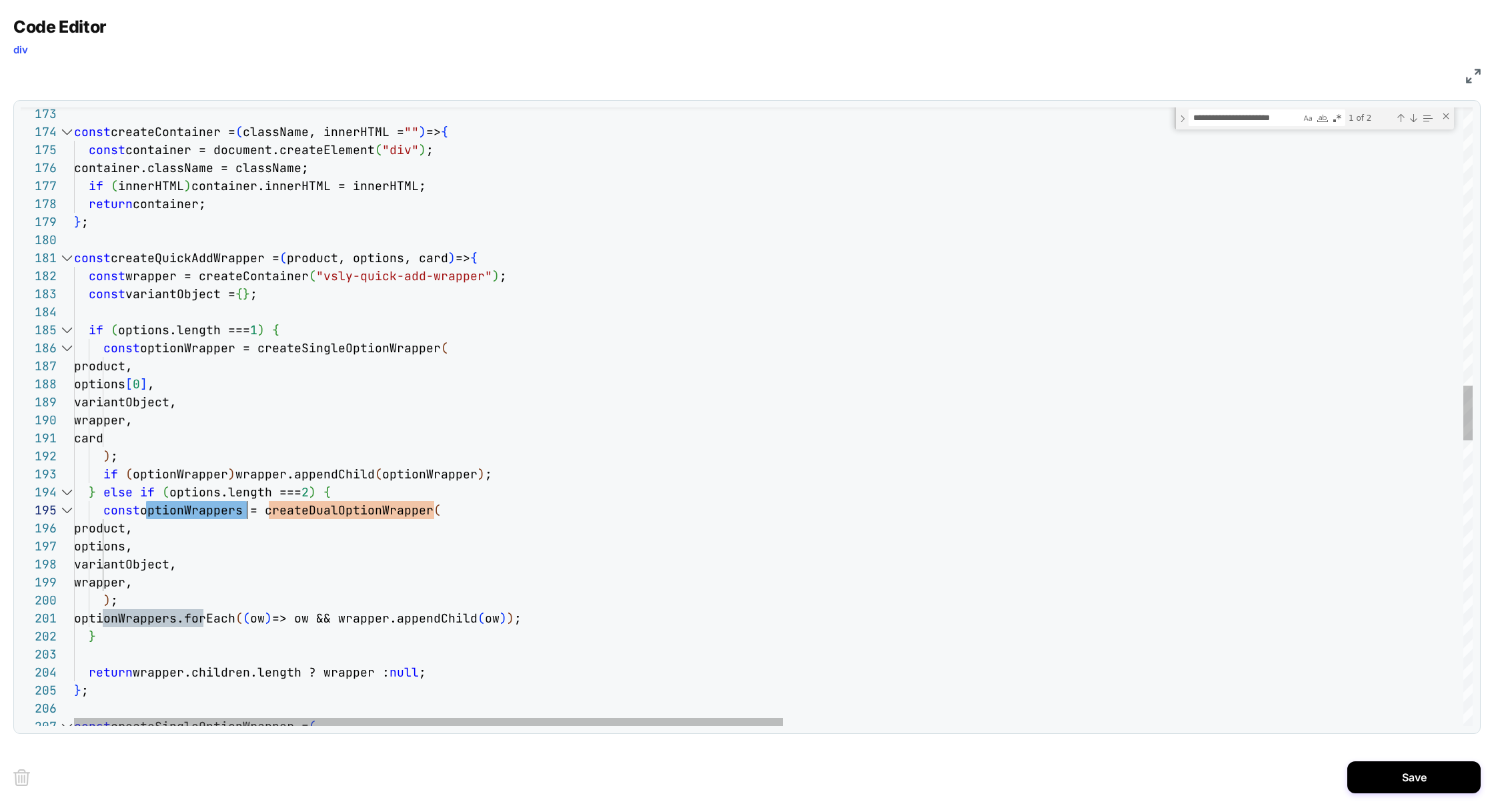
click at [437, 260] on div "return container; } ; const createQuickAddWrapper = ( product, options, card ) …" at bounding box center [1444, 457] width 2740 height 6945
click at [438, 260] on div "return container; } ; const createQuickAddWrapper = ( product, options, card ) …" at bounding box center [1444, 457] width 2740 height 6945
click at [312, 345] on div "return container; } ; const createQuickAddWrapper = ( product, options, card ) …" at bounding box center [1444, 457] width 2740 height 6945
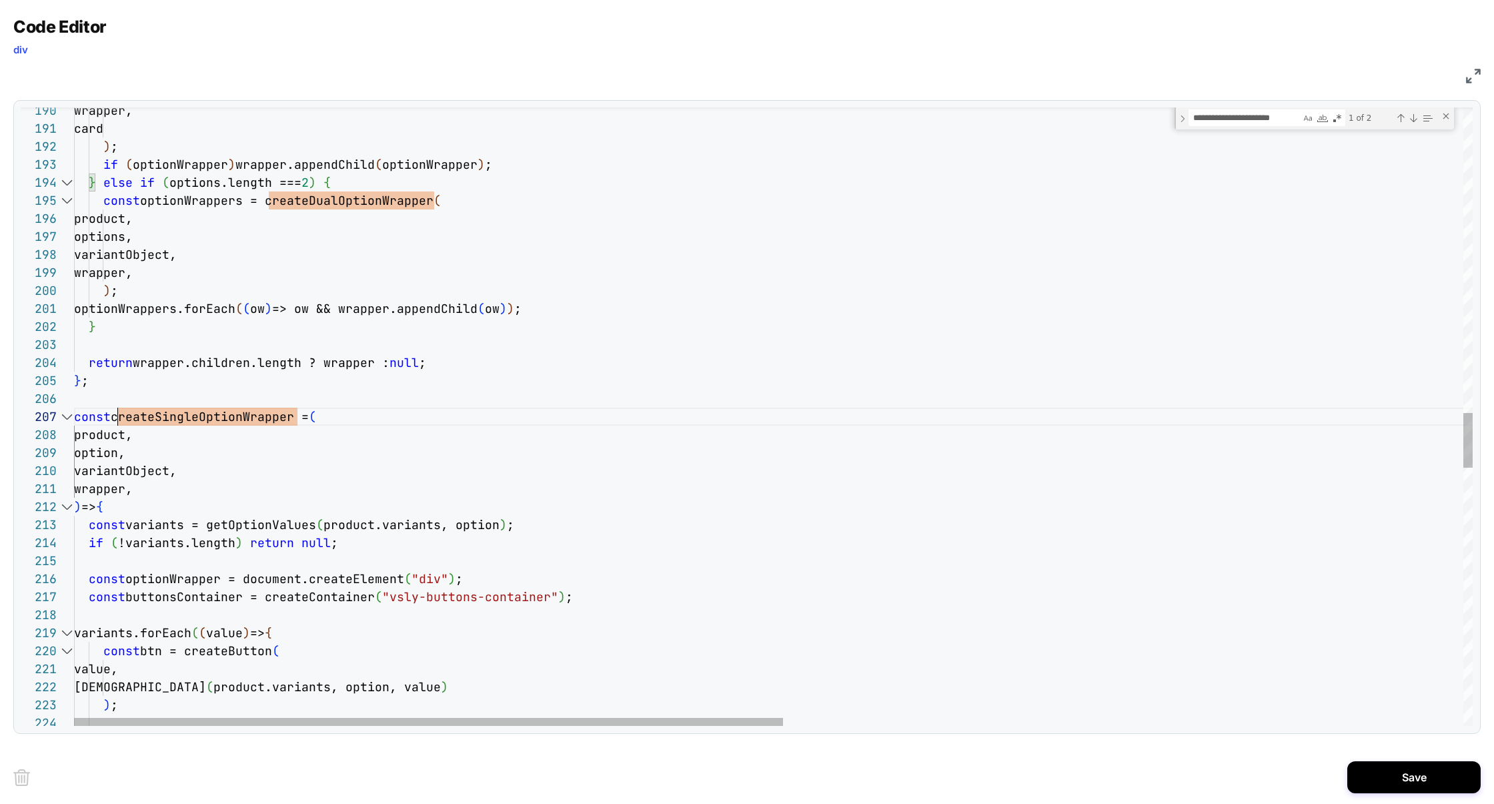
scroll to position [108, 43]
click at [270, 414] on div "wrapper, card ) ; if ( optionWrapper ) wrapper.appendChild ( optionWrapper ) ; …" at bounding box center [1444, 147] width 2740 height 6945
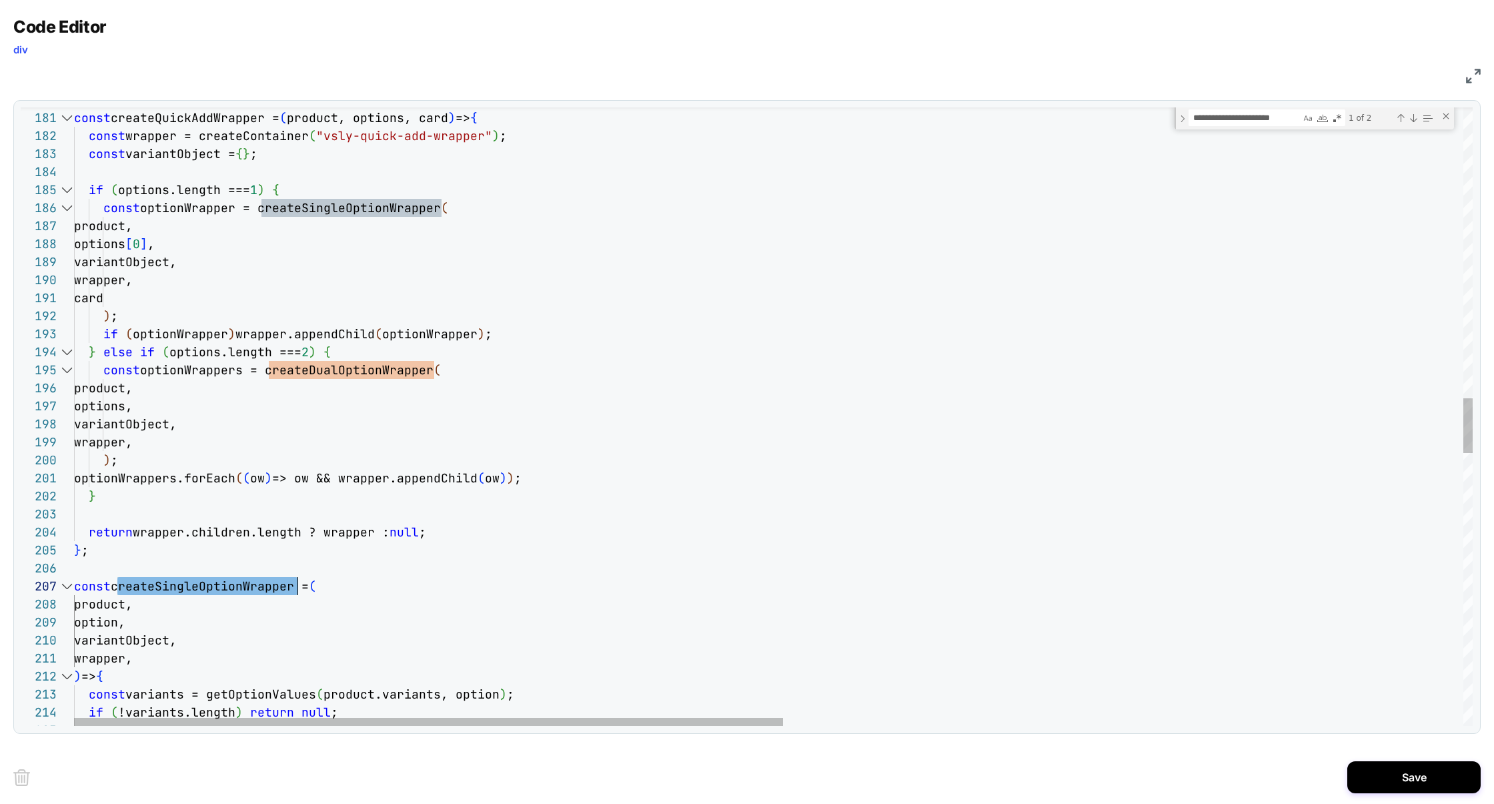
scroll to position [0, 72]
click at [214, 290] on div "wrapper, card ) ; if ( optionWrapper ) wrapper.appendChild ( optionWrapper ) ; …" at bounding box center [1444, 317] width 2740 height 6945
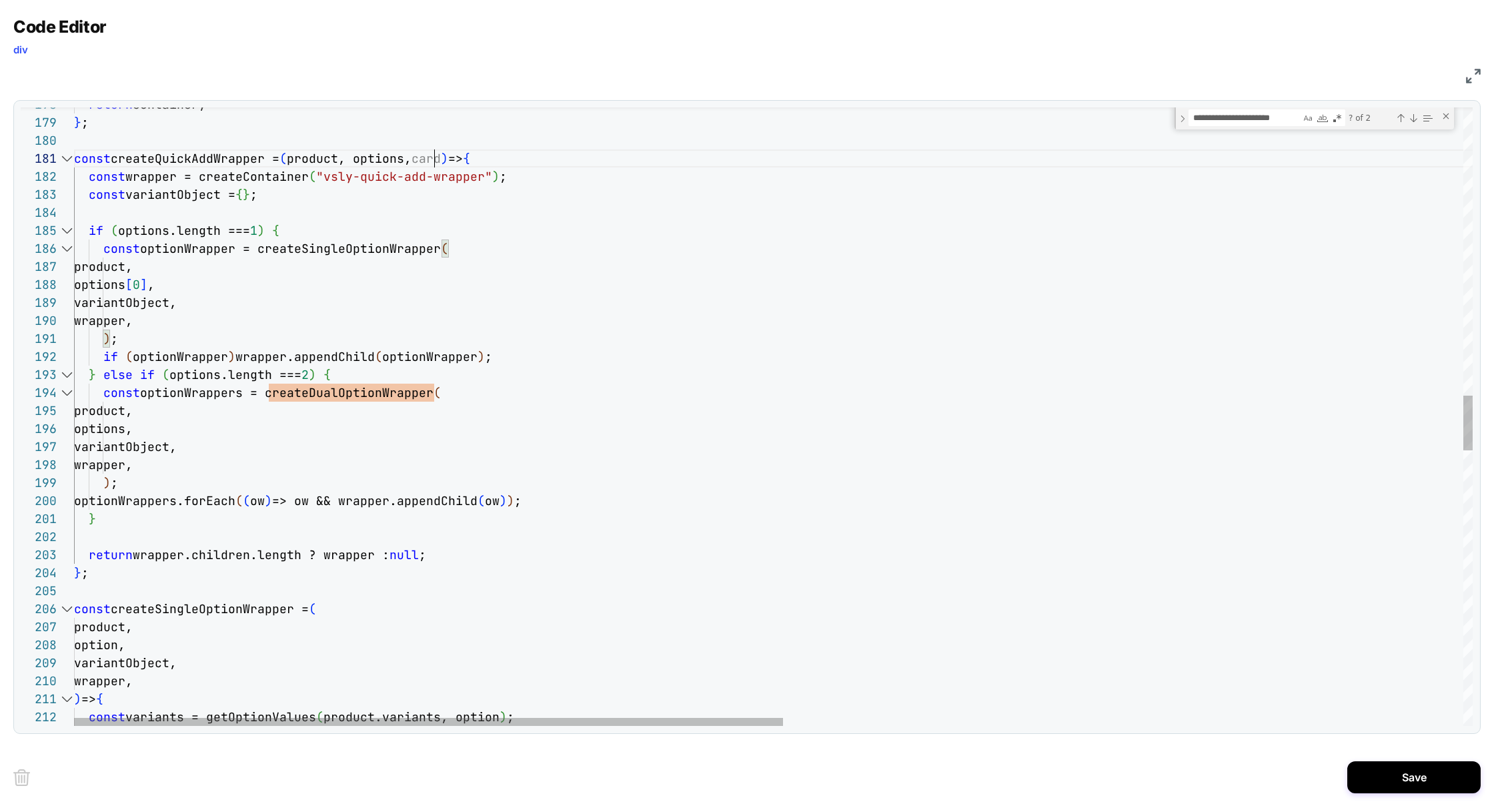
click at [435, 155] on div "wrapper, ) ; if ( optionWrapper ) wrapper.appendChild ( optionWrapper ) ; } els…" at bounding box center [1444, 348] width 2740 height 6927
type textarea "**********"
click at [159, 161] on div "wrapper, ) ; if ( optionWrapper ) wrapper.appendChild ( optionWrapper ) ; } els…" at bounding box center [1444, 348] width 2740 height 6927
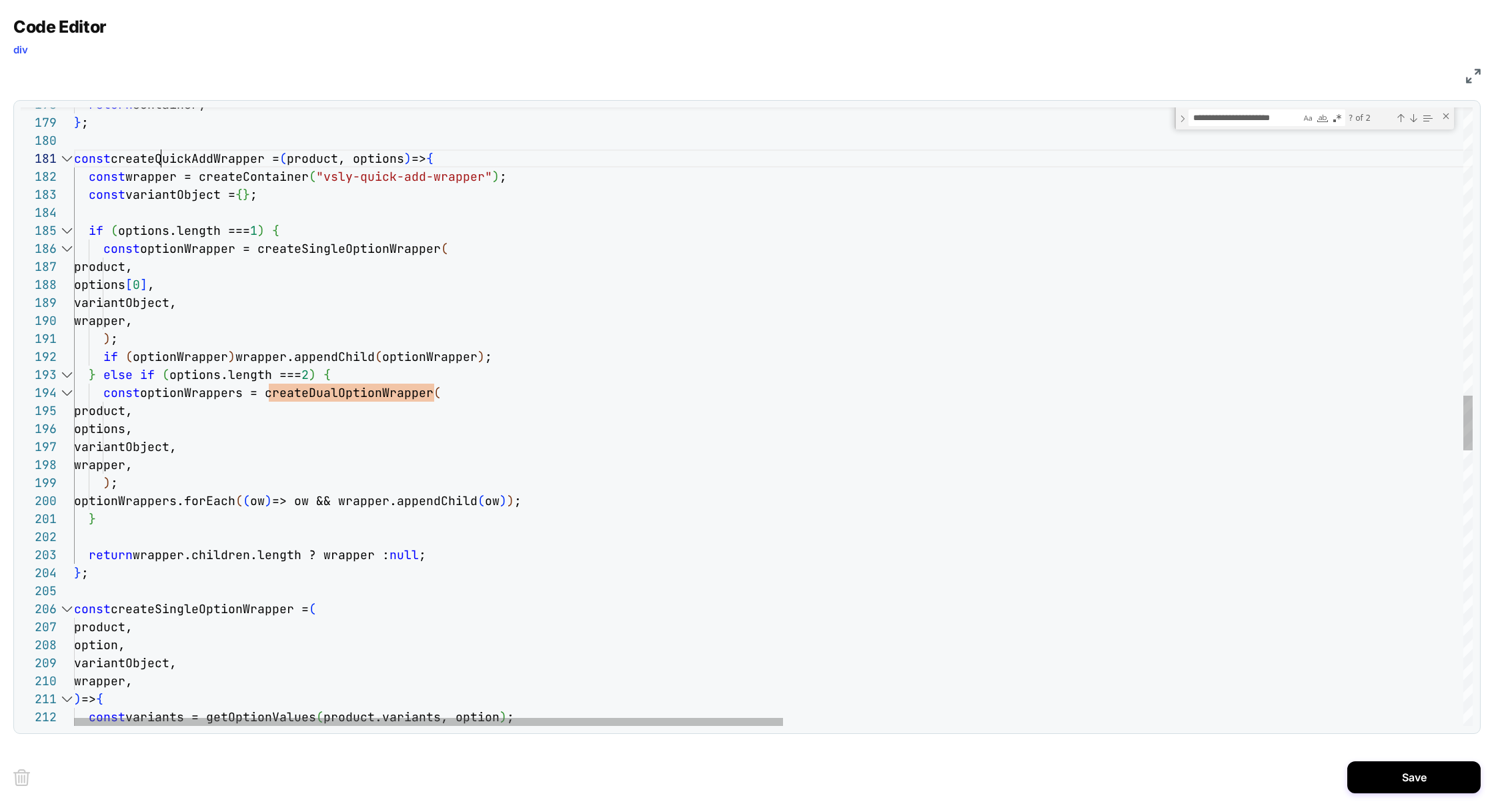
click at [159, 161] on div "wrapper, ) ; if ( optionWrapper ) wrapper.appendChild ( optionWrapper ) ; } els…" at bounding box center [1444, 348] width 2740 height 6927
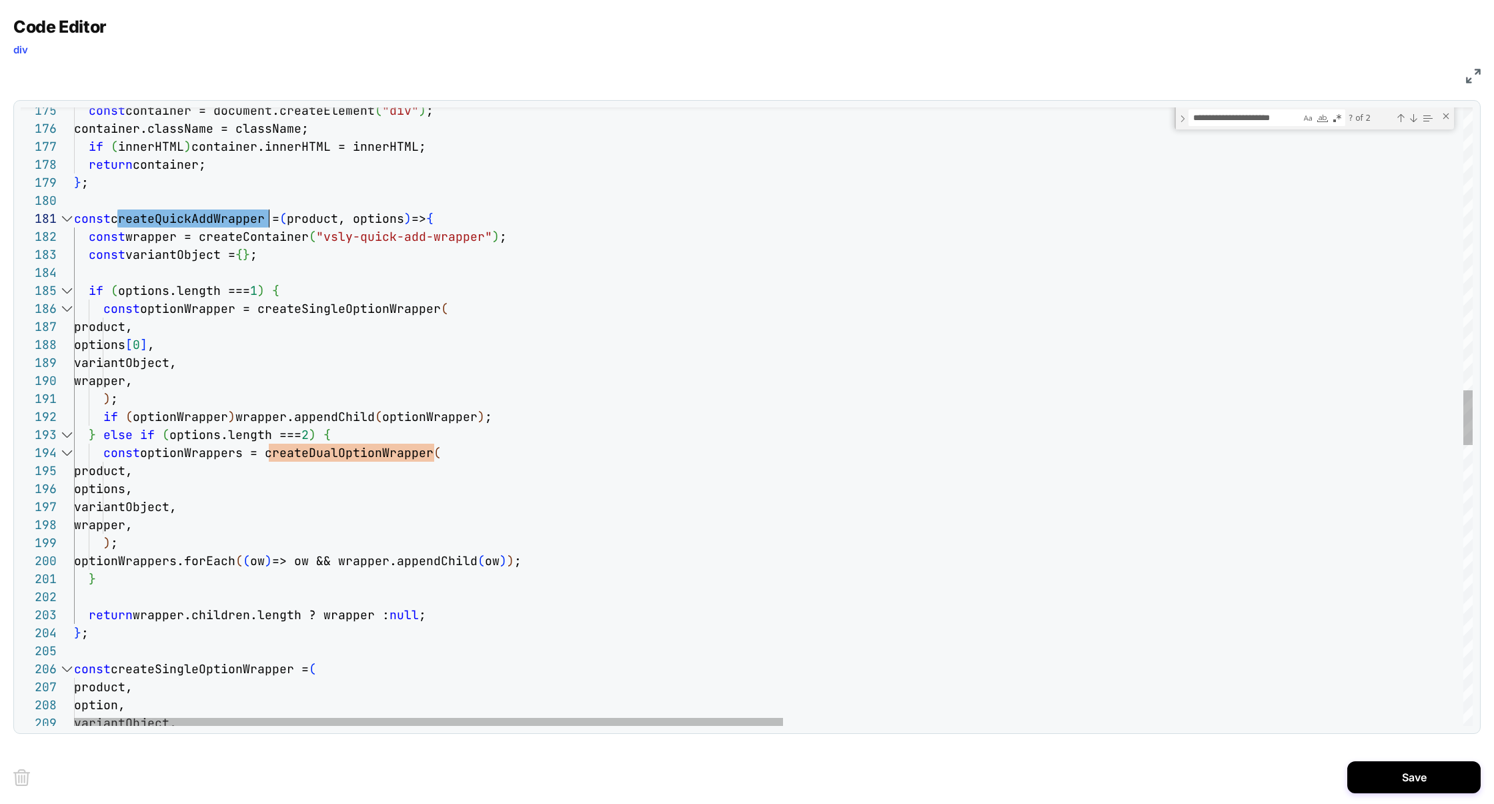
type textarea "**********"
click at [1404, 115] on div "Previous Match (⇧Enter)" at bounding box center [1401, 118] width 11 height 11
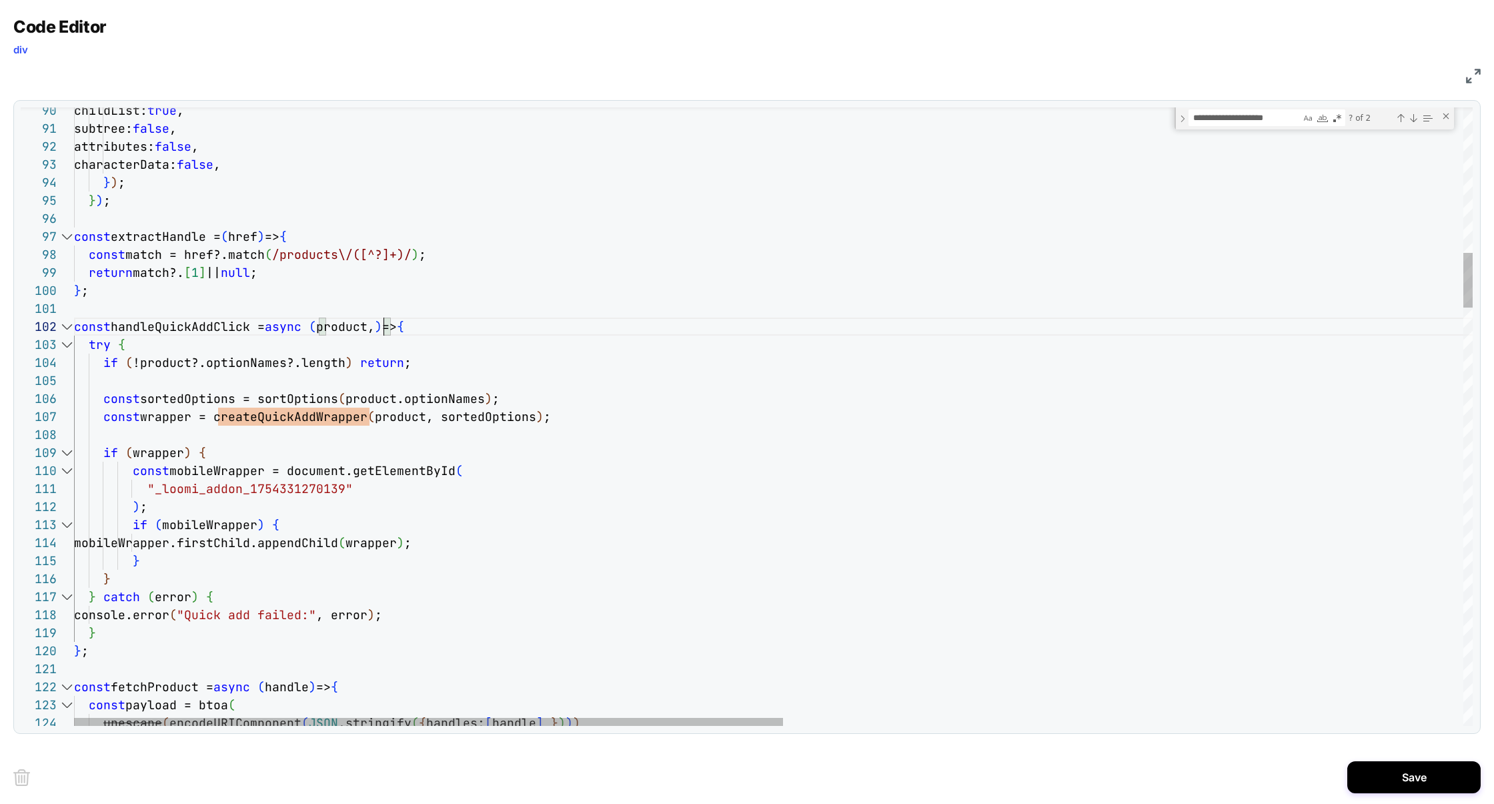
scroll to position [17, 303]
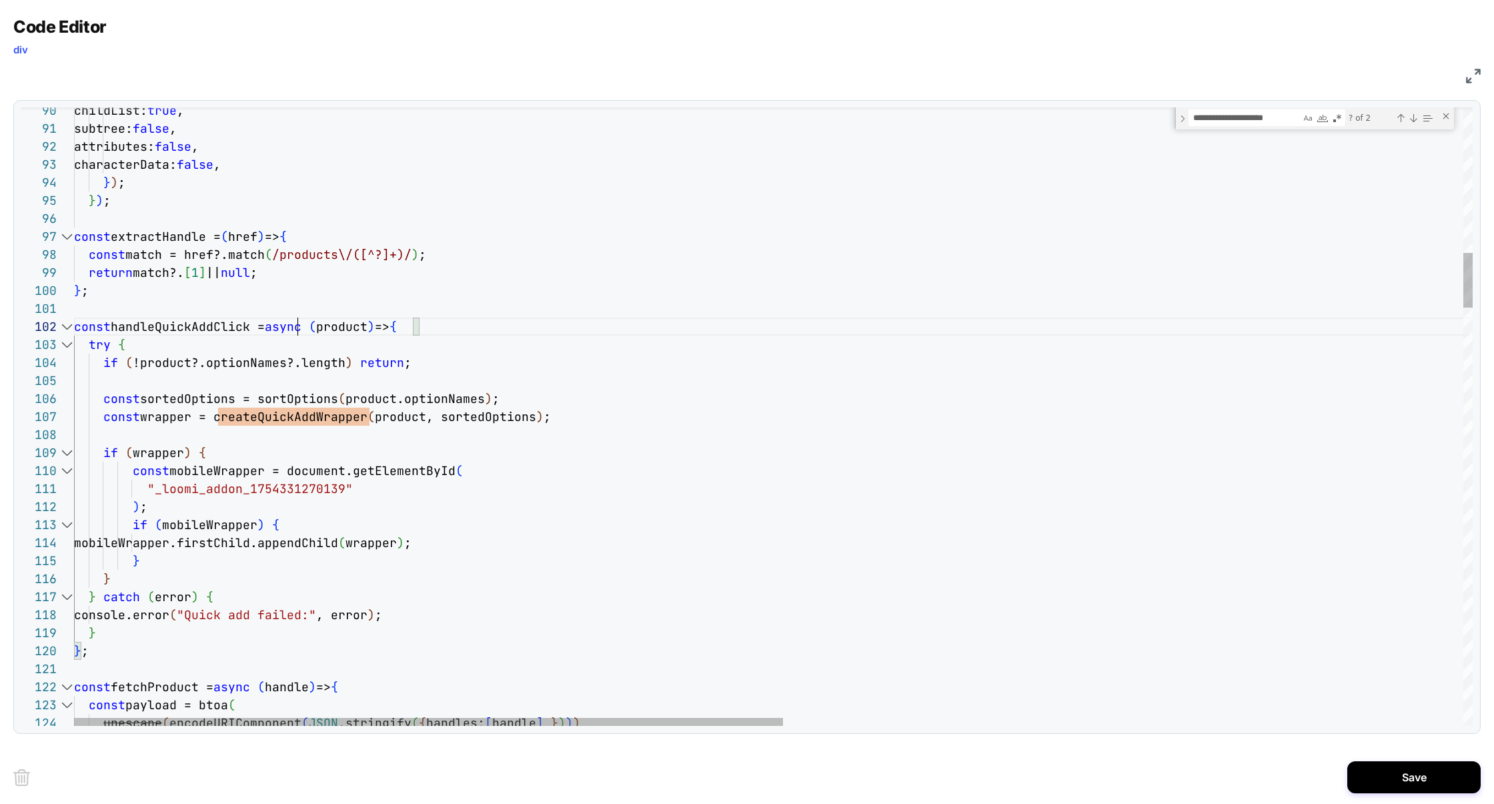
type textarea "**********"
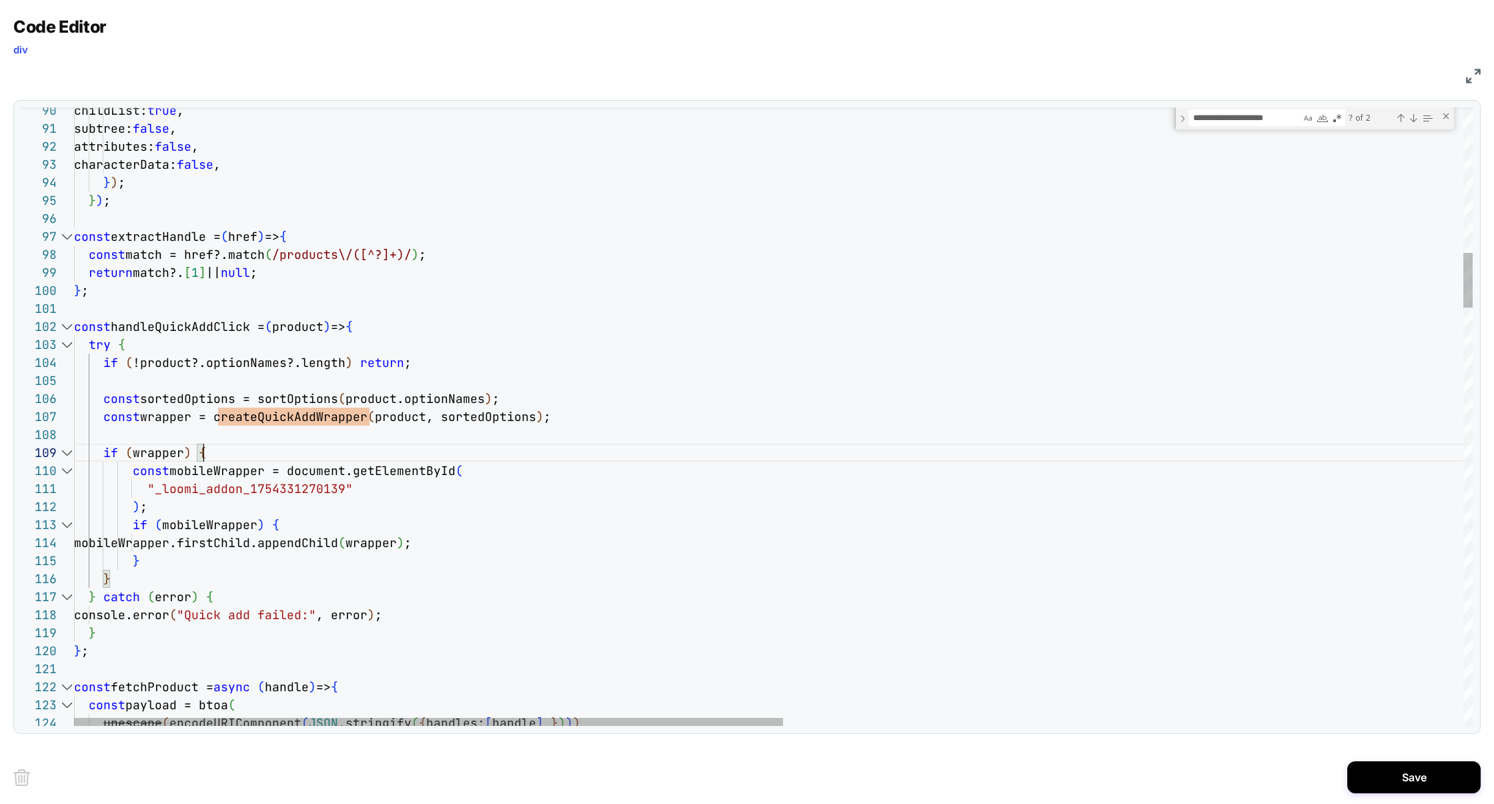
type textarea "**********"
click at [1398, 117] on div "Previous Match (⇧Enter)" at bounding box center [1401, 118] width 11 height 11
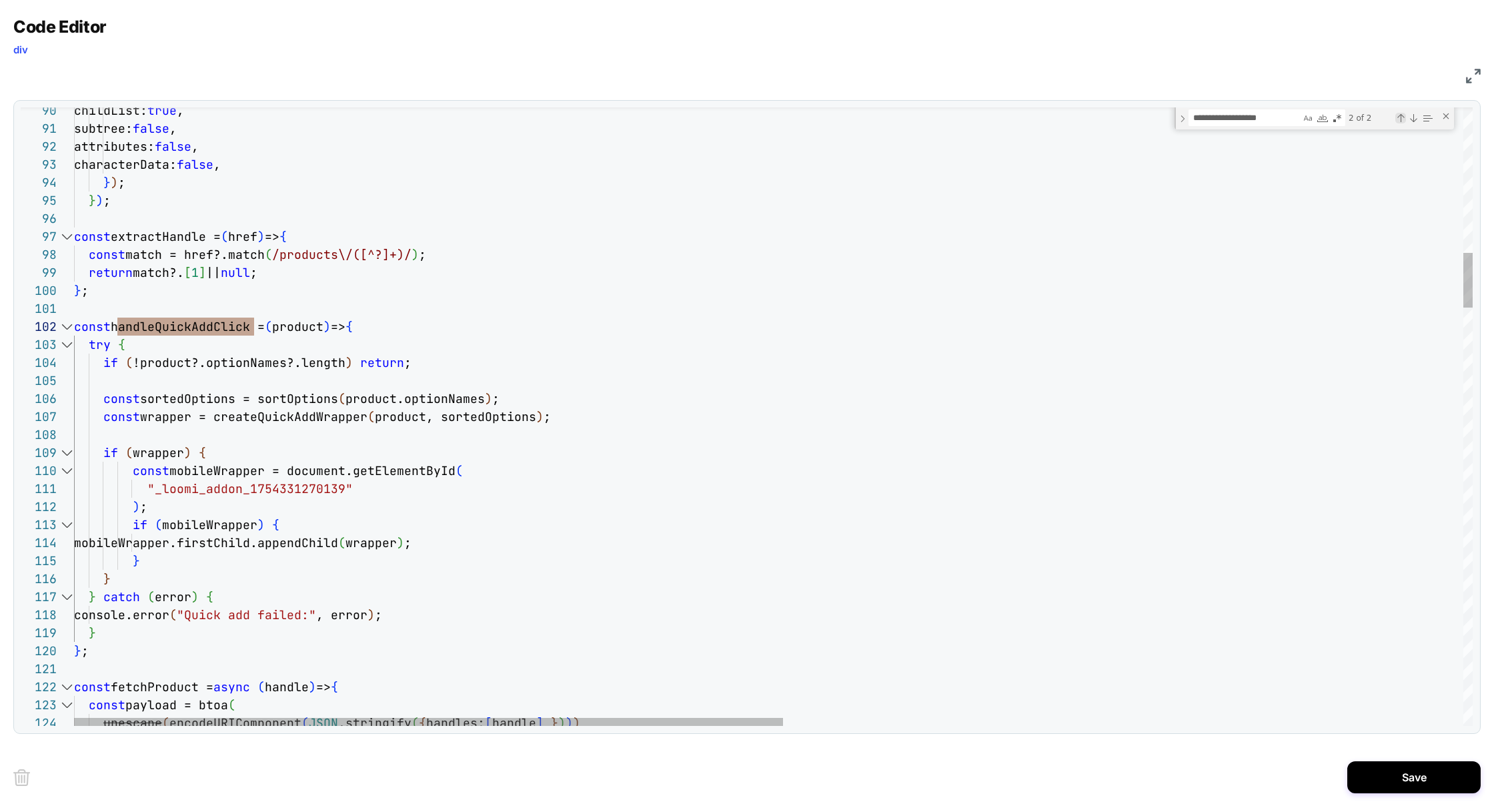
scroll to position [180, 267]
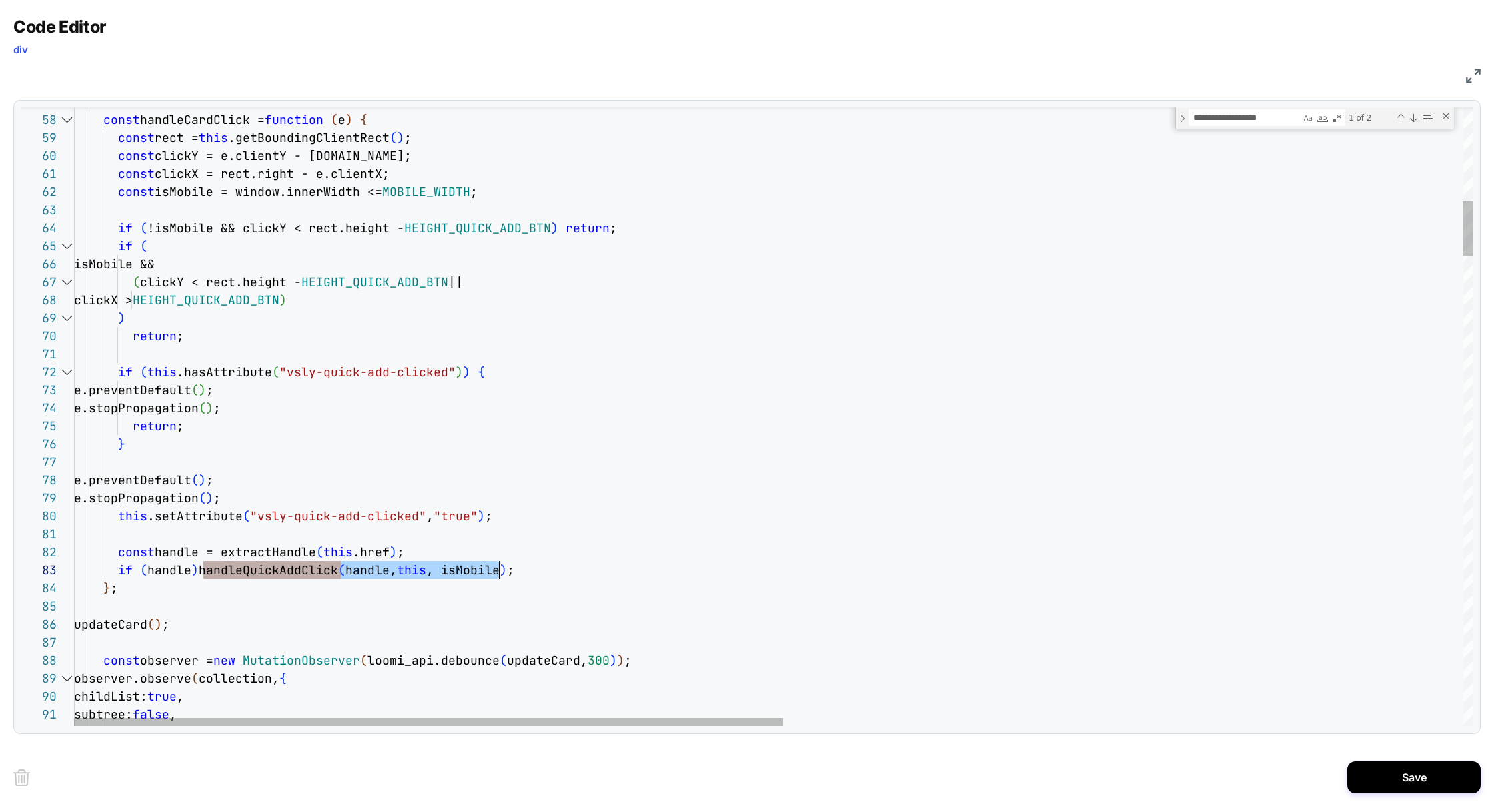
scroll to position [36, 439]
drag, startPoint x: 206, startPoint y: 572, endPoint x: 512, endPoint y: 569, distance: 305.6
click at [512, 569] on span "if ( handle ) handleQuickAddClick ( handle, this , isMobile ) ;" at bounding box center [294, 569] width 440 height 15
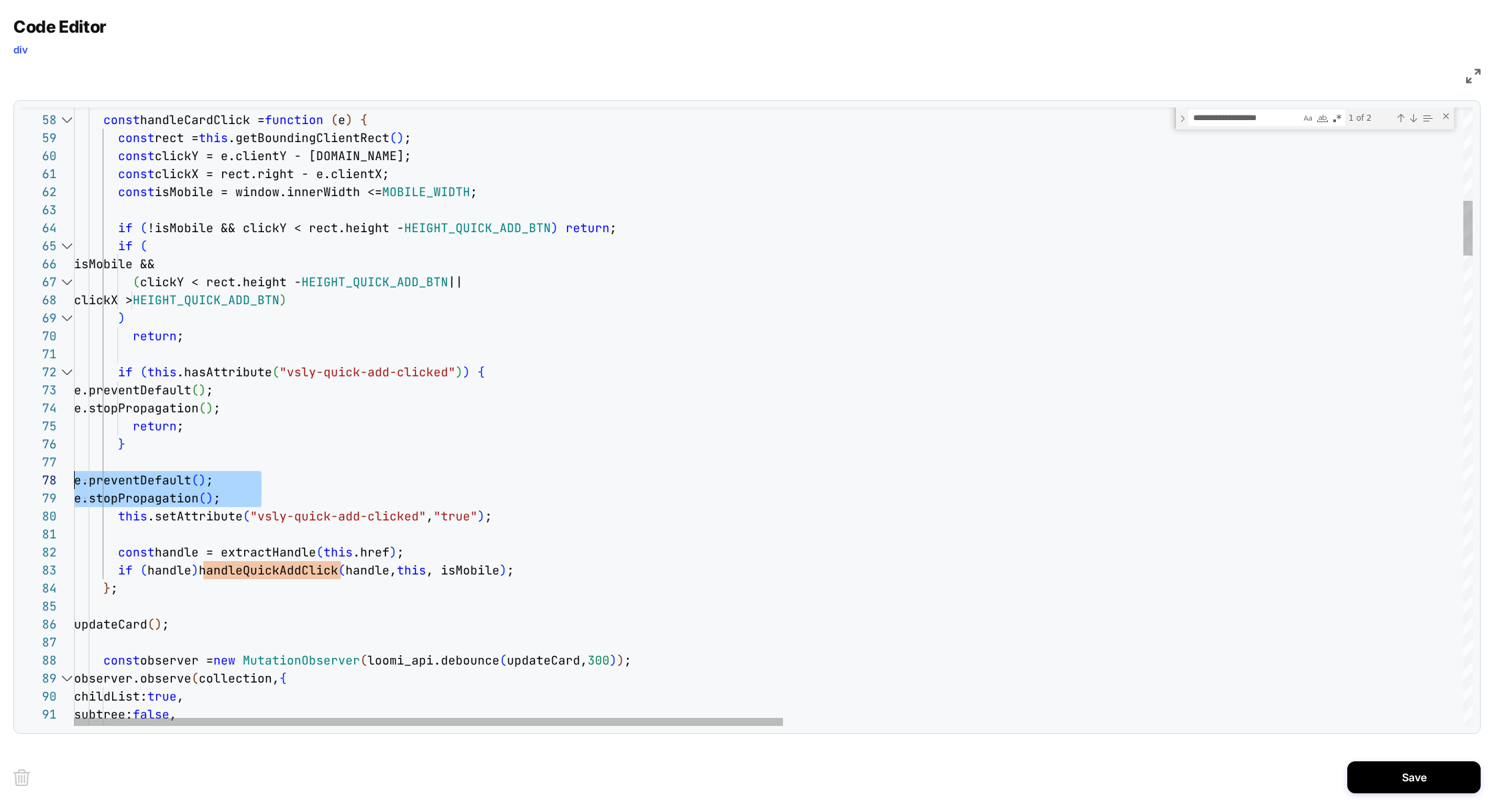
scroll to position [126, 0]
drag, startPoint x: 280, startPoint y: 500, endPoint x: 3, endPoint y: 486, distance: 277.9
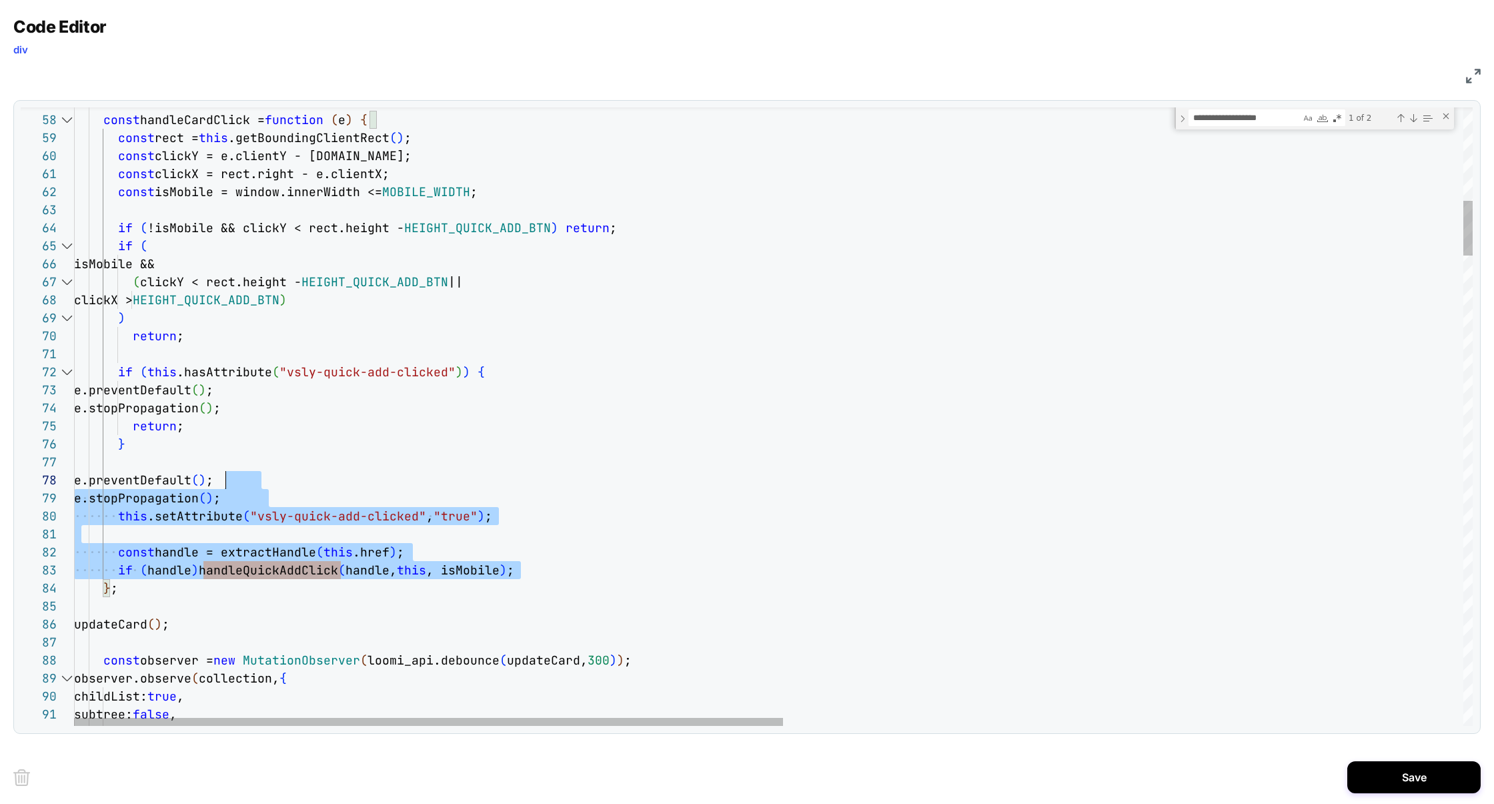
scroll to position [89, 51]
drag, startPoint x: 554, startPoint y: 572, endPoint x: 210, endPoint y: 434, distance: 370.9
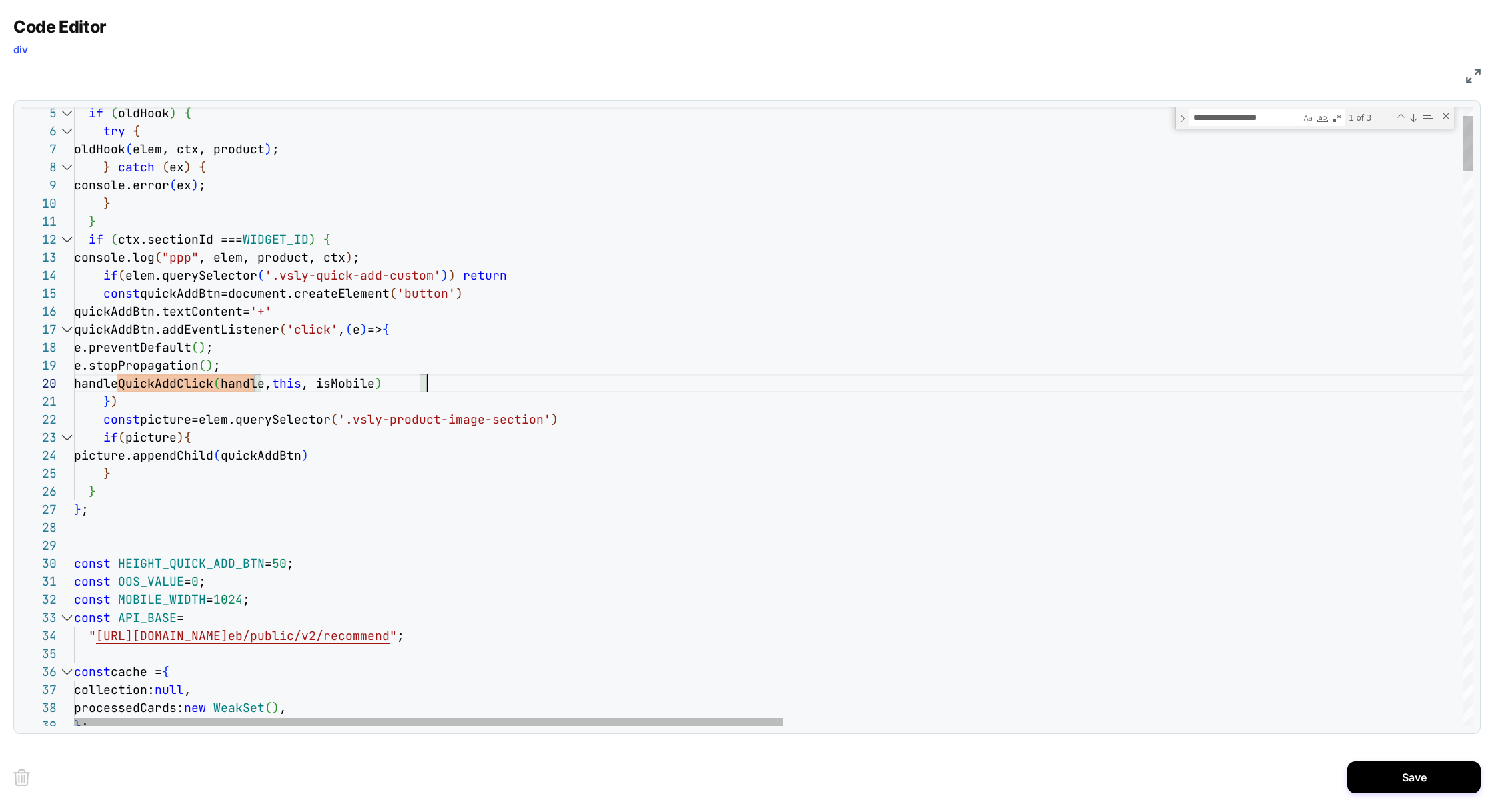
scroll to position [161, 353]
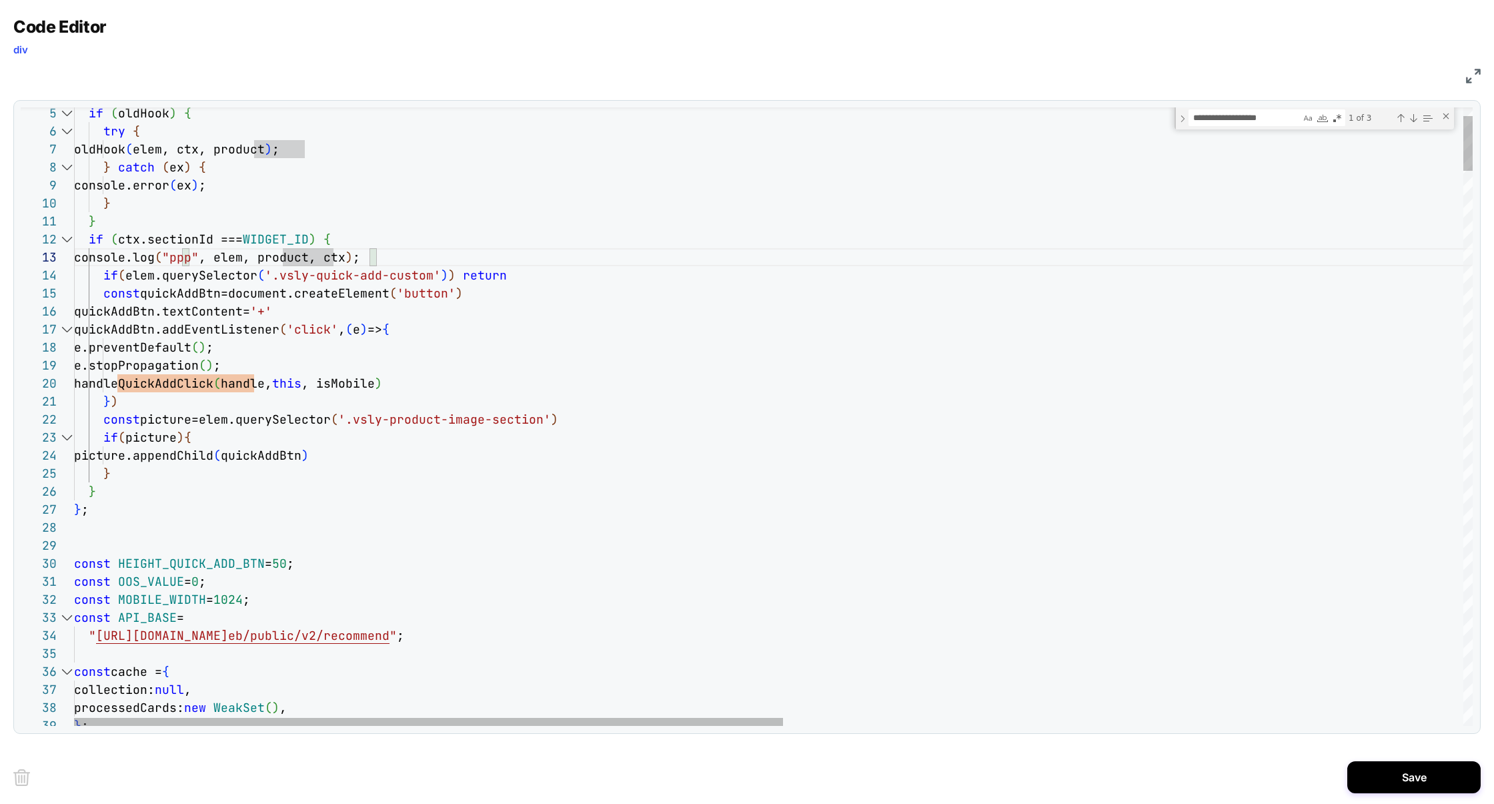
drag, startPoint x: 262, startPoint y: 388, endPoint x: 418, endPoint y: 379, distance: 156.4
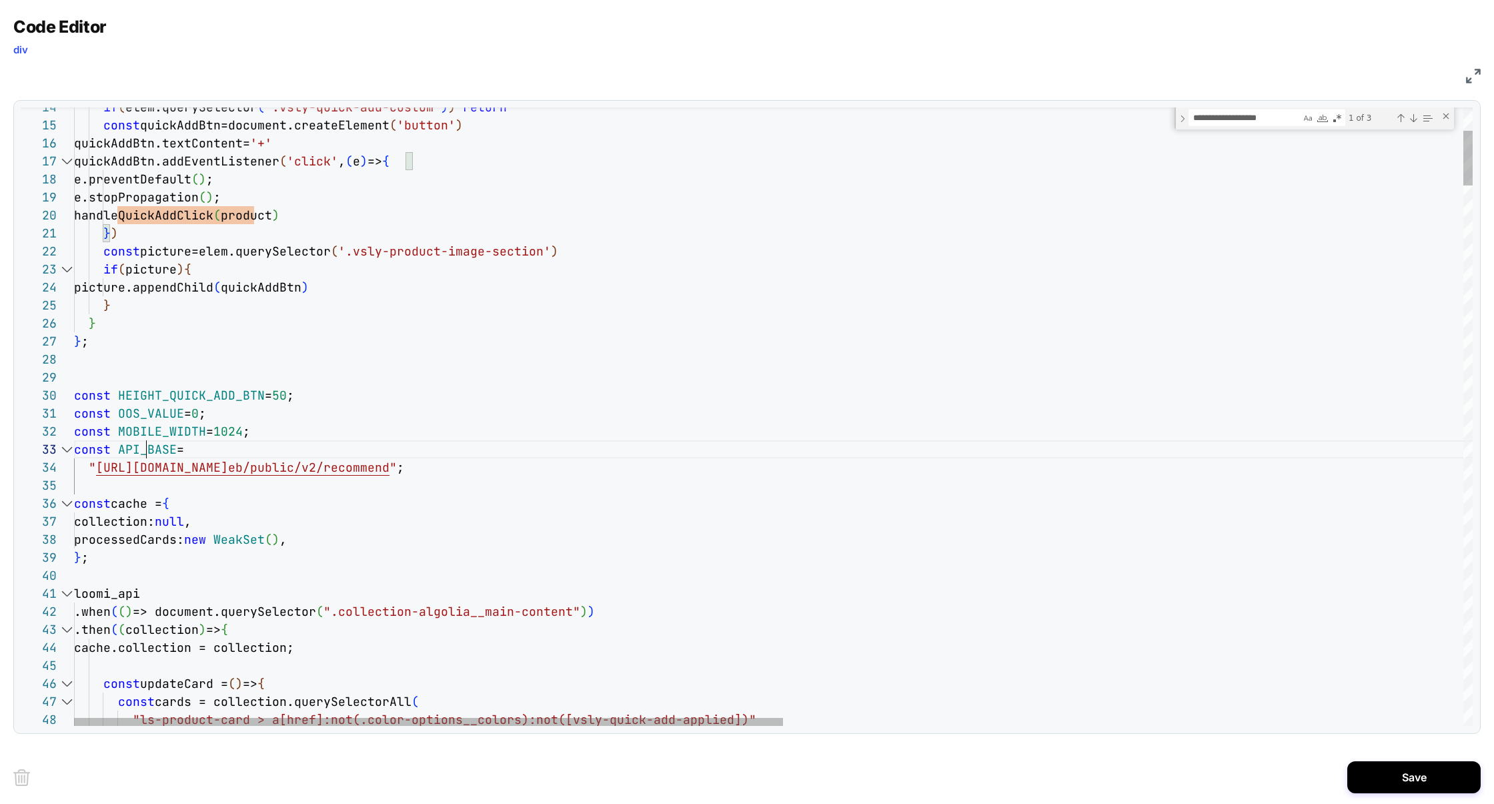
type textarea "**********"
type textarea "********"
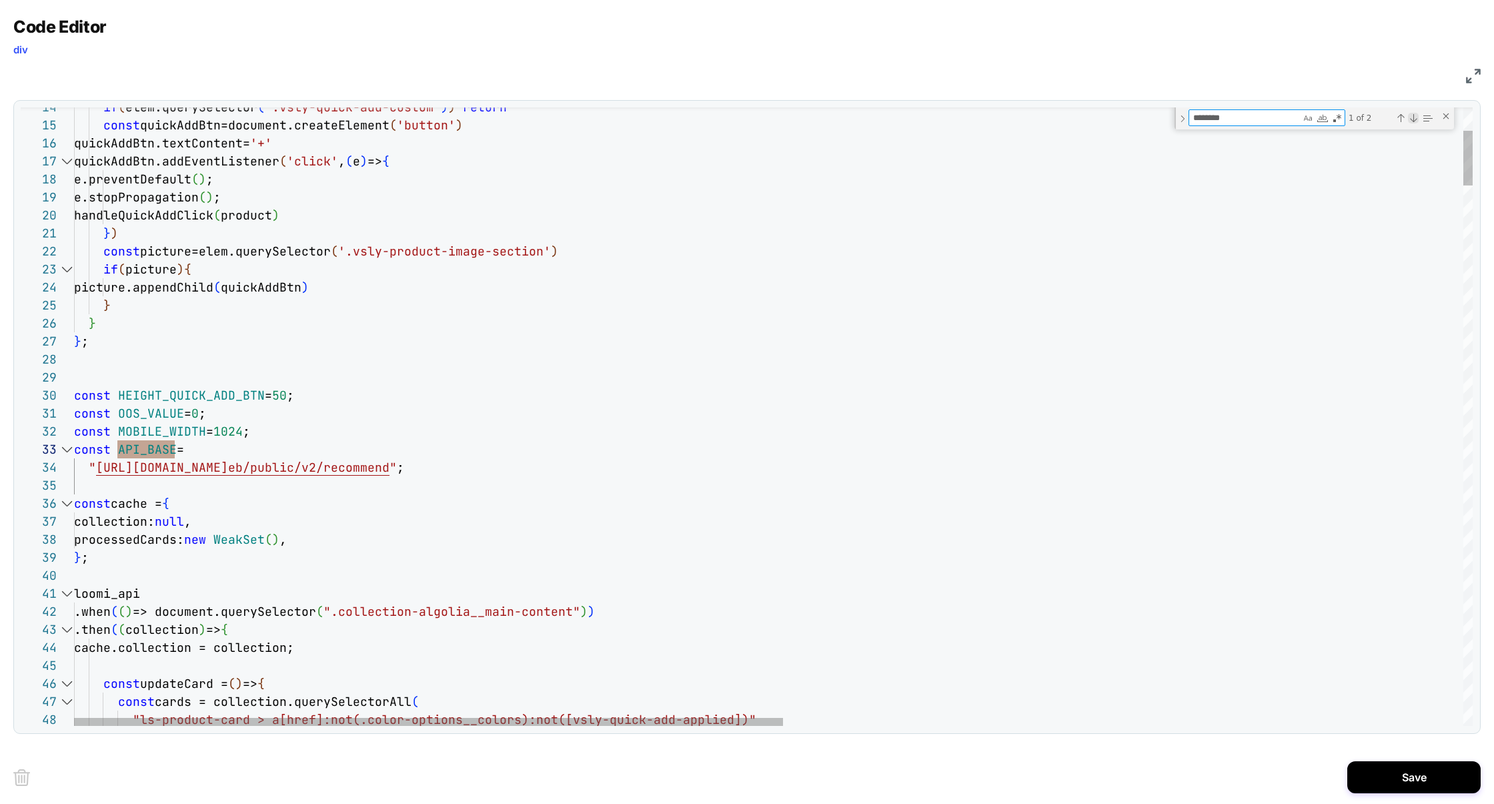
click at [1415, 117] on div "Next Match (Enter)" at bounding box center [1413, 118] width 11 height 11
type textarea "**********"
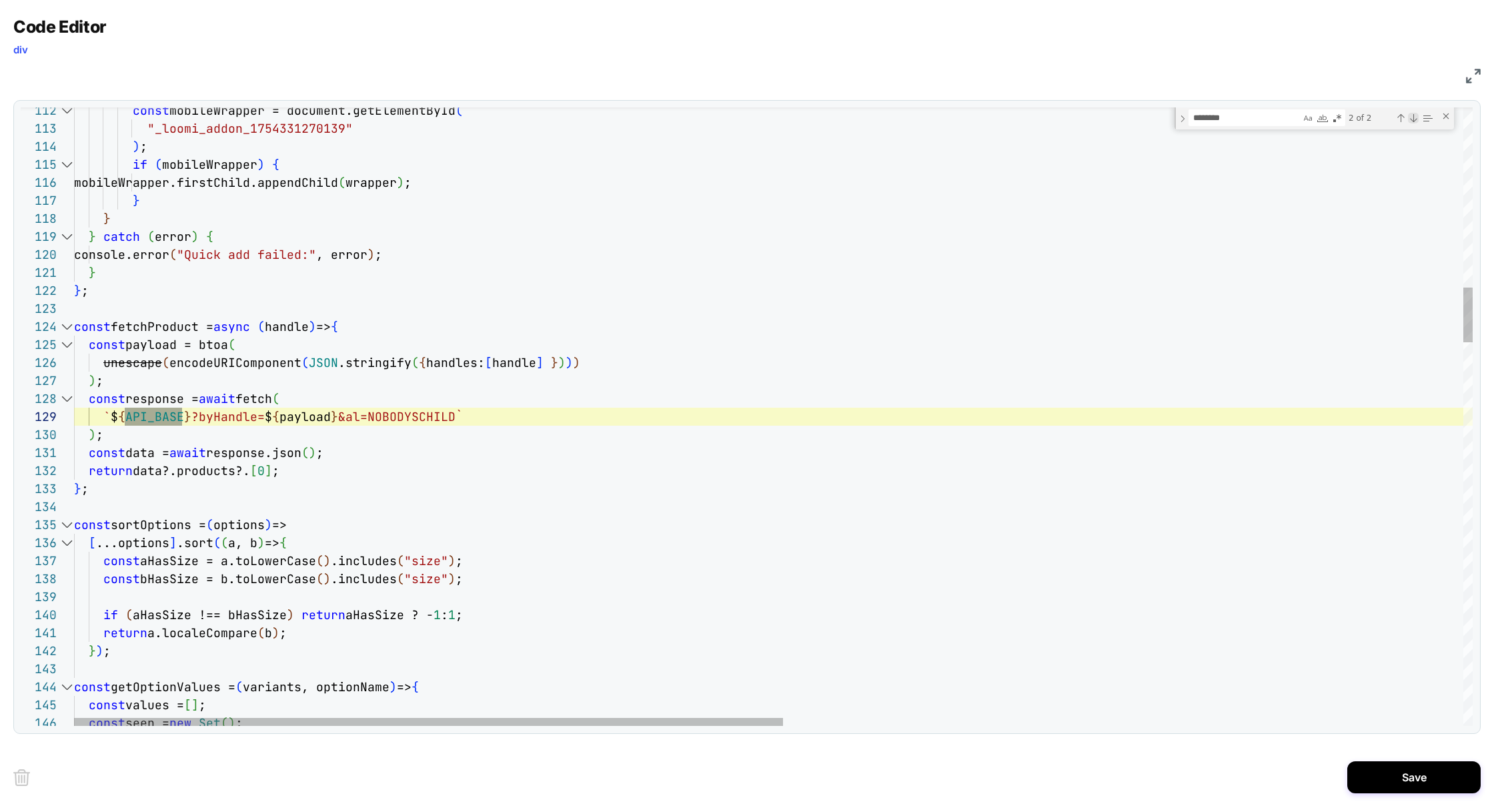
scroll to position [180, 108]
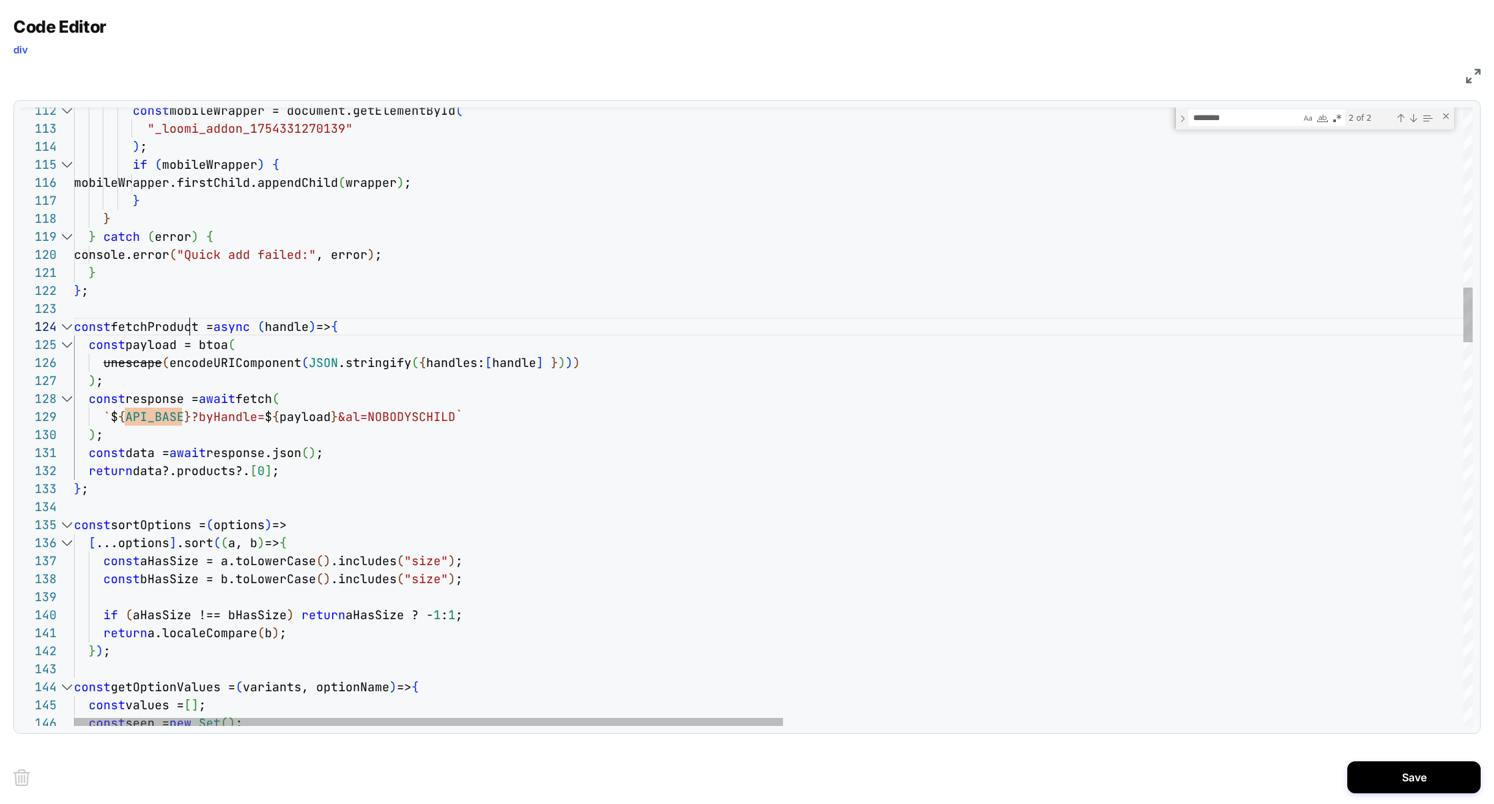
type textarea "**********"
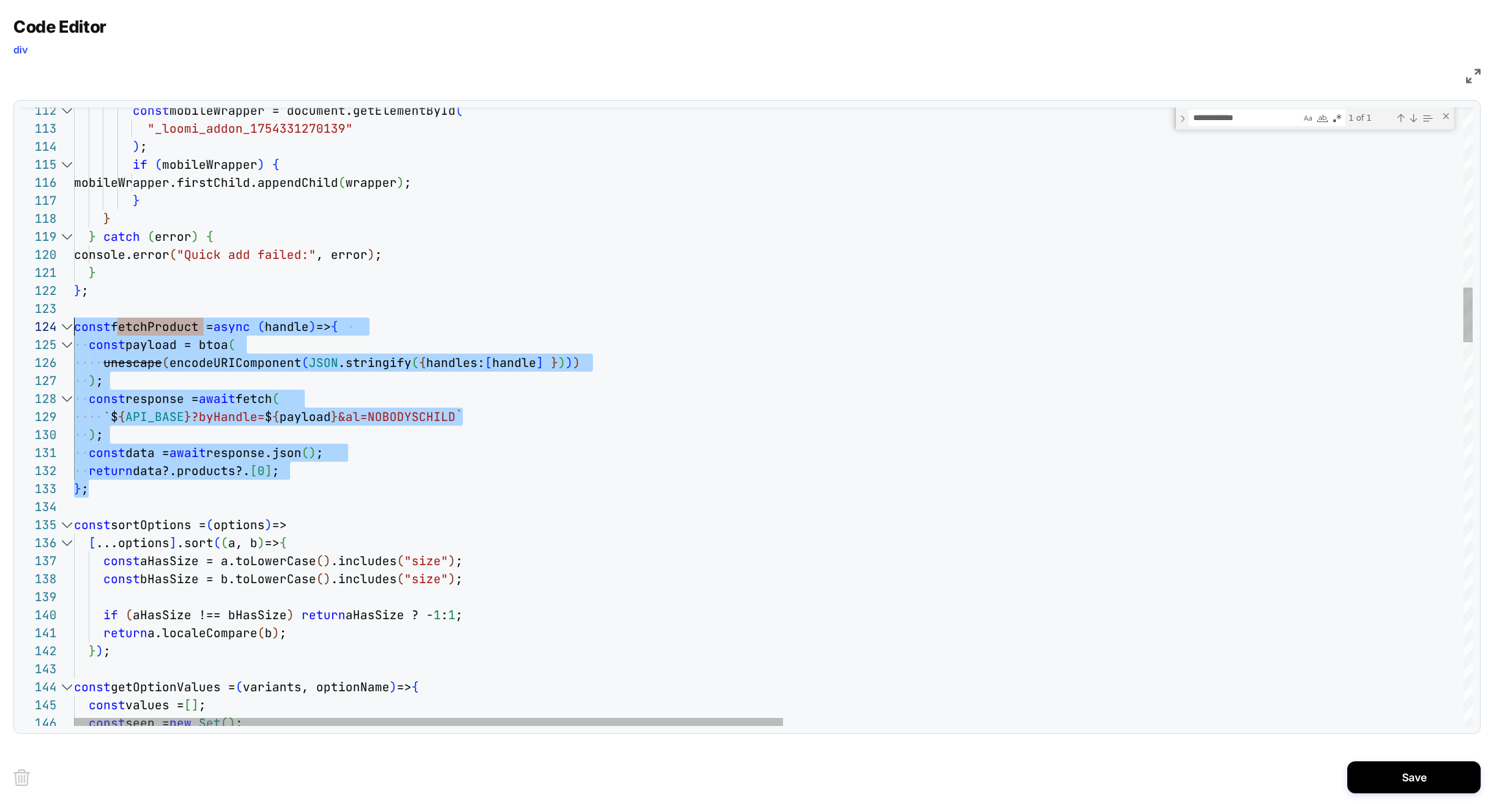
scroll to position [54, 0]
drag, startPoint x: 105, startPoint y: 492, endPoint x: 13, endPoint y: 320, distance: 195.8
click at [13, 320] on div "112 113 114 115 116 117 118 119 120 121 122 123 124 125 126 127 128 129 130 131…" at bounding box center [747, 417] width 1468 height 634
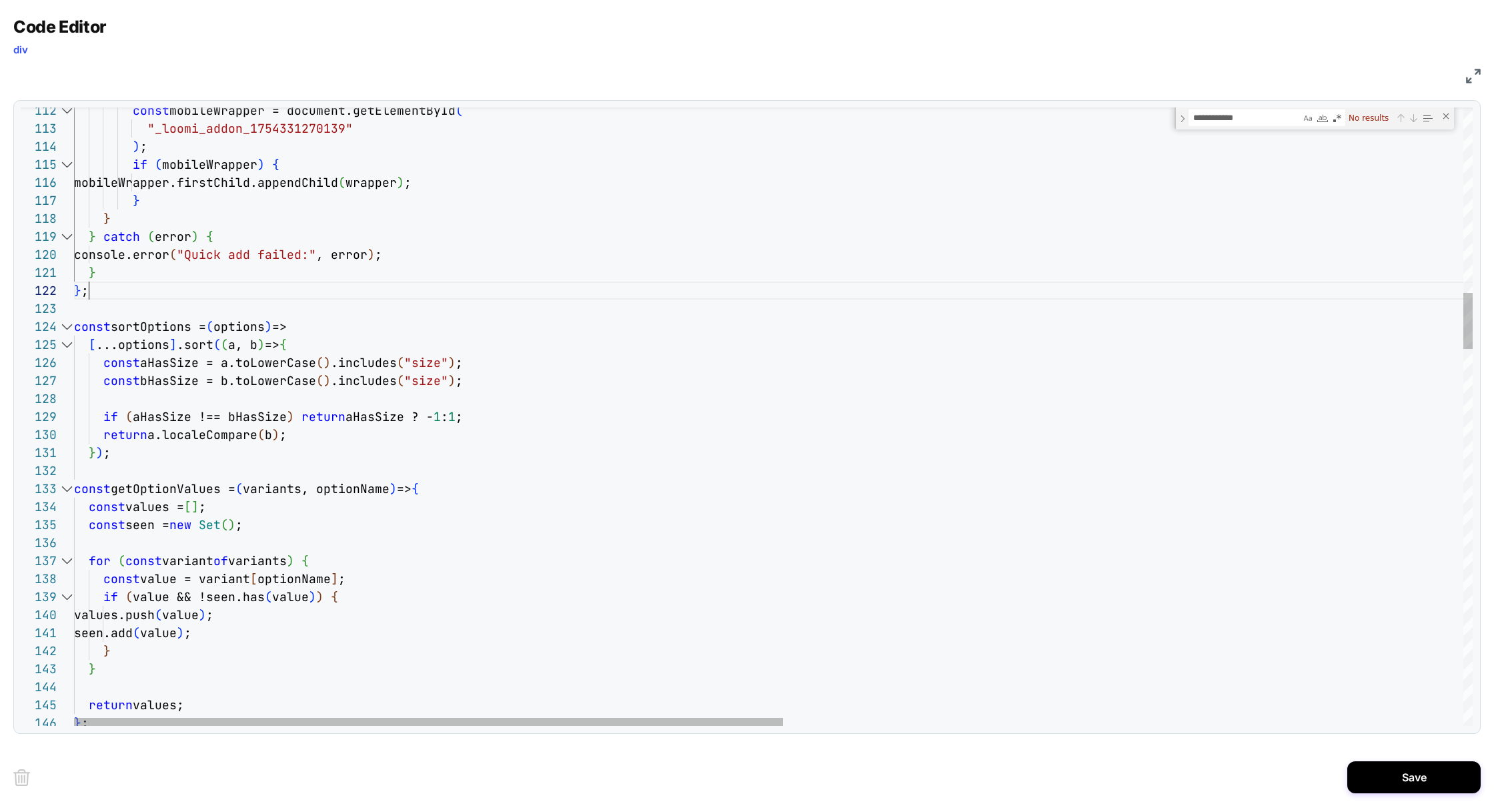
scroll to position [17, 15]
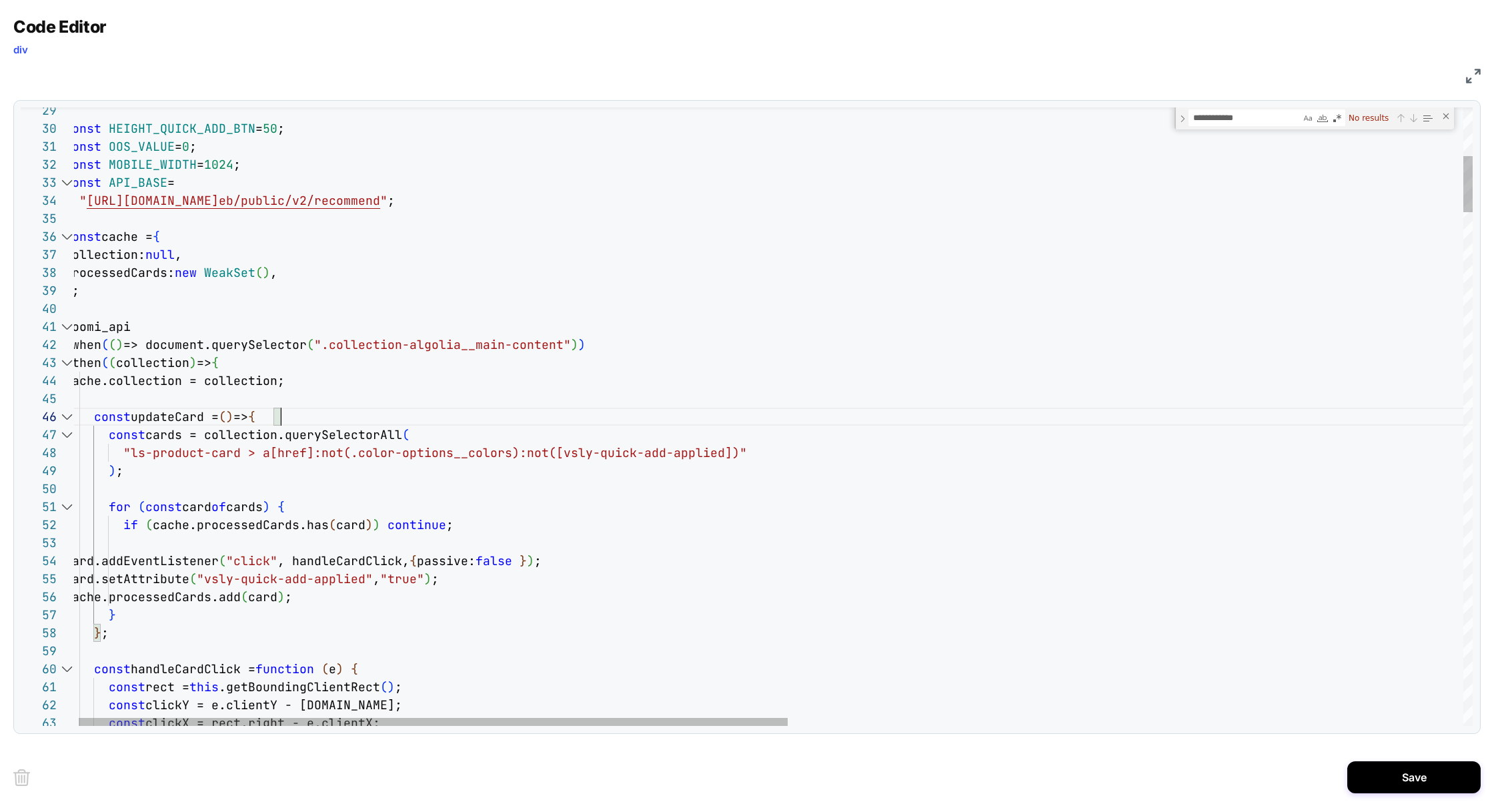
scroll to position [89, 216]
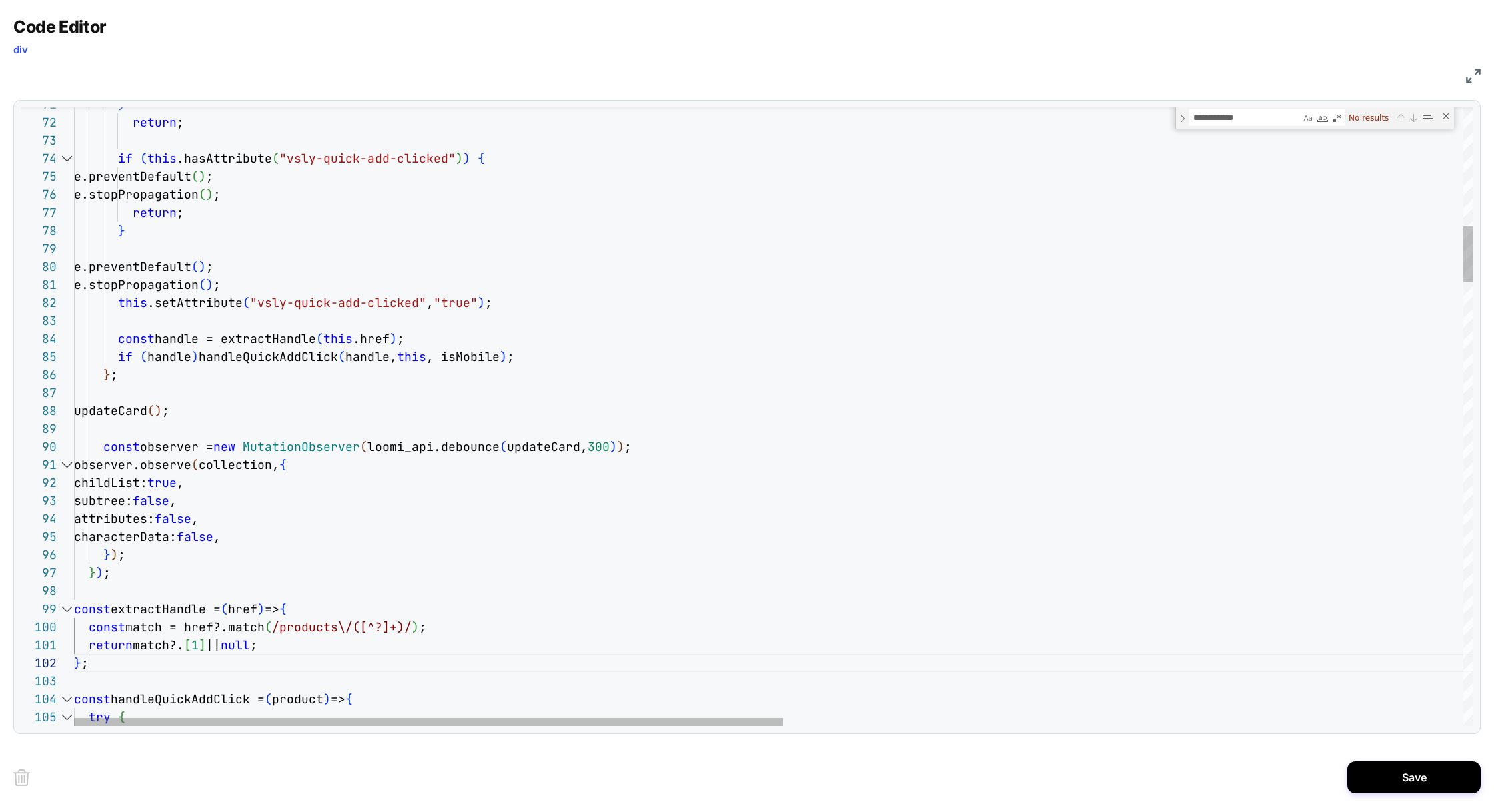
scroll to position [0, 43]
drag, startPoint x: 104, startPoint y: 666, endPoint x: 120, endPoint y: 458, distance: 208.1
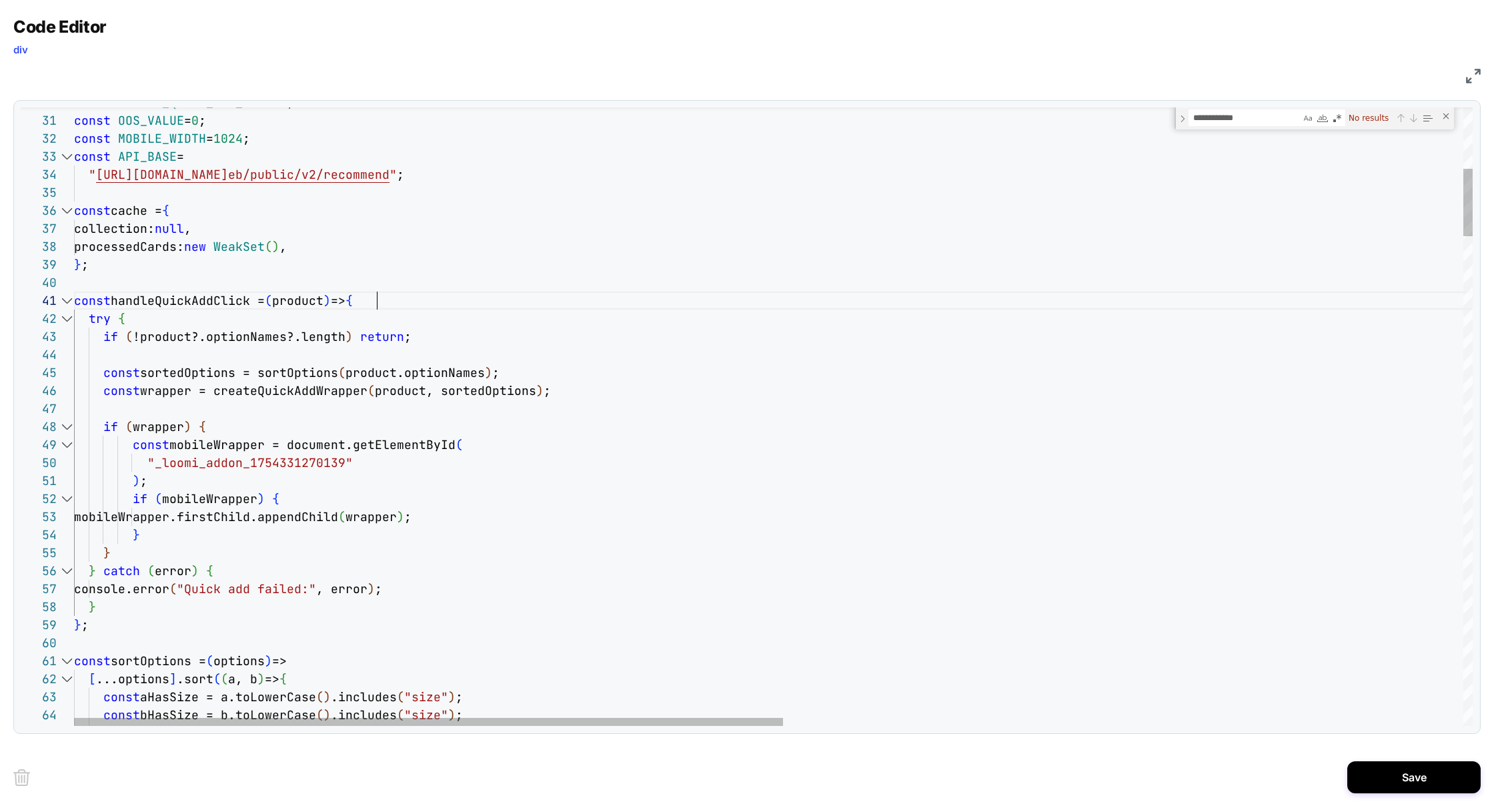
scroll to position [0, 303]
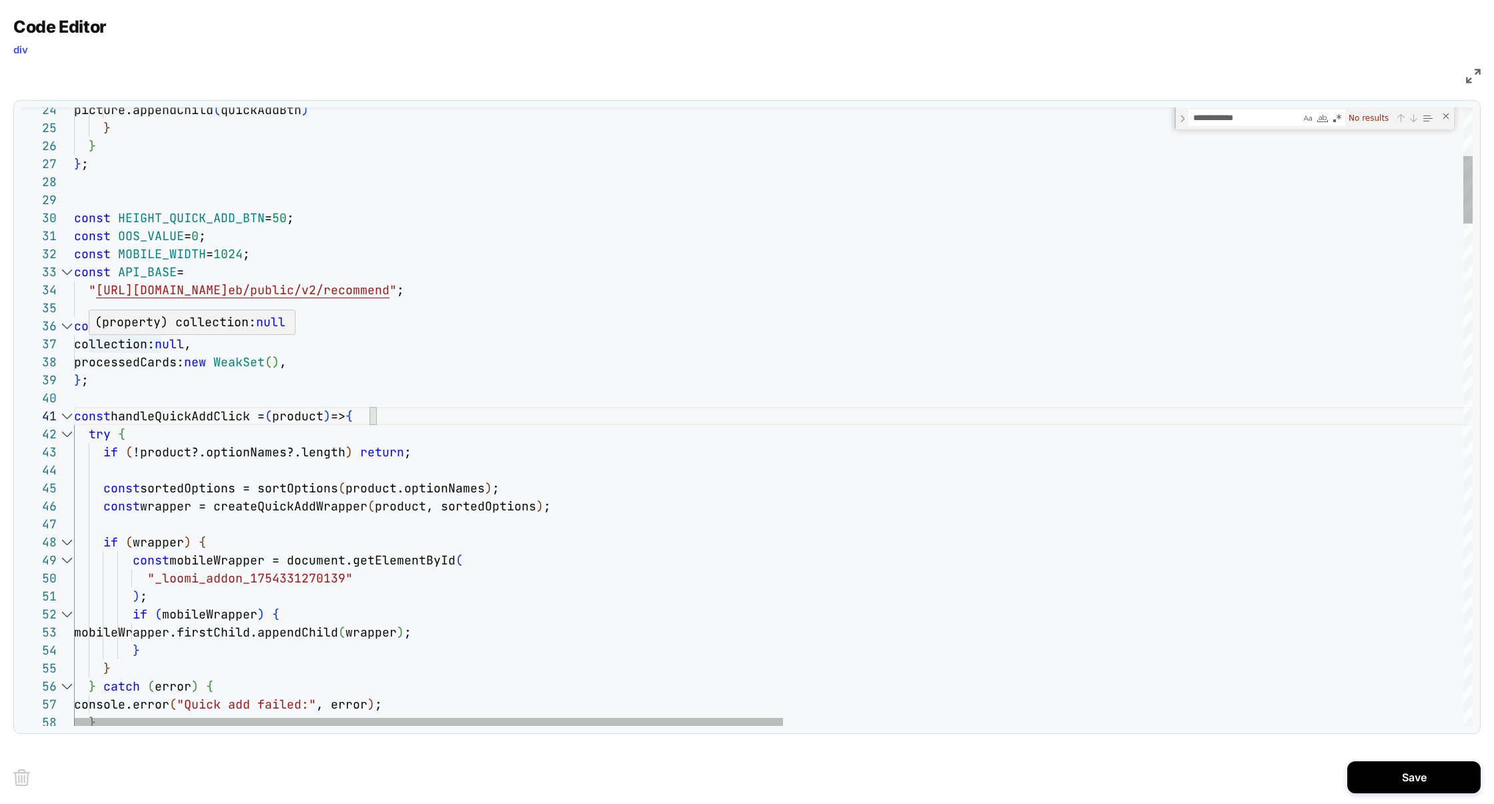
type textarea "**********"
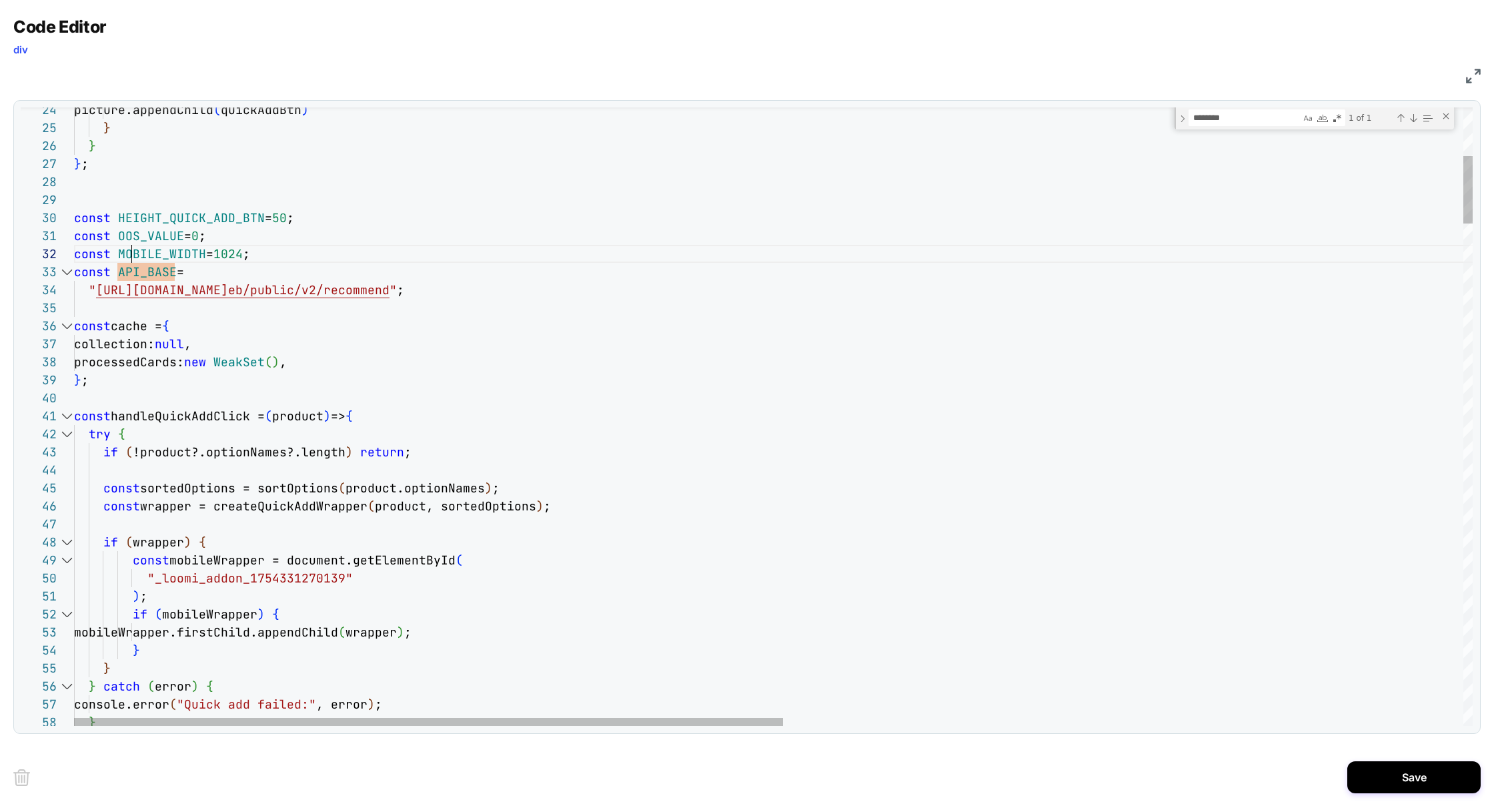
type textarea "**********"
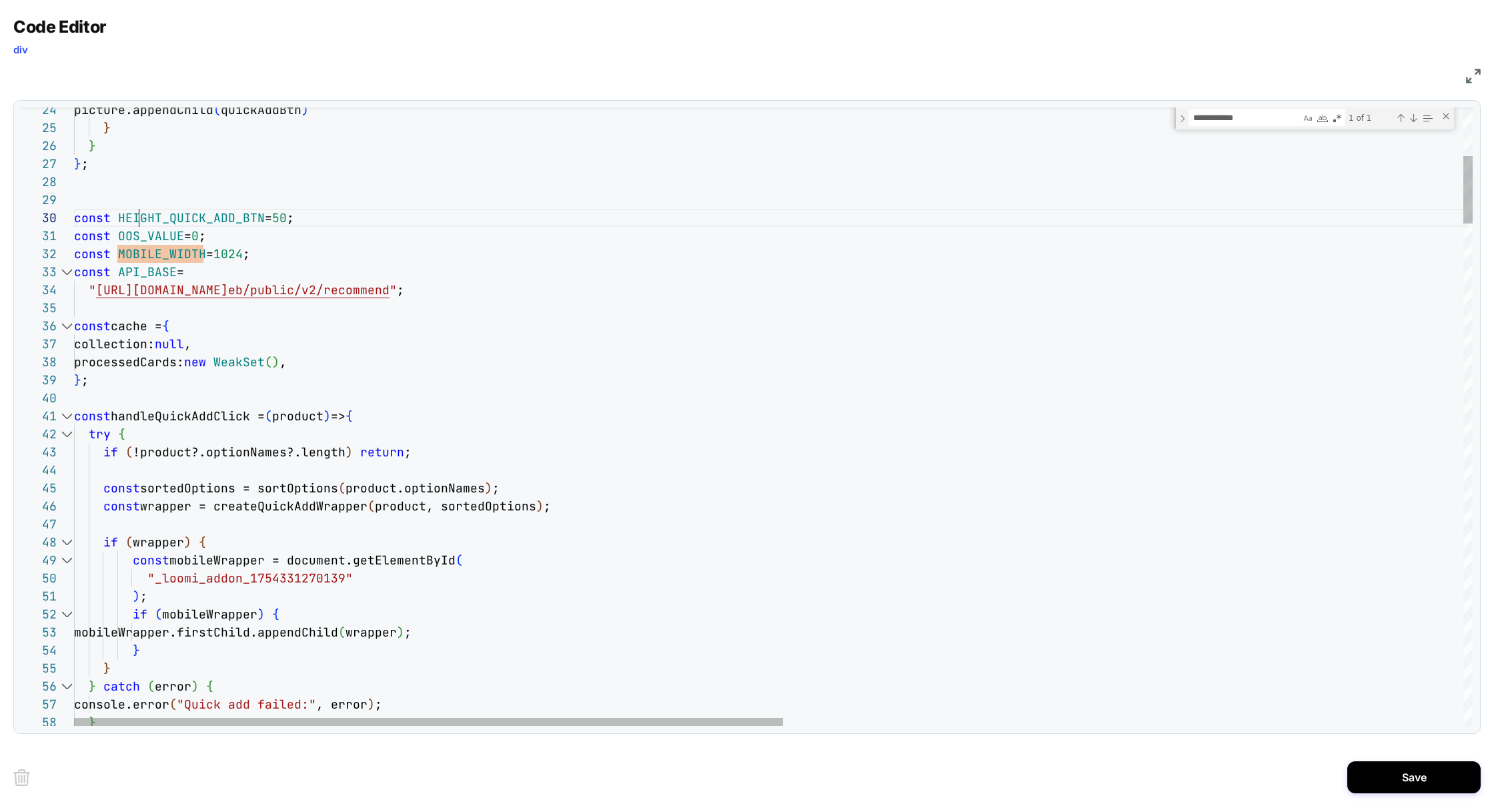
type textarea "**********"
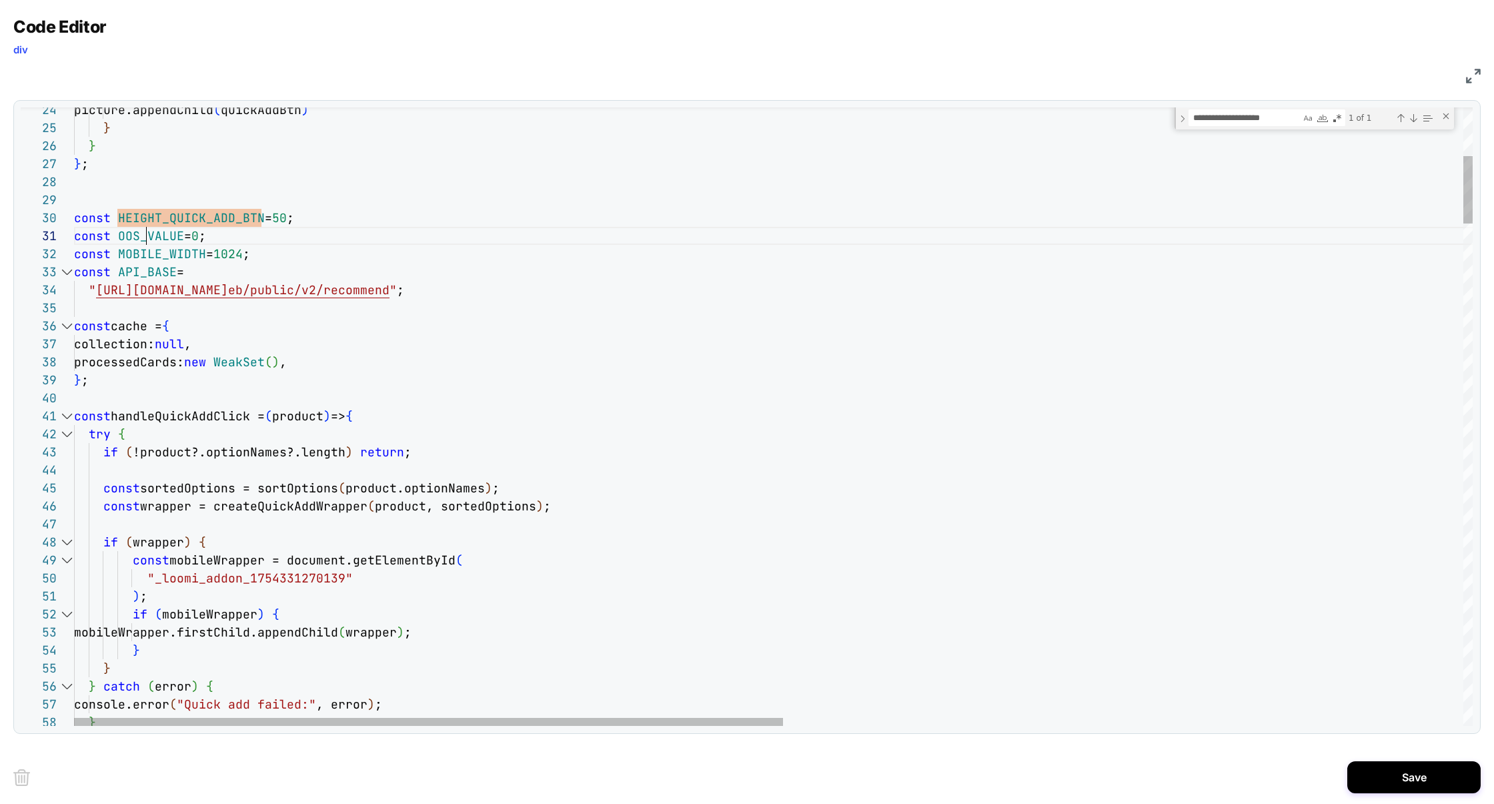
type textarea "*********"
drag, startPoint x: 247, startPoint y: 236, endPoint x: 1, endPoint y: 235, distance: 245.5
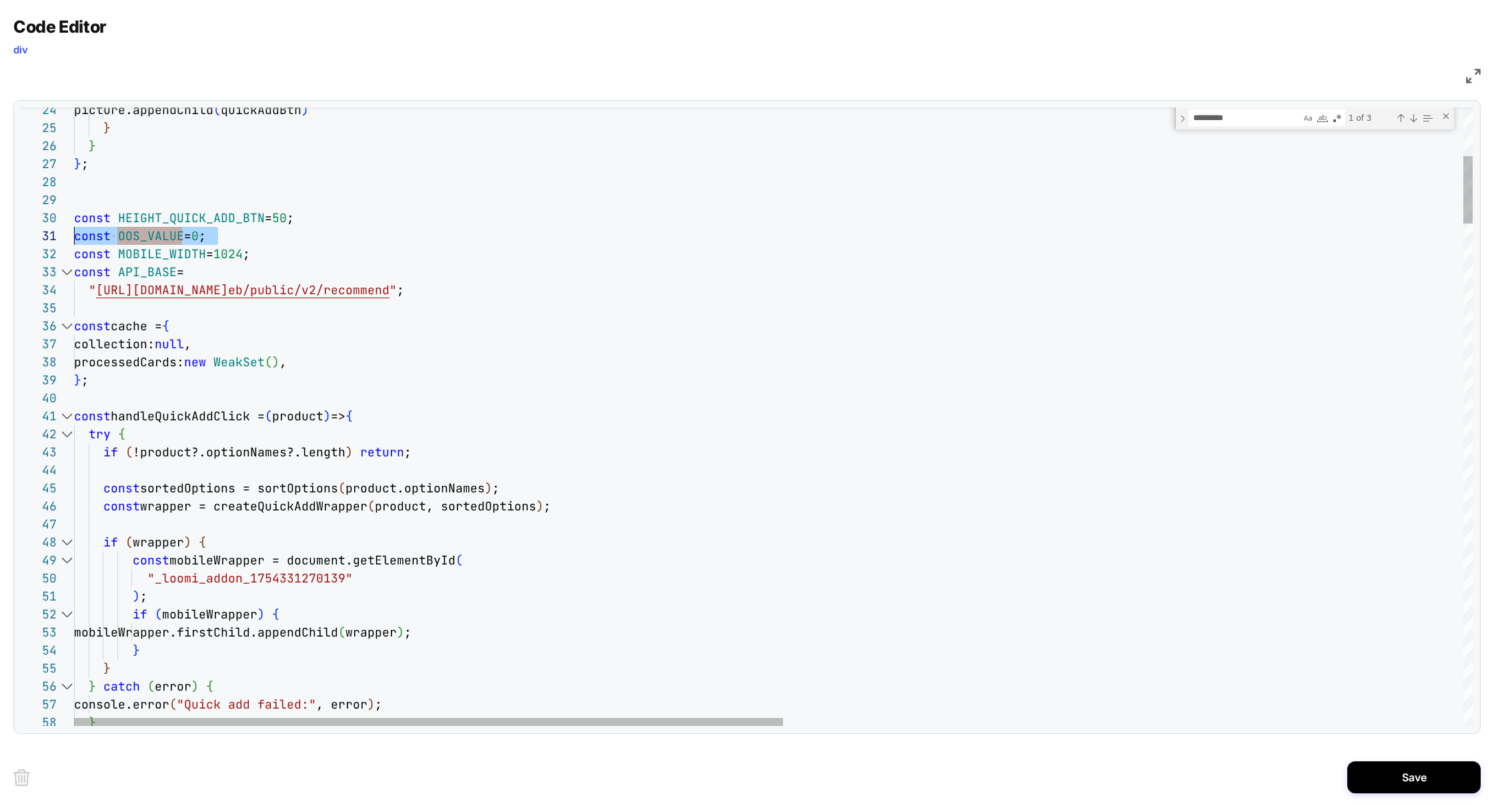
click at [1, 235] on div "Code Editor div JS 37 38 39 34 35 36 33 32 31 30 40 41 42 43 44 45 46 47 48 49 …" at bounding box center [747, 402] width 1494 height 804
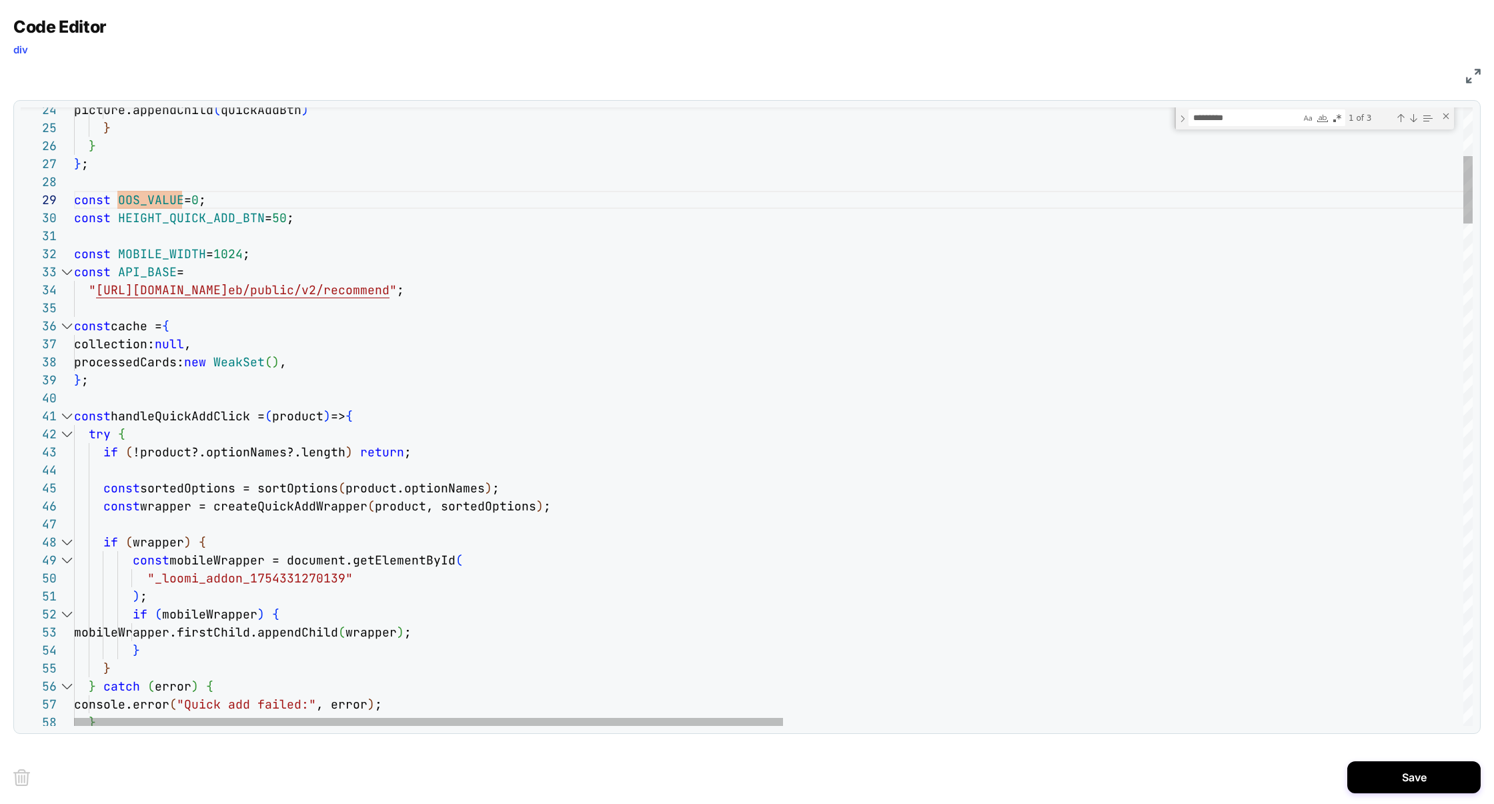
drag, startPoint x: 74, startPoint y: 219, endPoint x: 163, endPoint y: 394, distance: 195.7
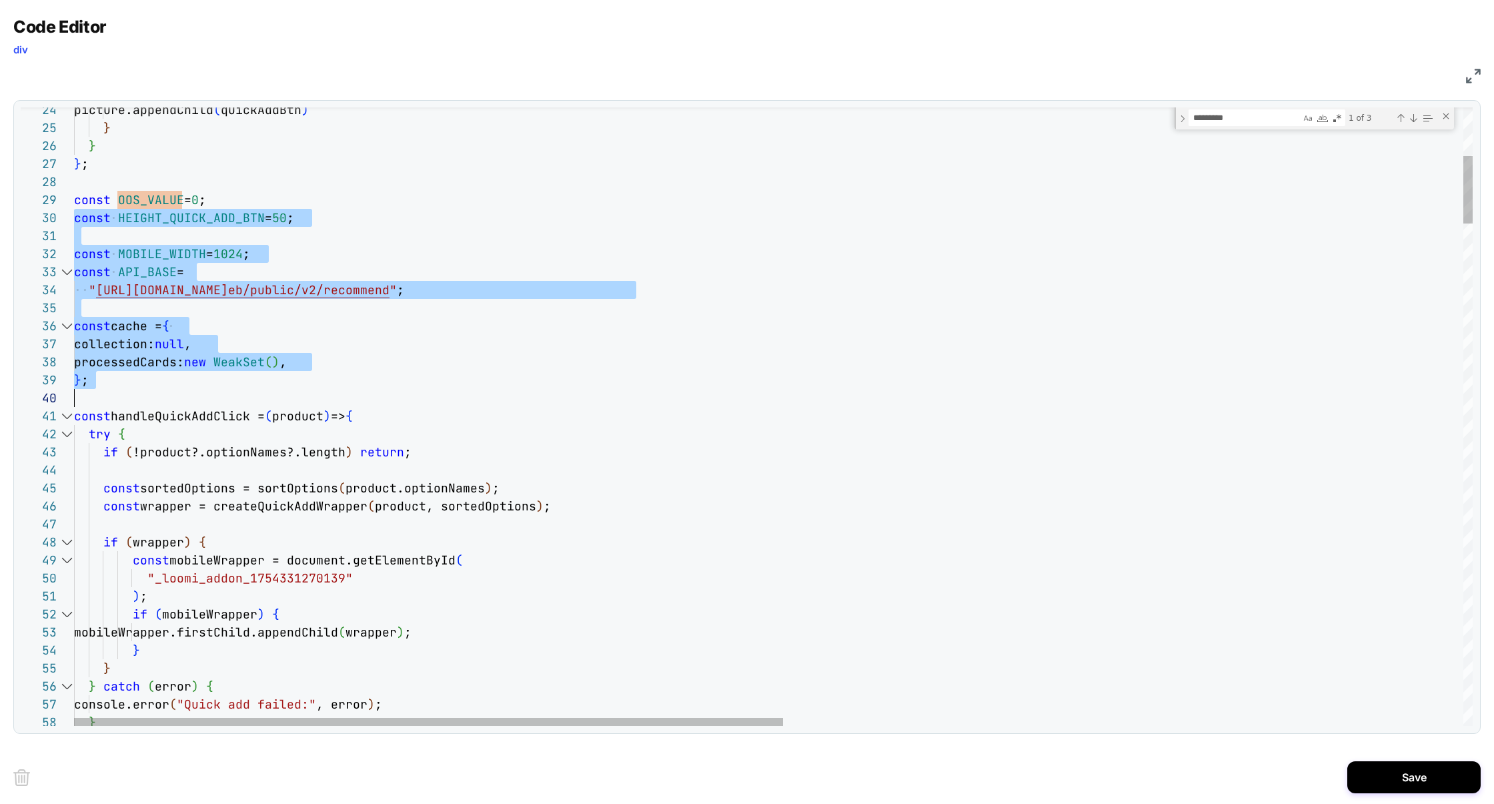
scroll to position [161, 0]
drag, startPoint x: 77, startPoint y: 223, endPoint x: 165, endPoint y: 392, distance: 191.0
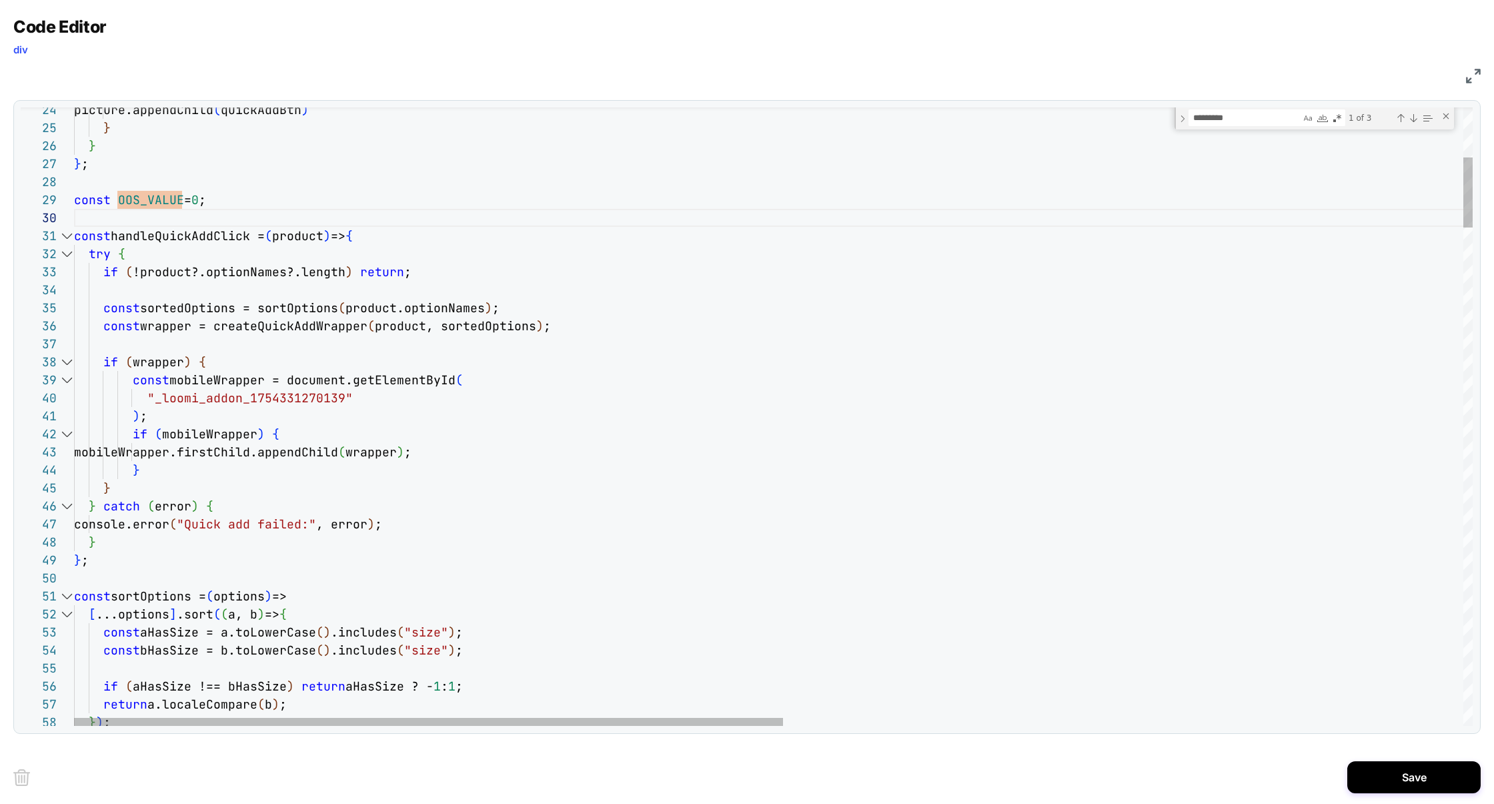
scroll to position [0, 303]
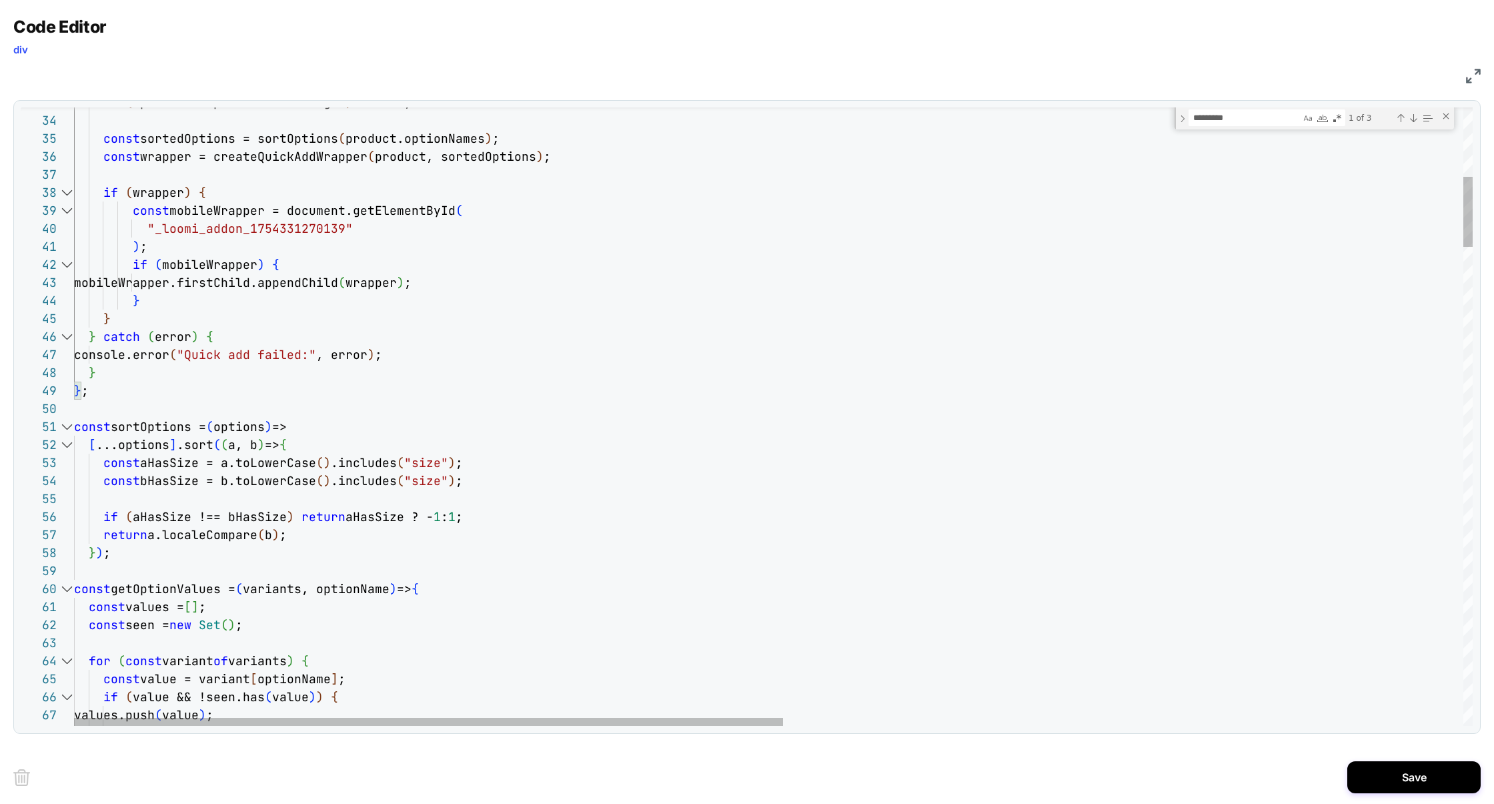
scroll to position [17, 223]
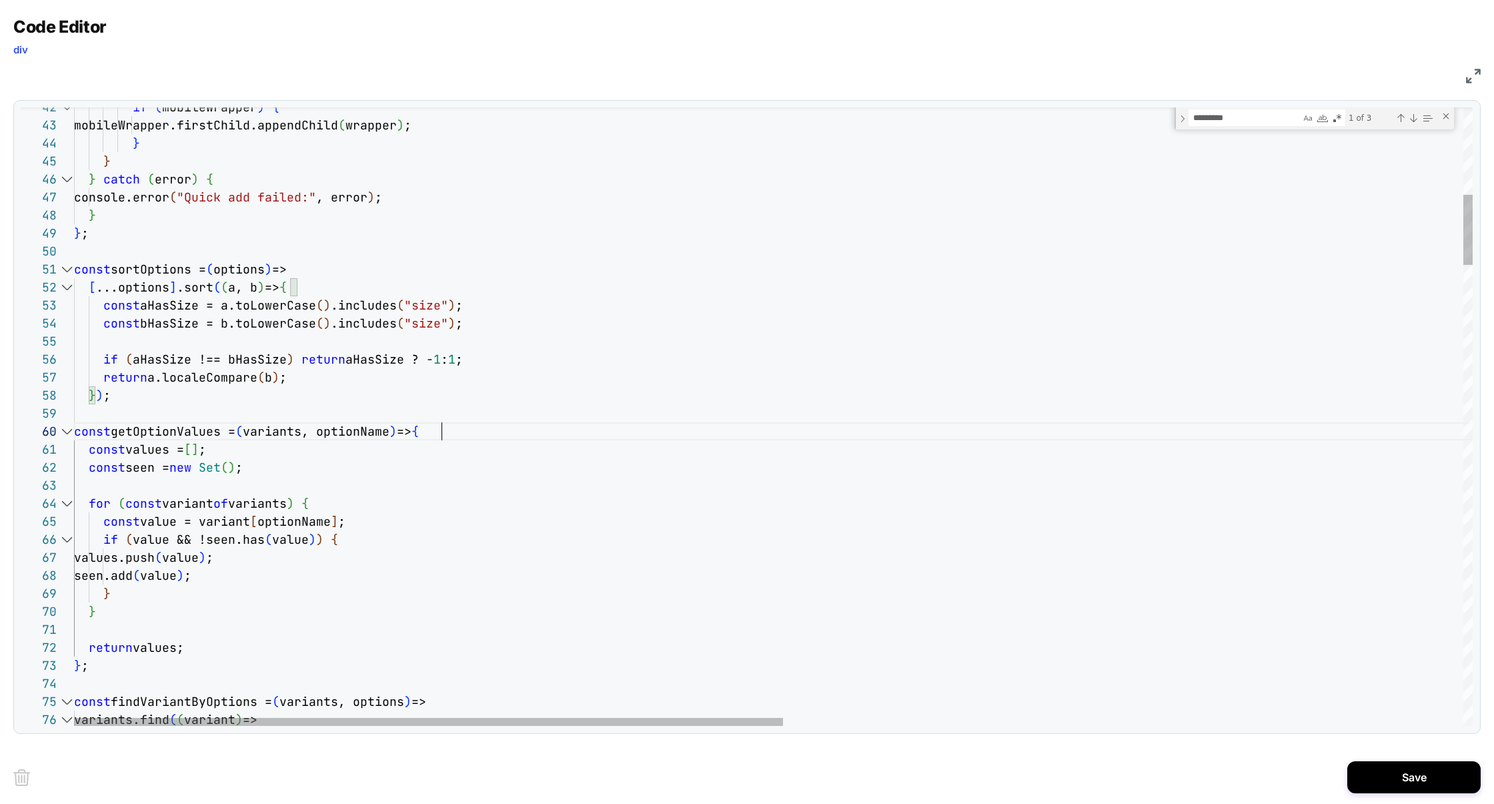
scroll to position [161, 367]
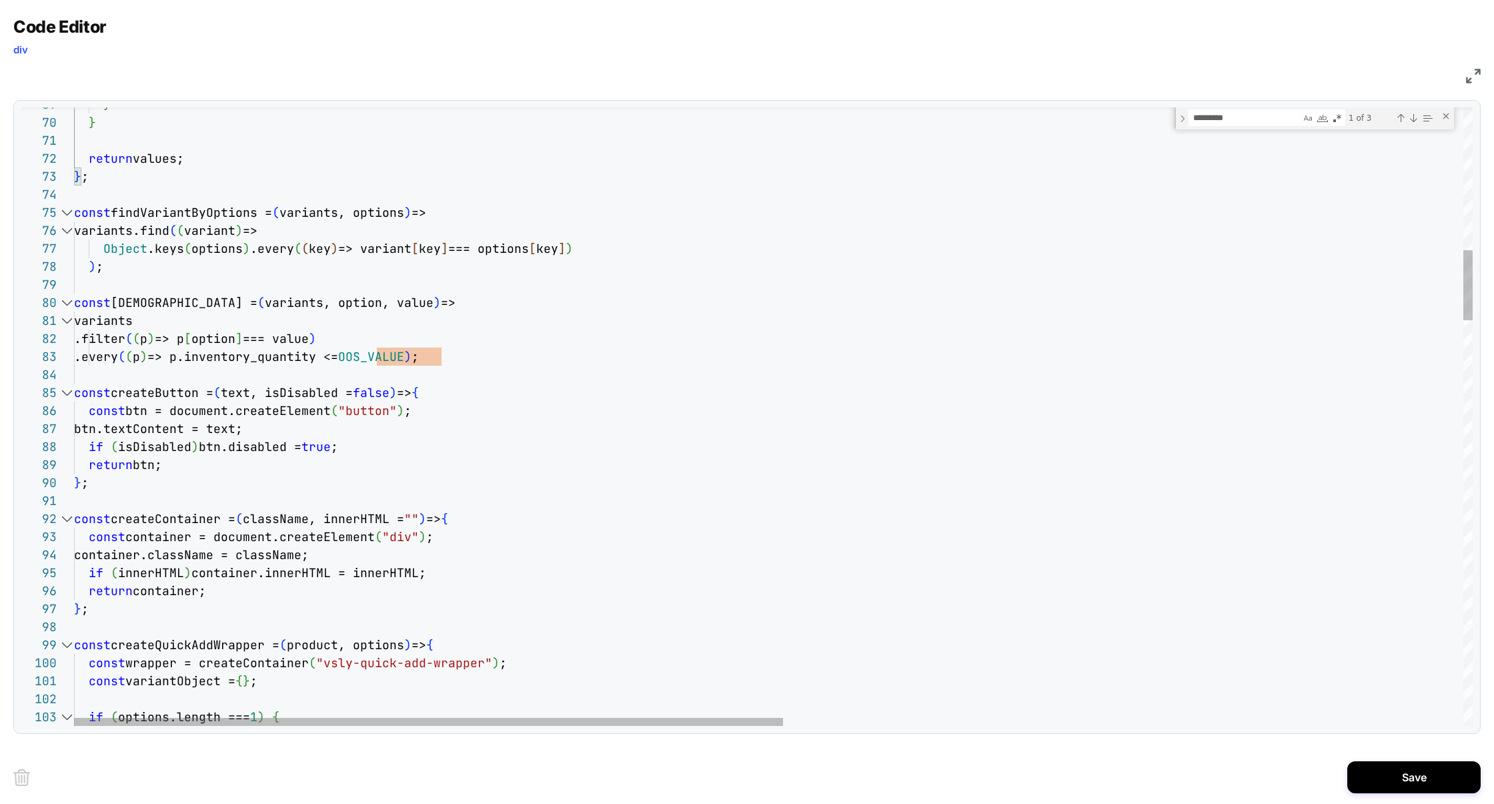
scroll to position [72, 375]
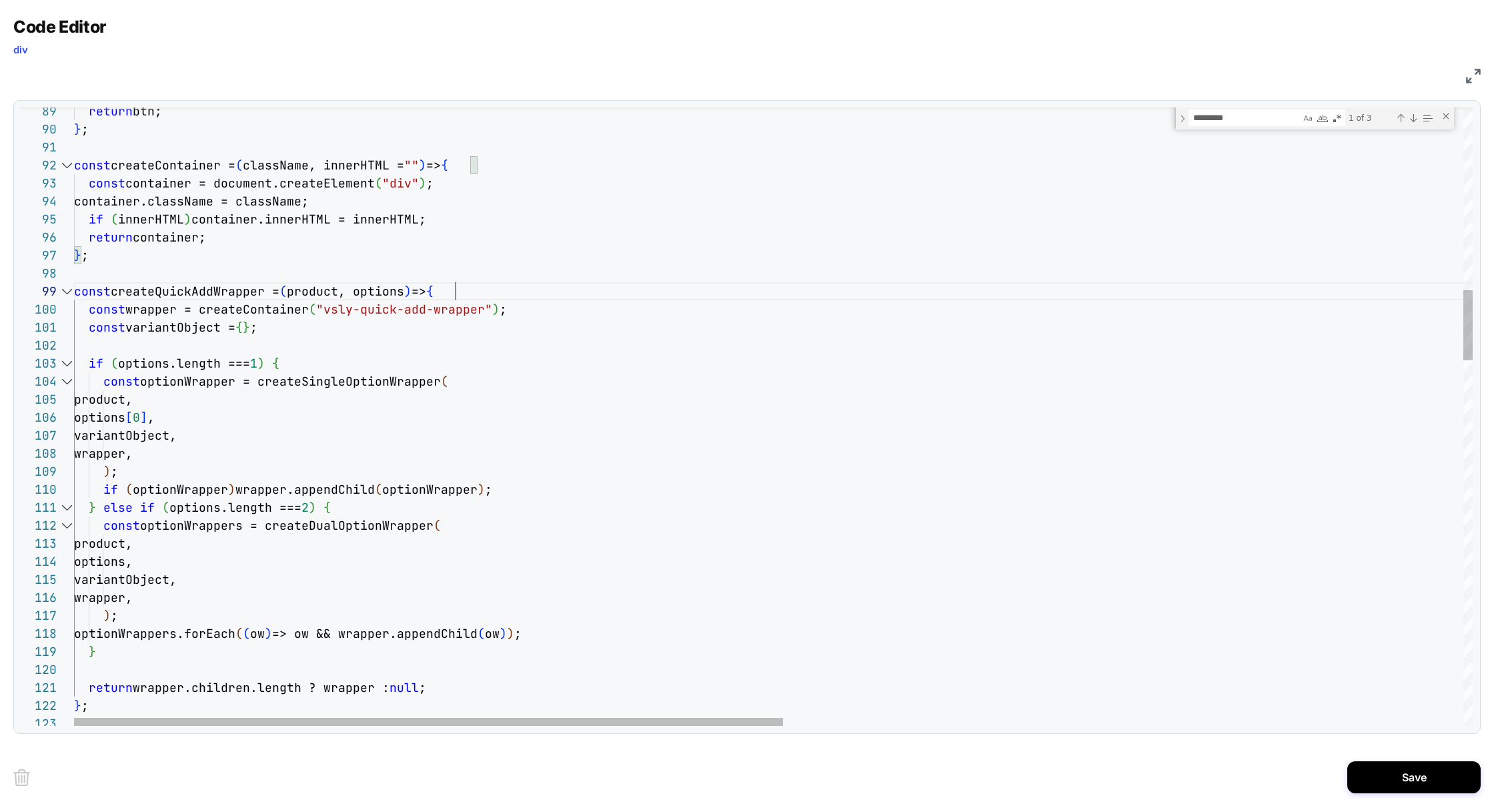
scroll to position [144, 382]
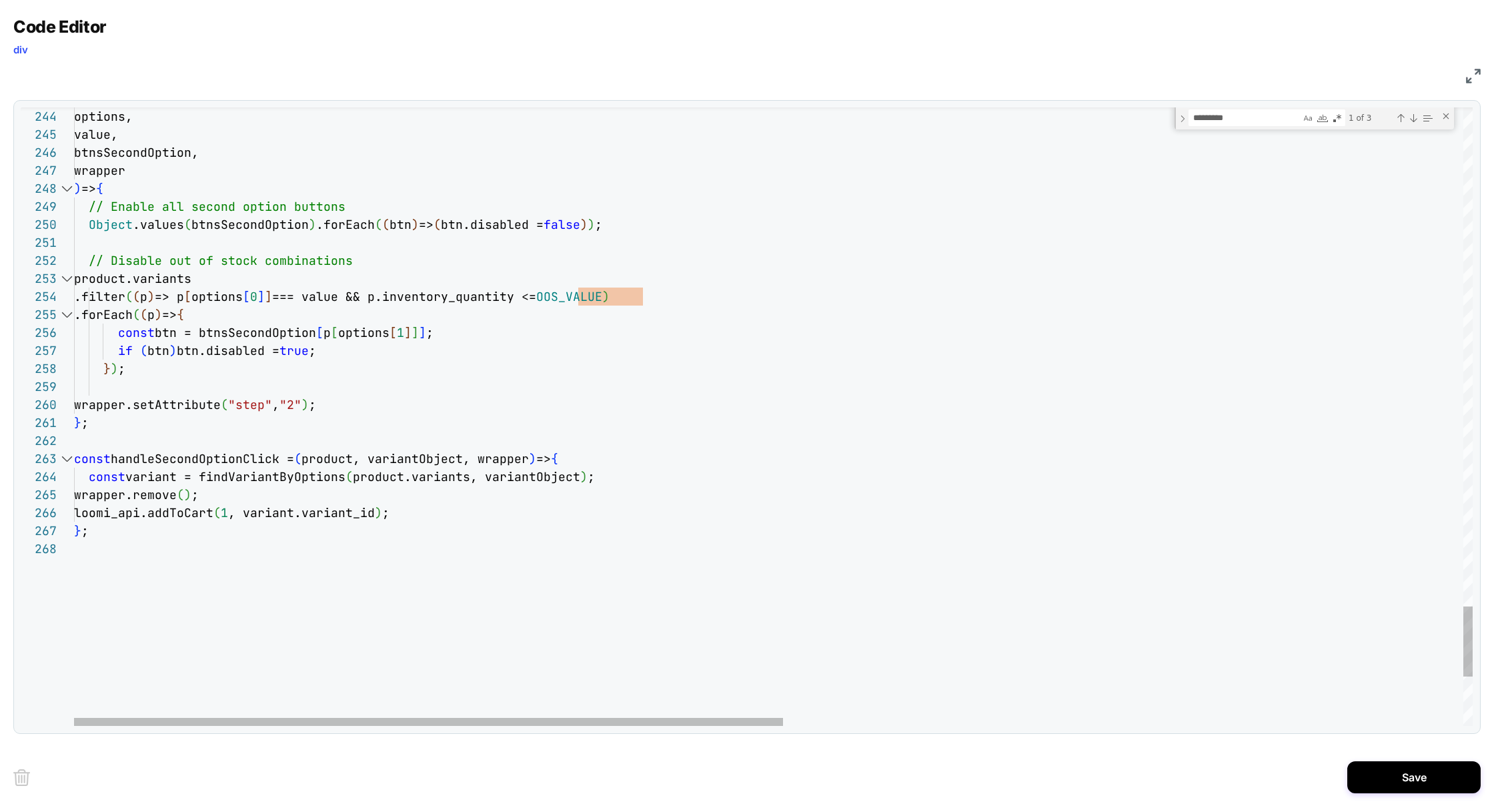
type textarea "**********"
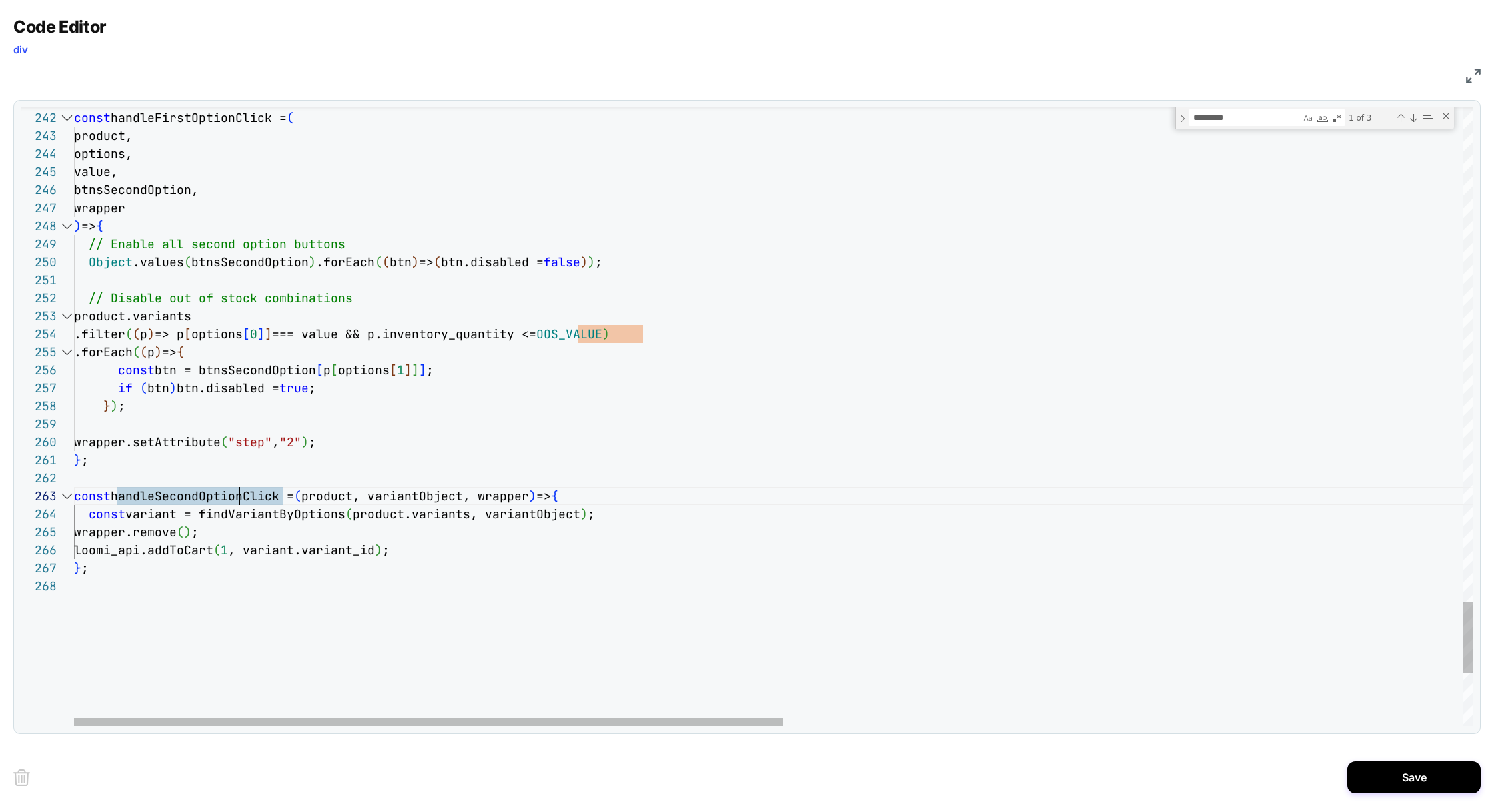
type textarea "**********"
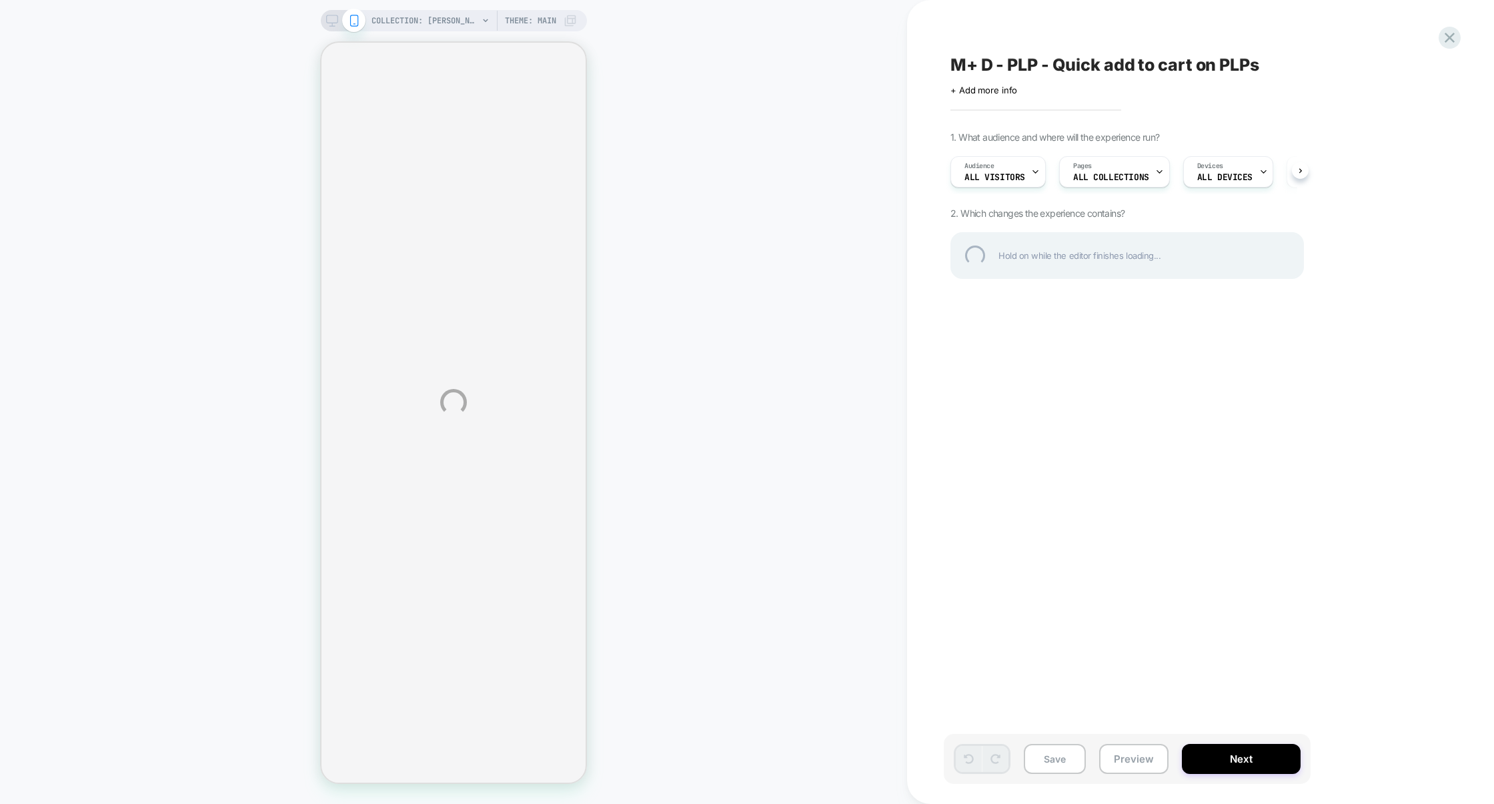
select select "**"
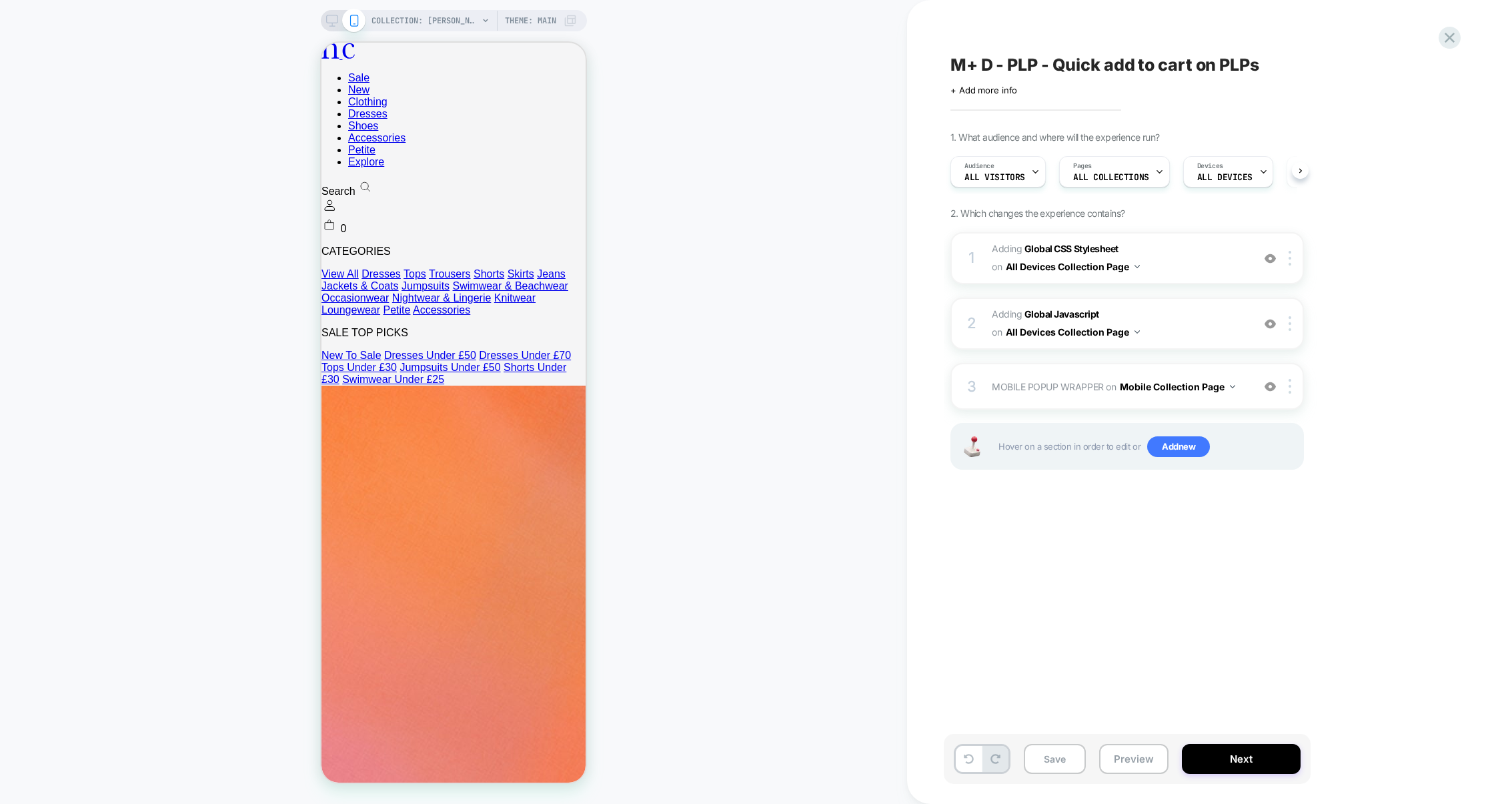
scroll to position [0, 1]
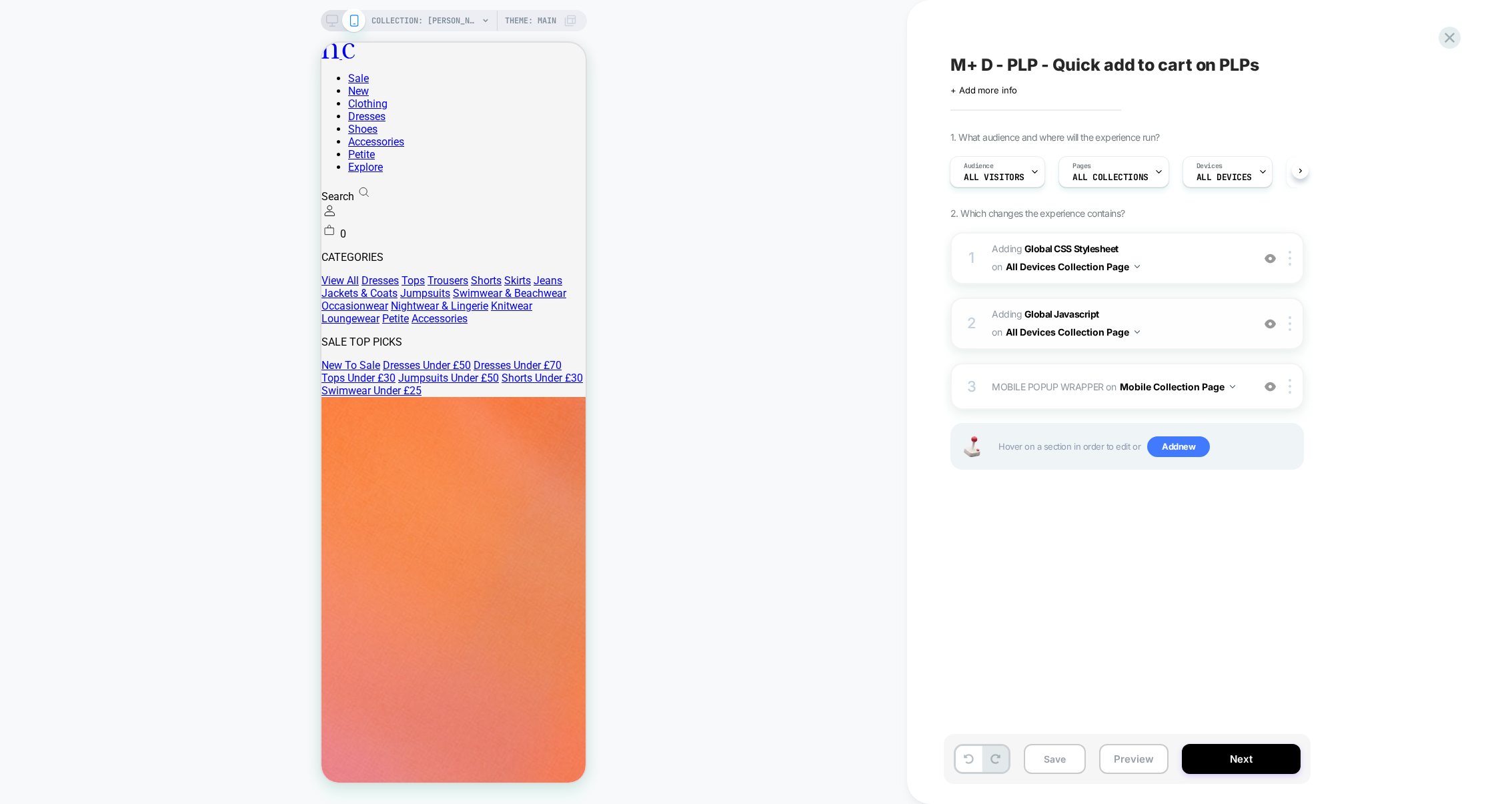
click at [1193, 310] on span "Adding Global Javascript on All Devices Collection Page" at bounding box center [1119, 324] width 254 height 36
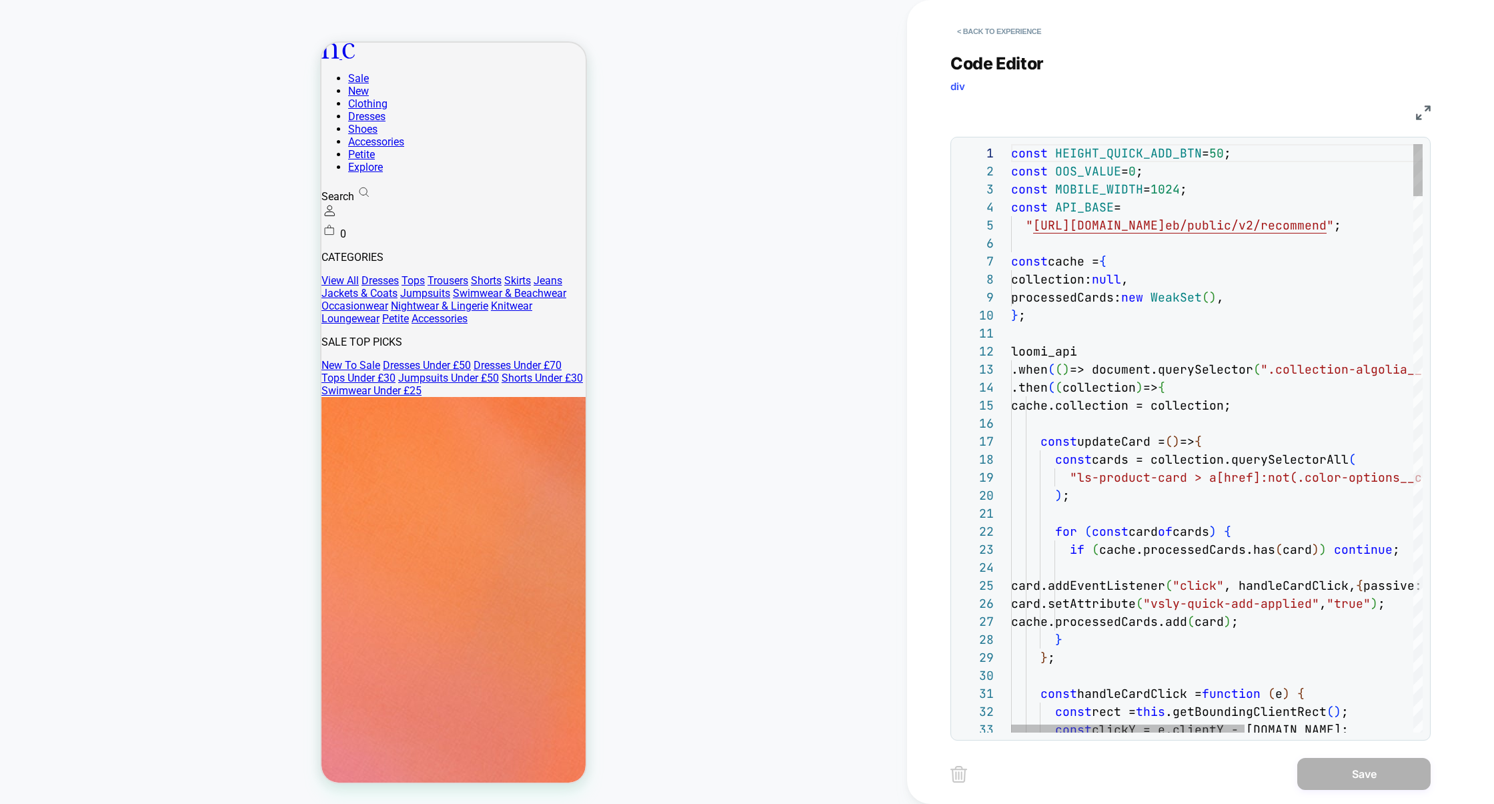
scroll to position [126, 137]
type textarea "**********"
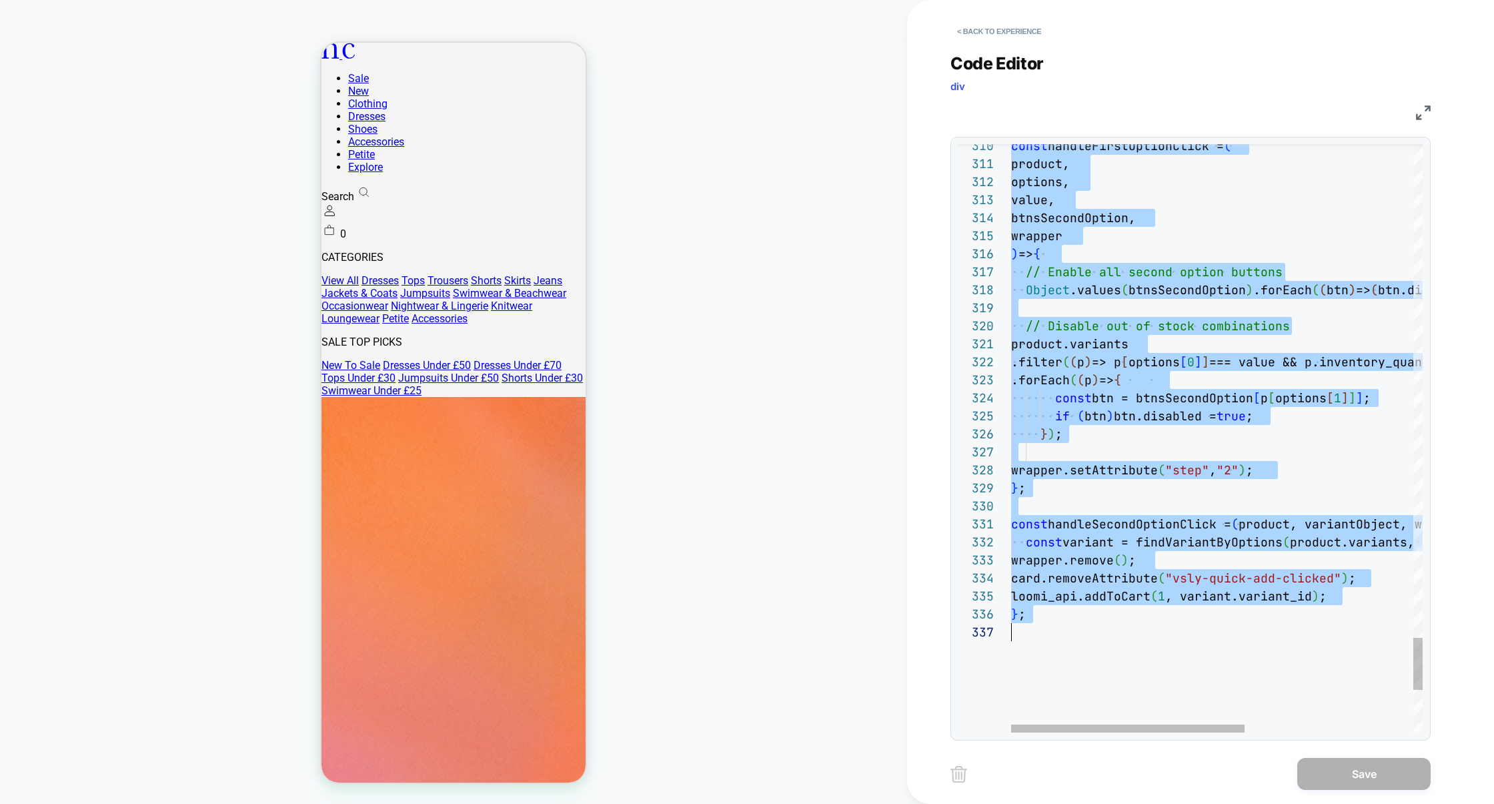
scroll to position [0, 0]
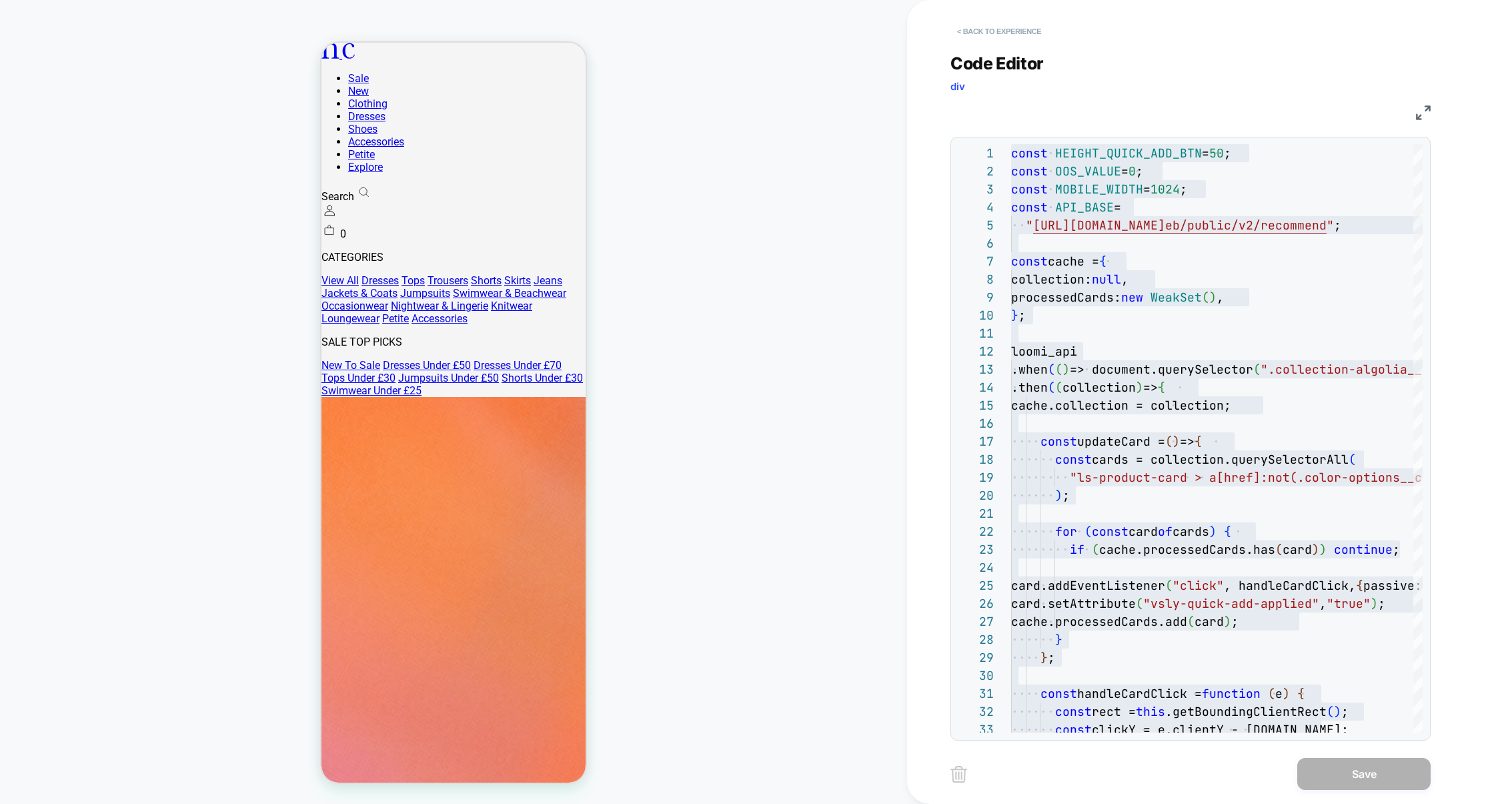
click at [1027, 26] on button "< Back to experience" at bounding box center [999, 31] width 97 height 21
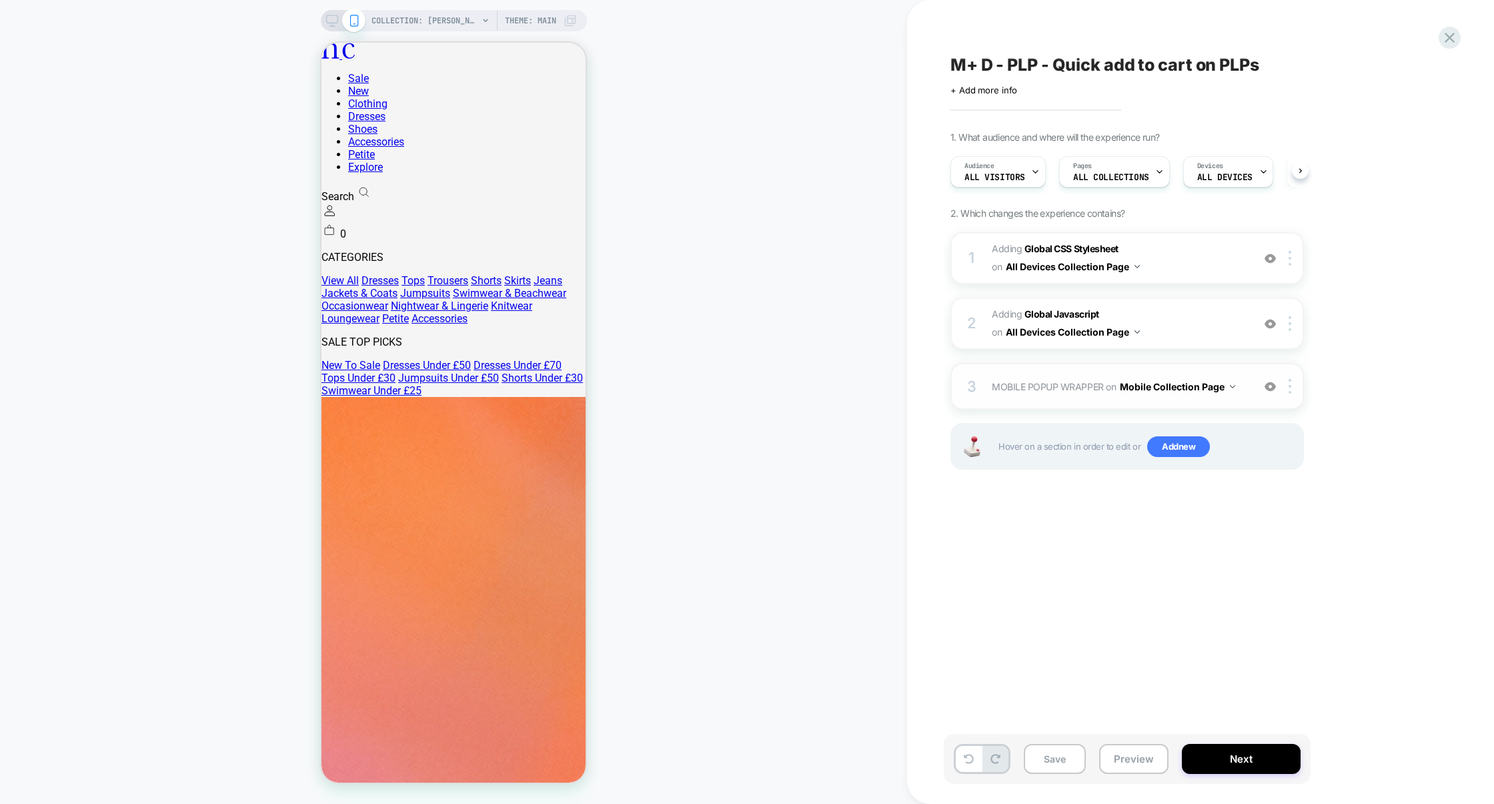
scroll to position [0, 1]
click at [1192, 367] on div "3 MOBILE POPUP WRAPPER Adding Code Block AFTER body>* on Mobile Collection Page…" at bounding box center [1128, 386] width 354 height 47
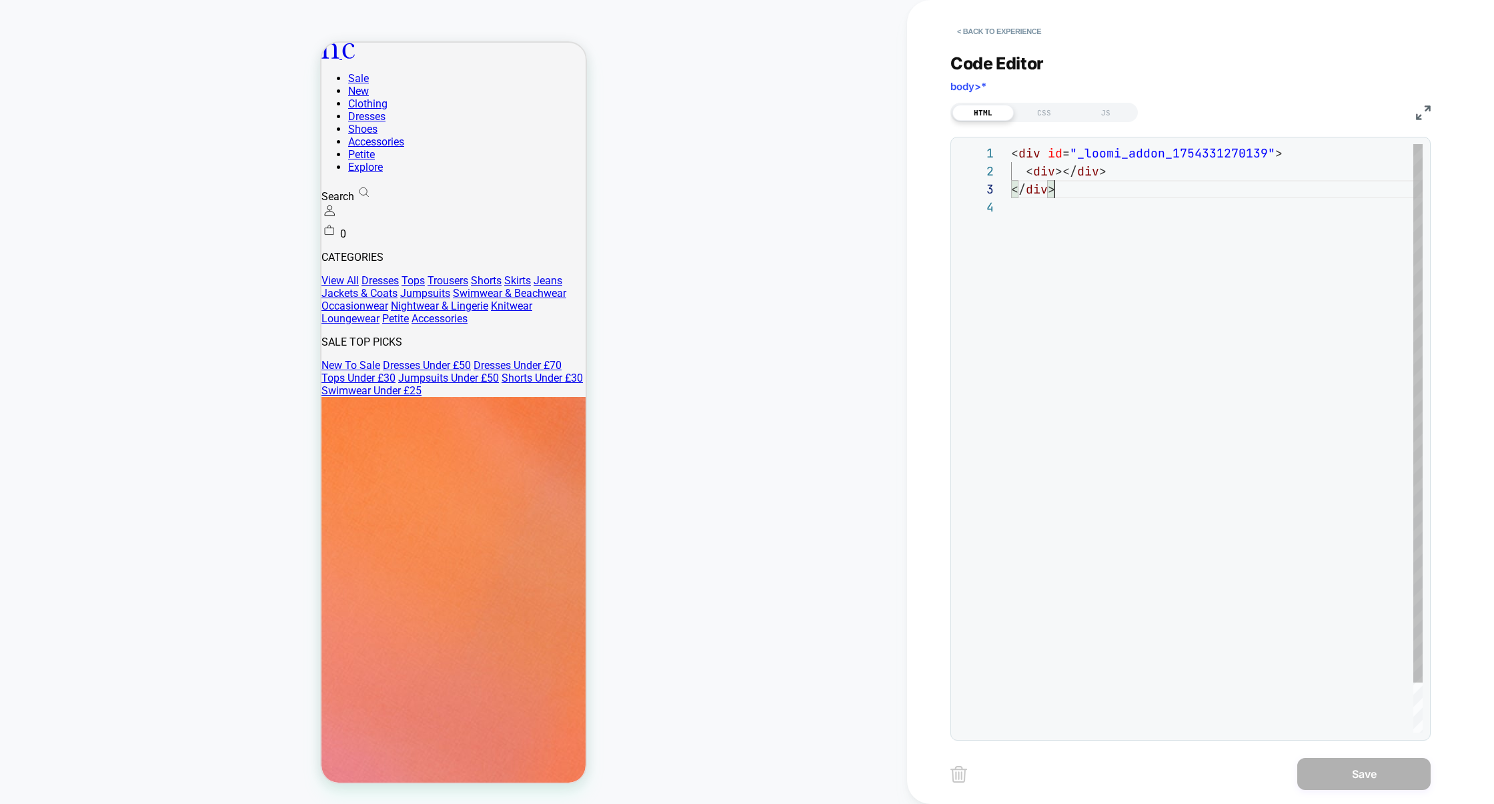
scroll to position [0, 0]
drag, startPoint x: 1103, startPoint y: 196, endPoint x: 971, endPoint y: 136, distance: 145.7
click at [970, 137] on div "**********" at bounding box center [1191, 439] width 480 height 604
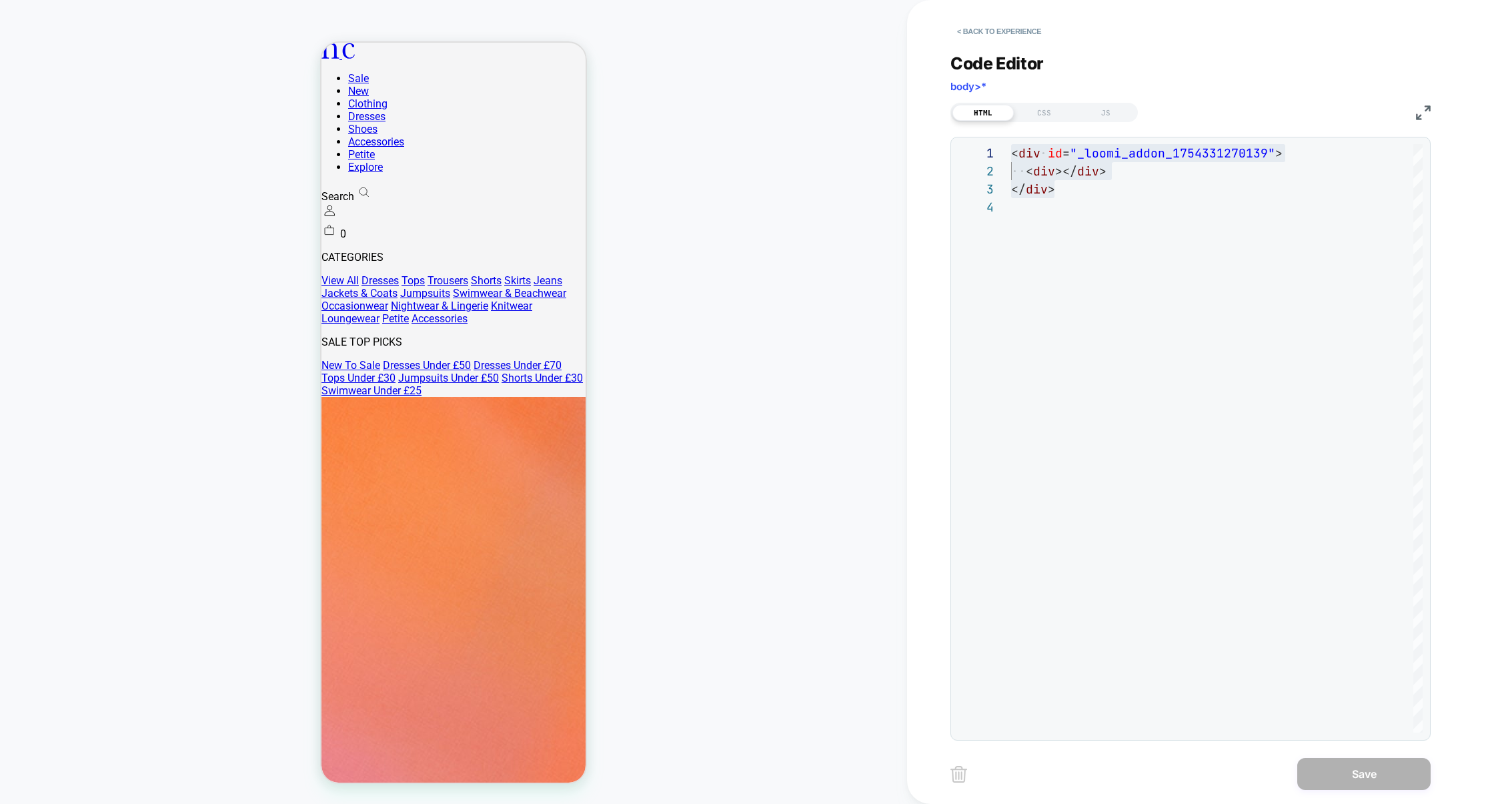
click at [1045, 121] on div "HTML CSS JS" at bounding box center [1044, 112] width 187 height 19
click at [1046, 121] on div "HTML CSS JS" at bounding box center [1044, 112] width 187 height 19
click at [1047, 118] on div "CSS" at bounding box center [1044, 113] width 61 height 16
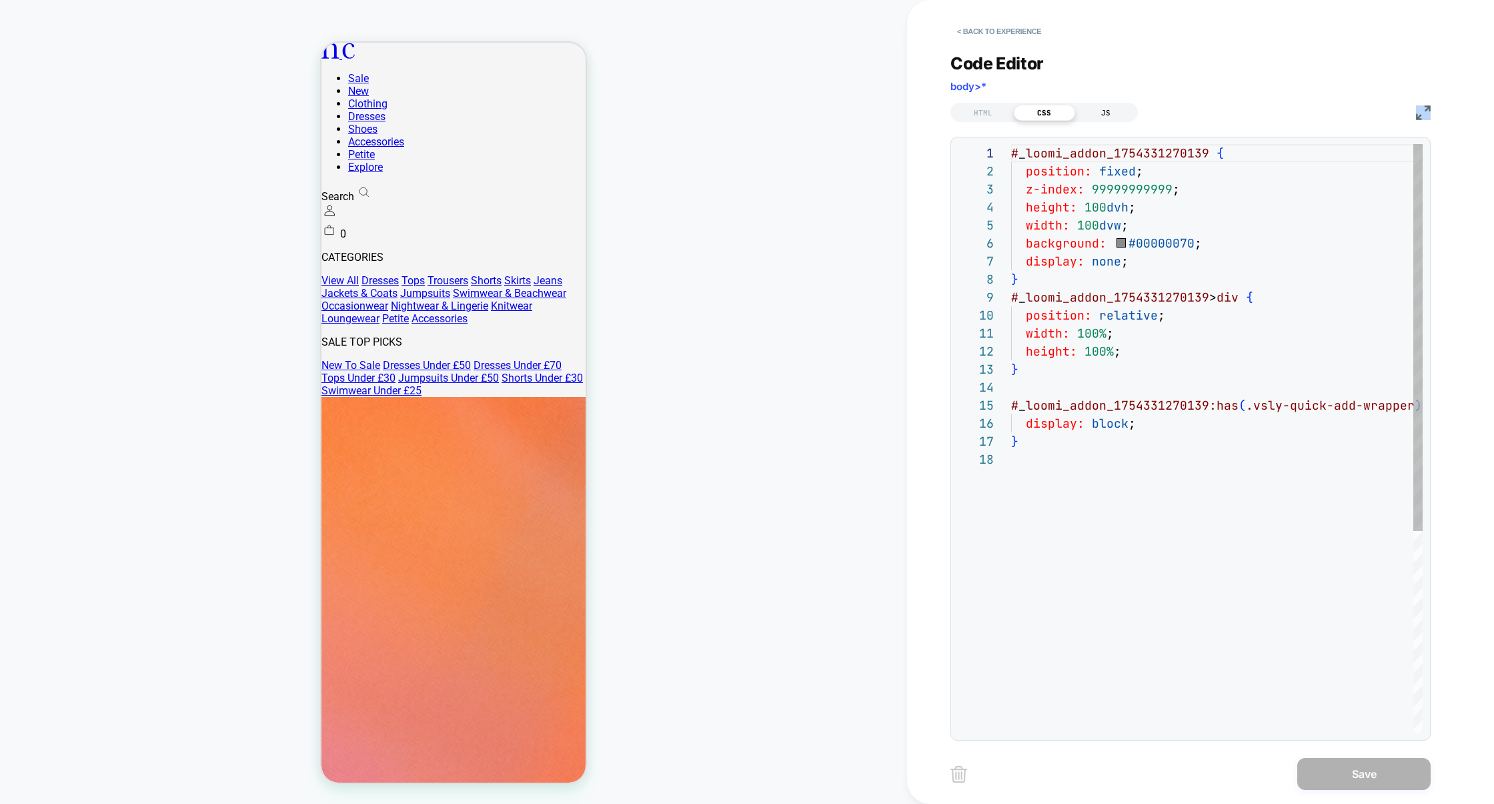
scroll to position [180, 0]
click at [1091, 117] on div "JS" at bounding box center [1105, 113] width 61 height 16
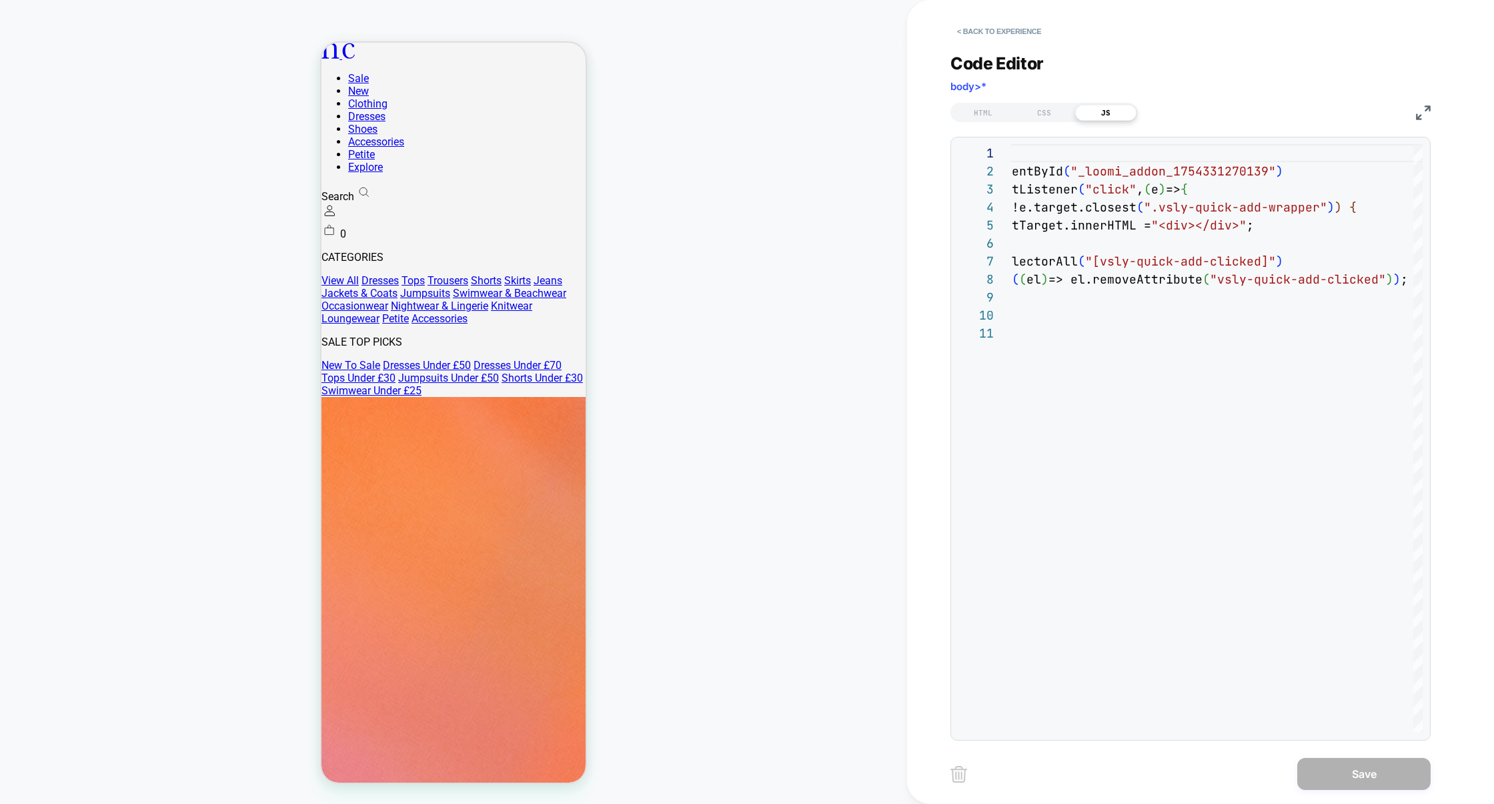
click at [1046, 97] on div "Code Editor body>*" at bounding box center [1191, 76] width 480 height 46
click at [1046, 117] on div "CSS" at bounding box center [1044, 113] width 61 height 16
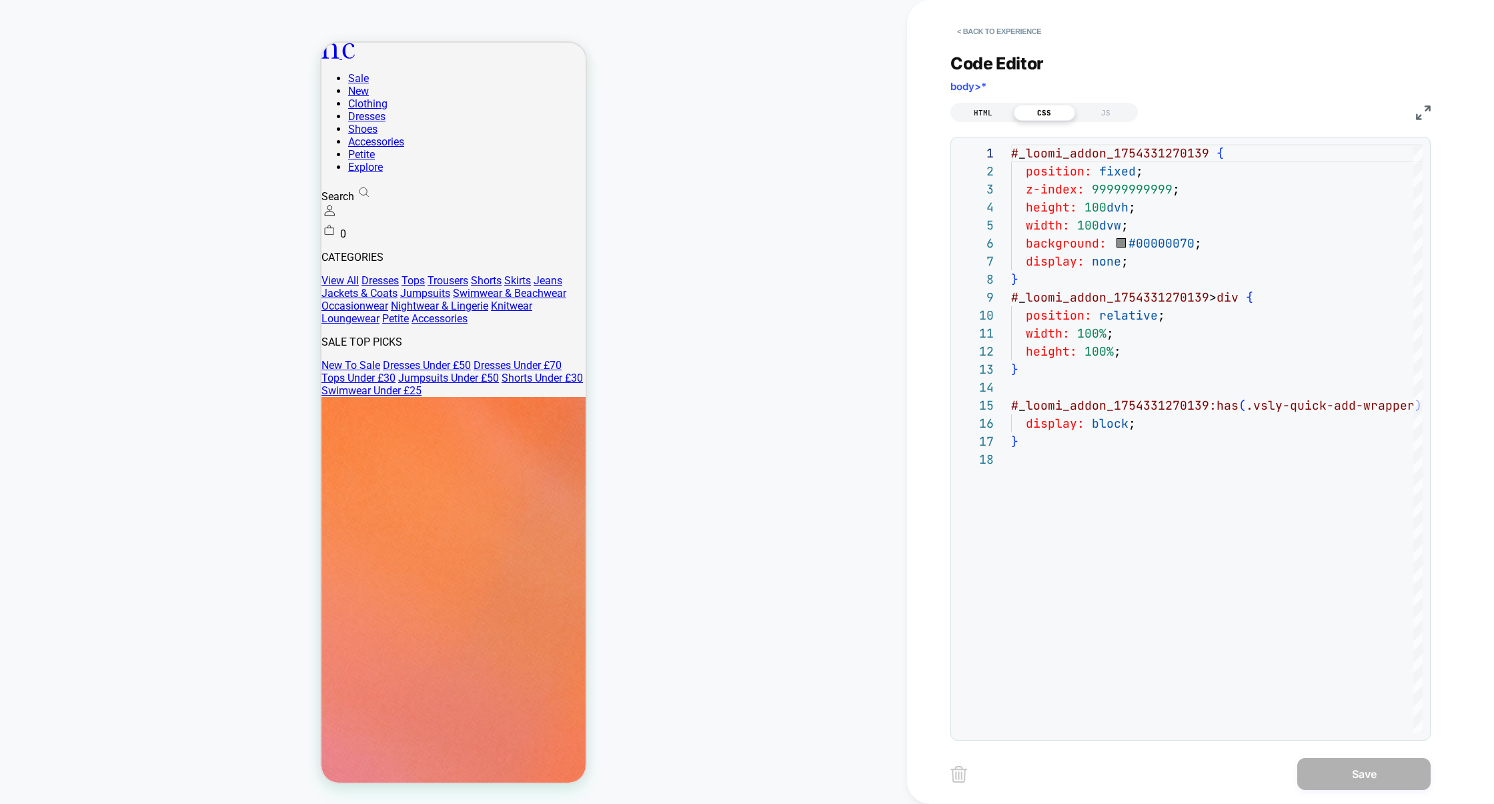
click at [999, 115] on div "HTML" at bounding box center [983, 113] width 61 height 16
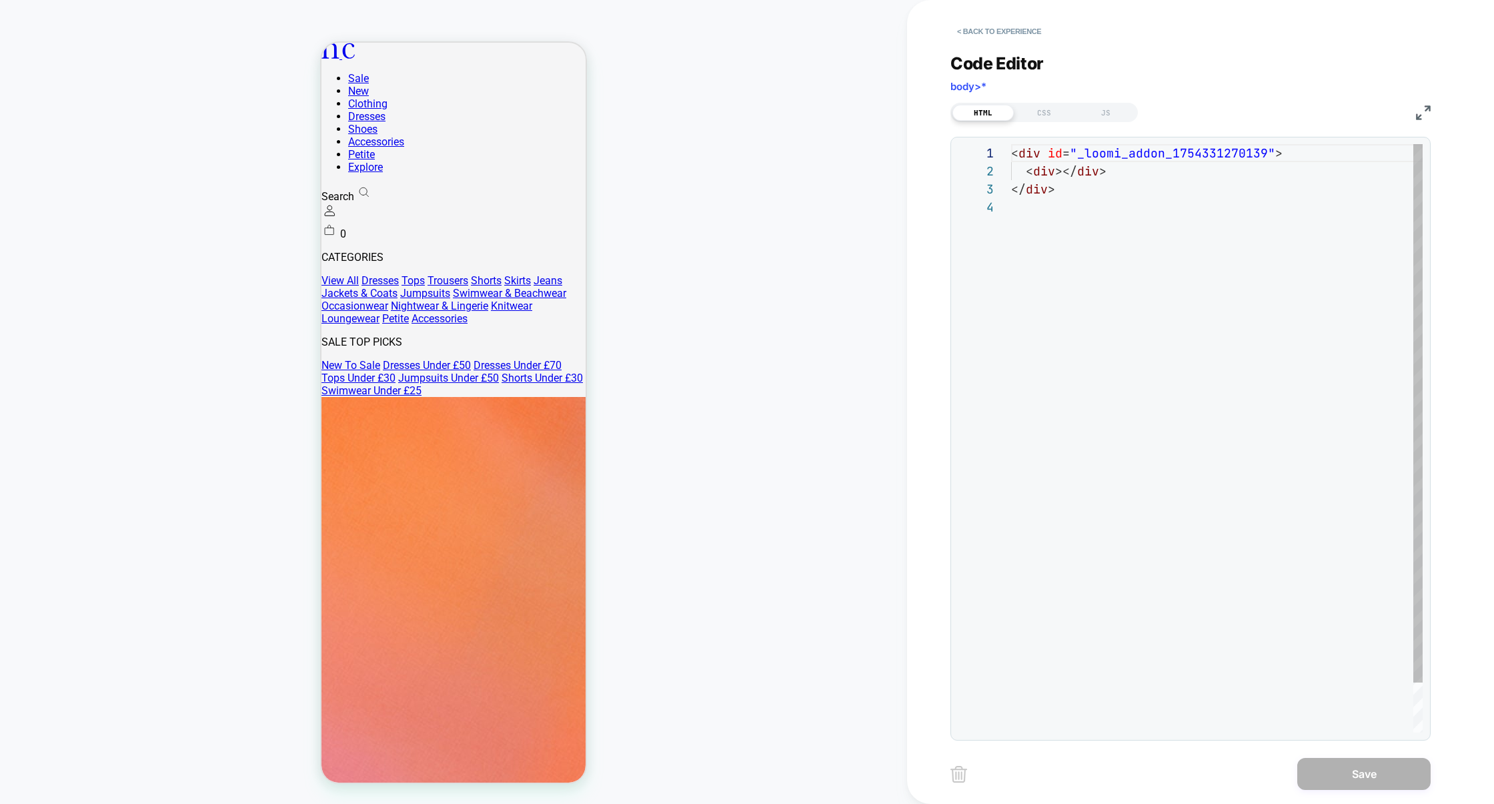
scroll to position [54, 0]
click at [1007, 35] on button "< Back to experience" at bounding box center [999, 31] width 97 height 21
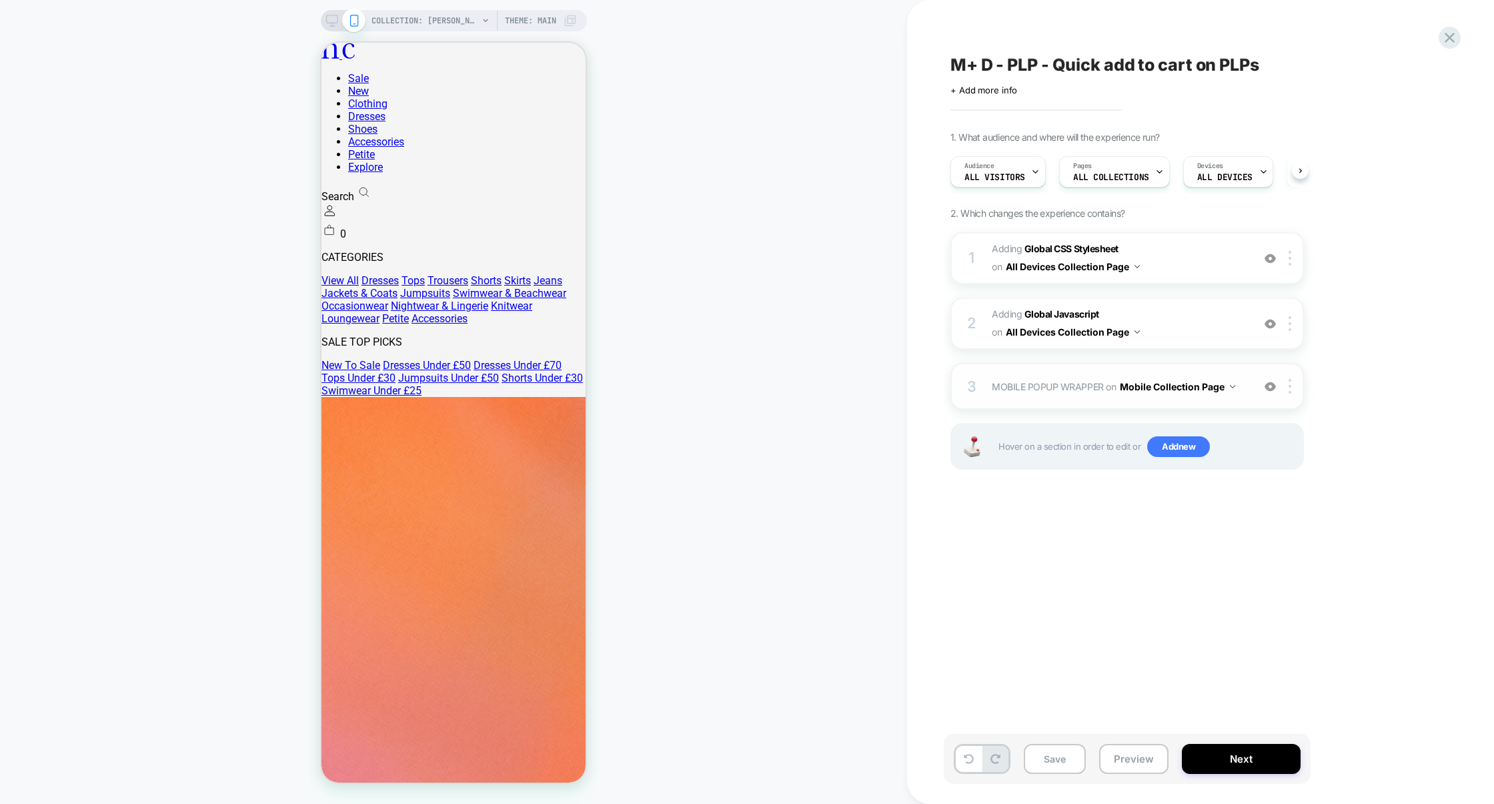
scroll to position [0, 1]
click at [1070, 401] on div "3 MOBILE POPUP WRAPPER Adding Code Block AFTER body>* on Mobile Collection Page…" at bounding box center [1128, 386] width 354 height 47
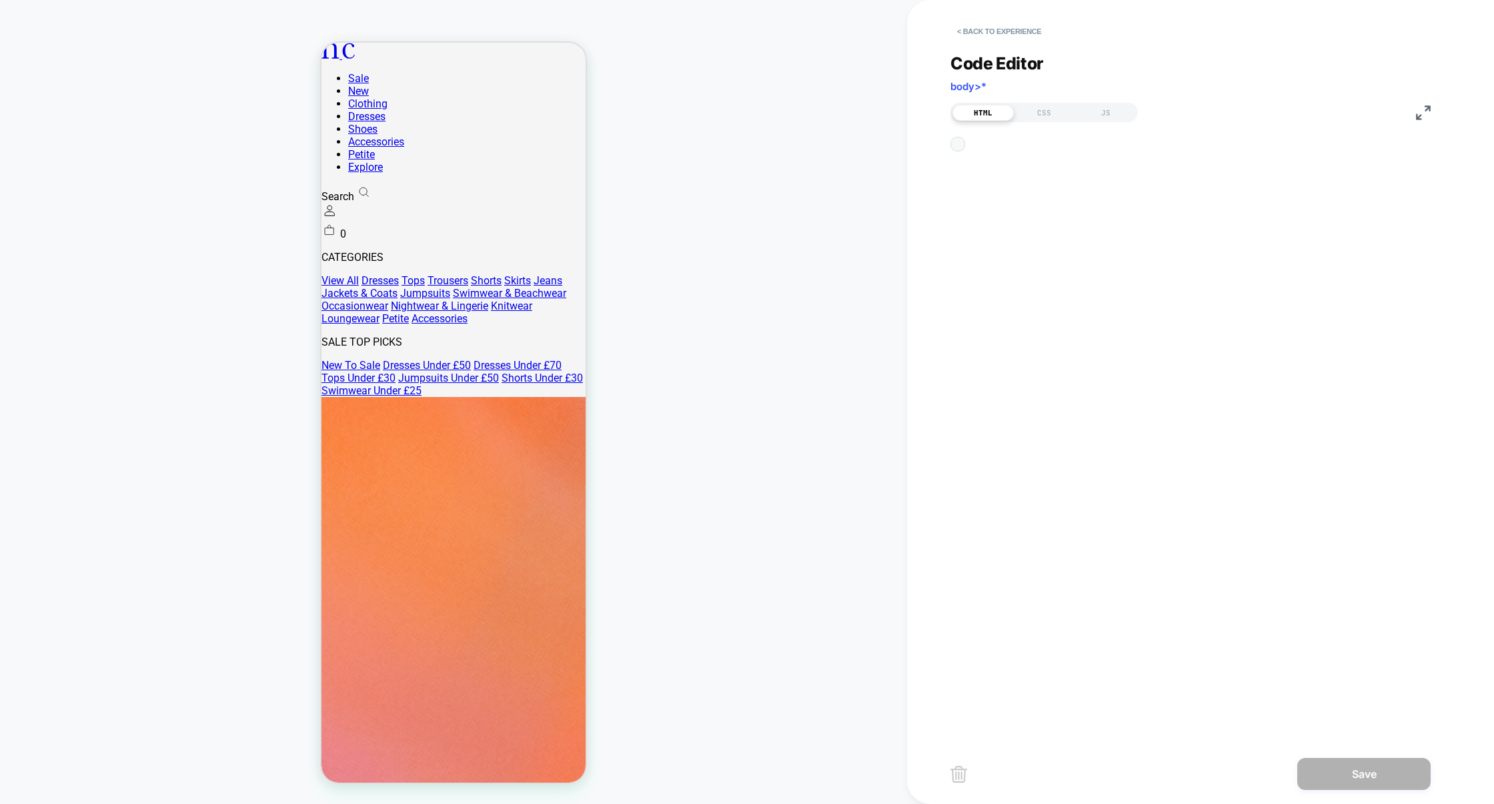
scroll to position [54, 0]
